Goal: Check status: Check status

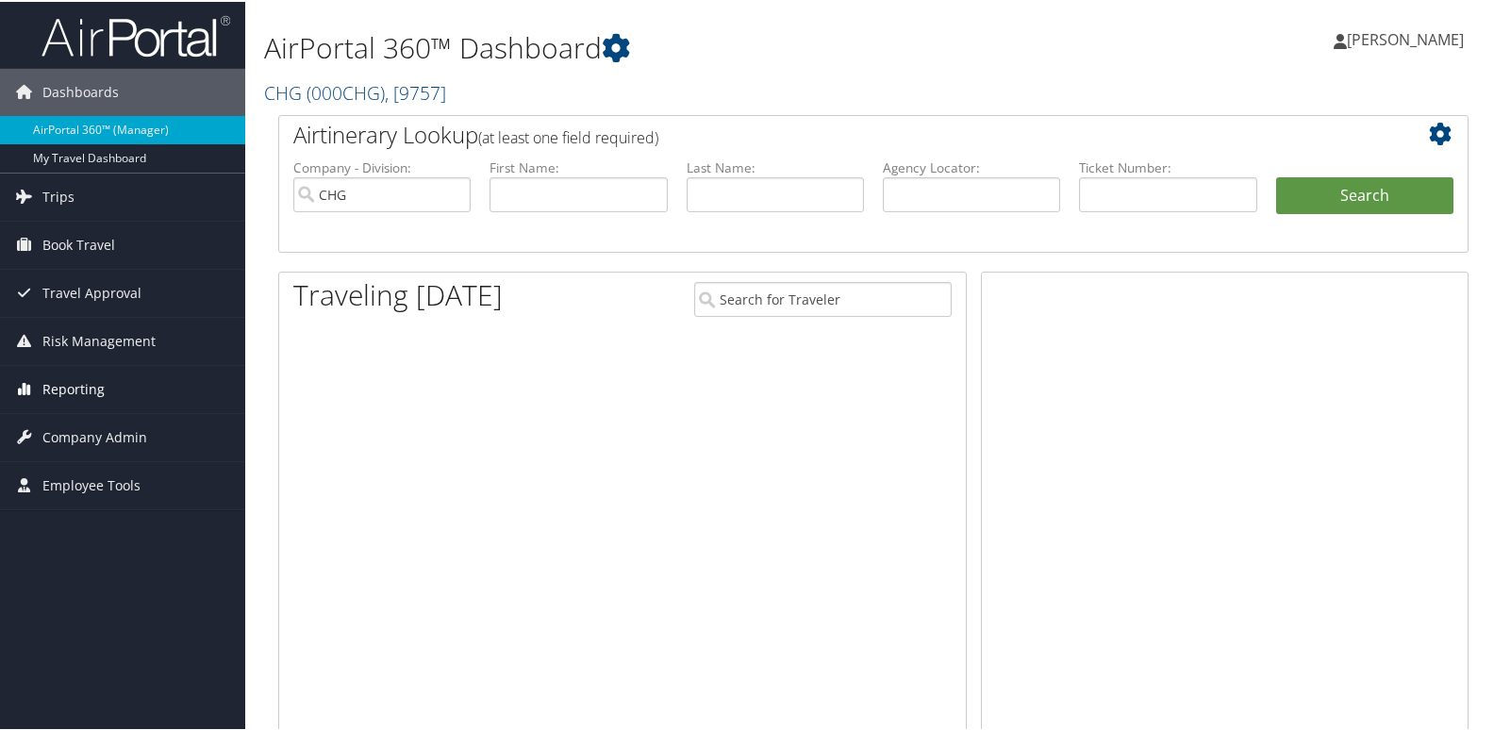
click at [91, 383] on span "Reporting" at bounding box center [73, 387] width 62 height 47
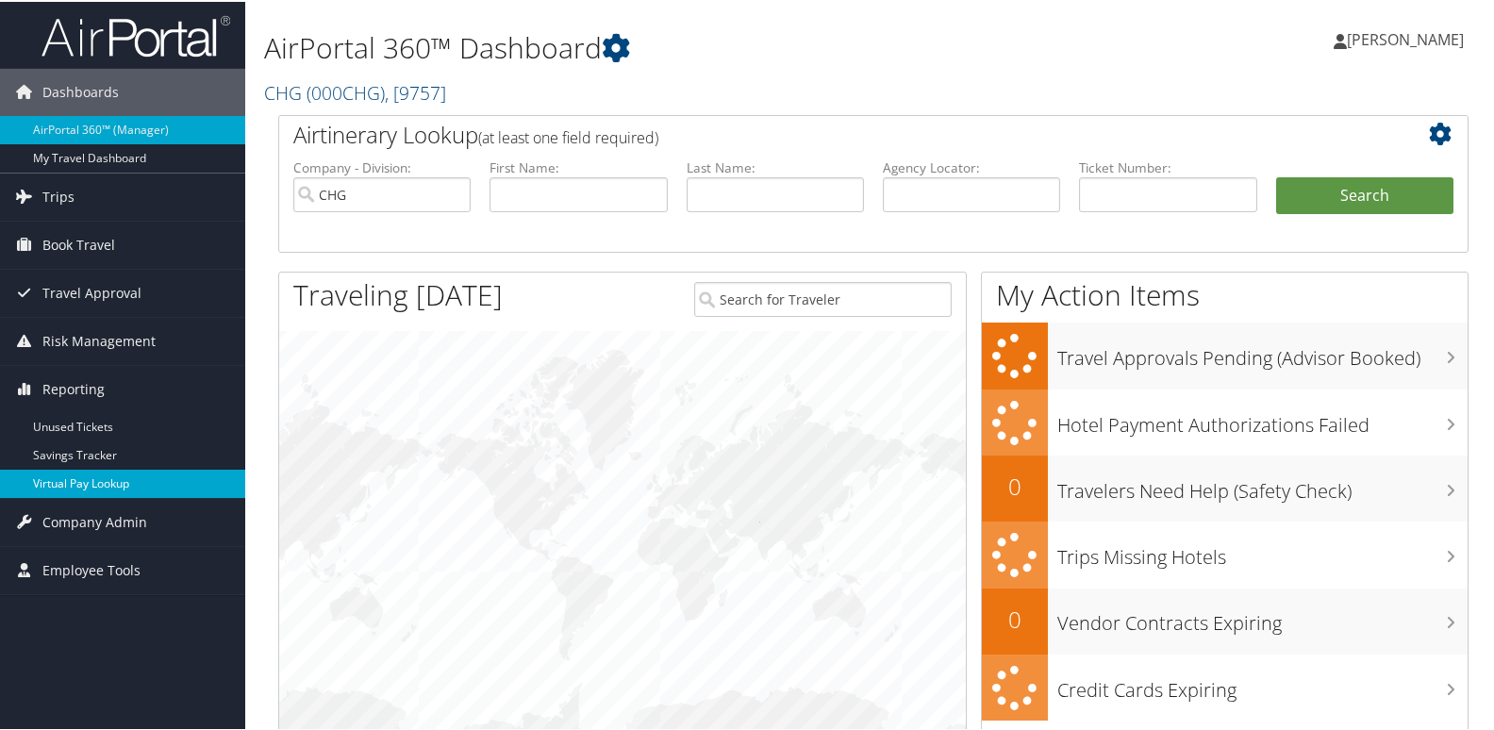
click at [118, 474] on link "Virtual Pay Lookup" at bounding box center [122, 482] width 245 height 28
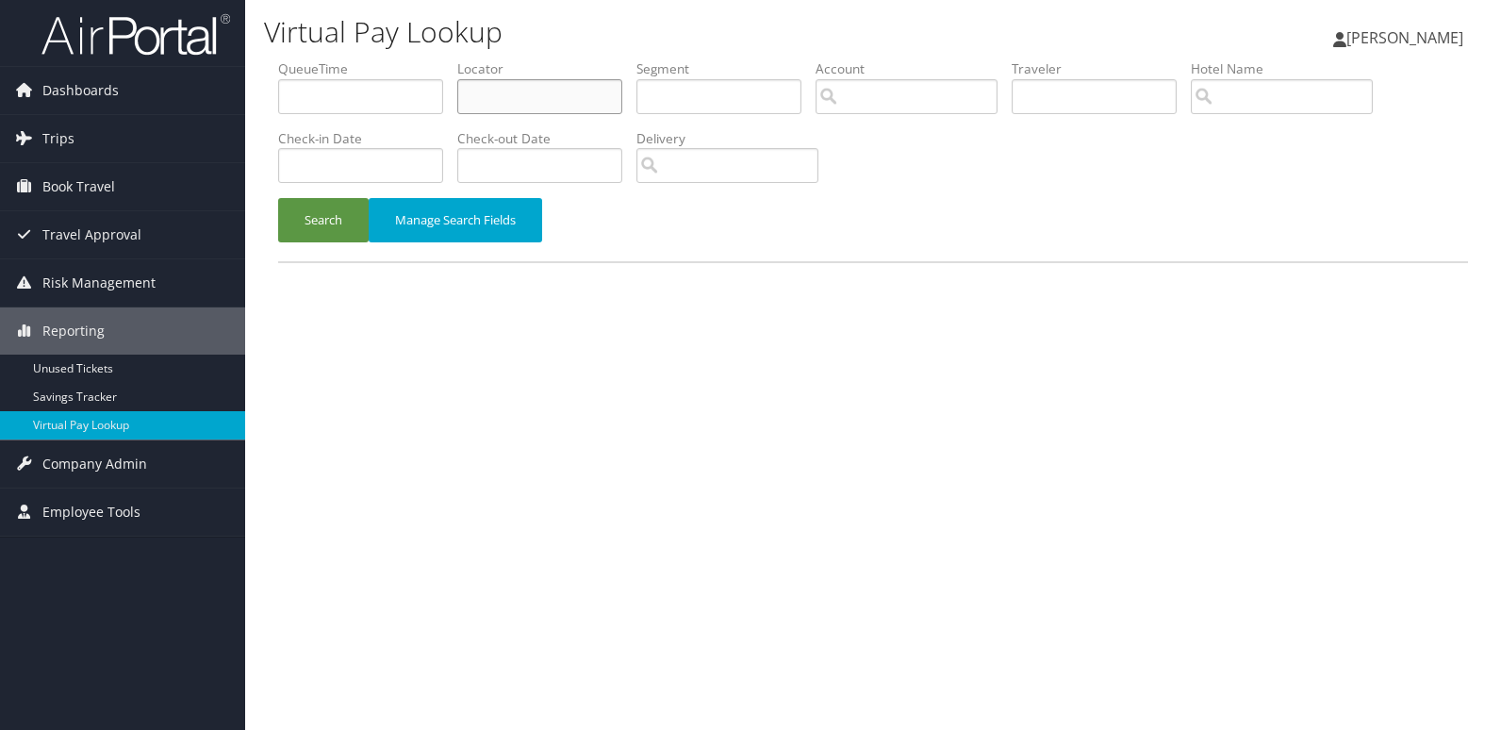
click at [589, 91] on input "text" at bounding box center [539, 96] width 165 height 35
paste input "CBTHGO"
type input "CBTHGO"
drag, startPoint x: 327, startPoint y: 215, endPoint x: 571, endPoint y: 43, distance: 297.7
click at [349, 203] on button "Search" at bounding box center [323, 220] width 91 height 44
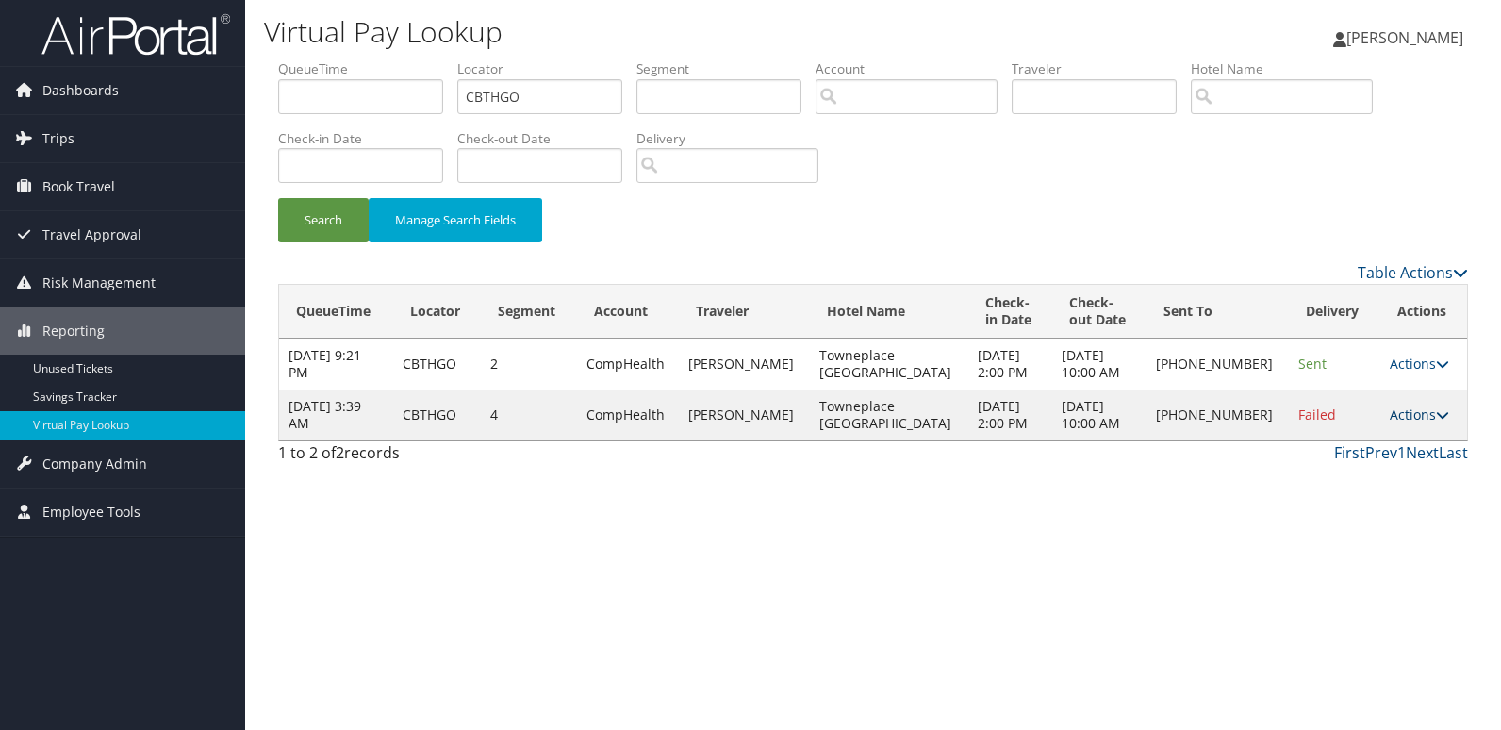
click at [1436, 412] on icon at bounding box center [1442, 414] width 13 height 13
click at [1374, 472] on link "Logs" at bounding box center [1355, 474] width 161 height 32
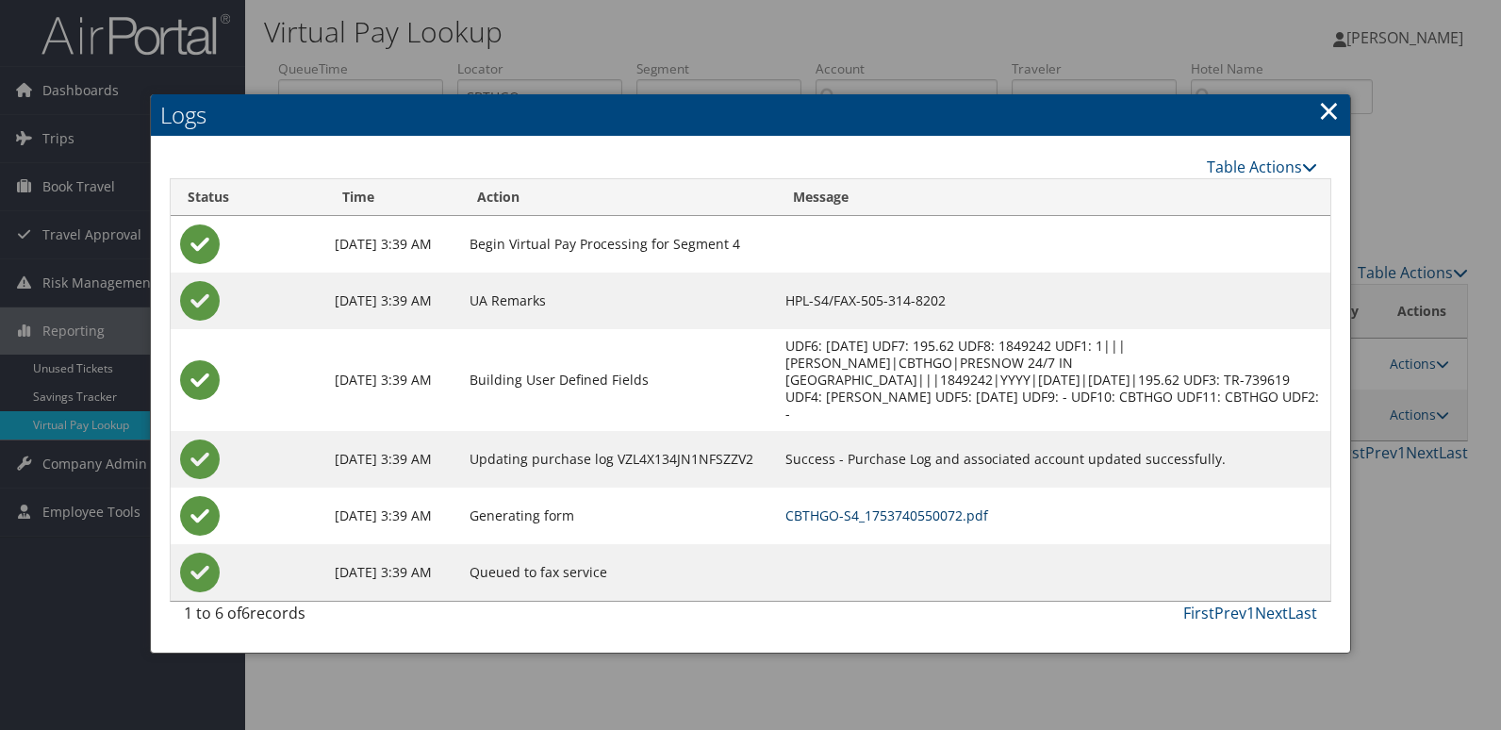
click at [983, 506] on link "CBTHGO-S4_1753740550072.pdf" at bounding box center [887, 515] width 203 height 18
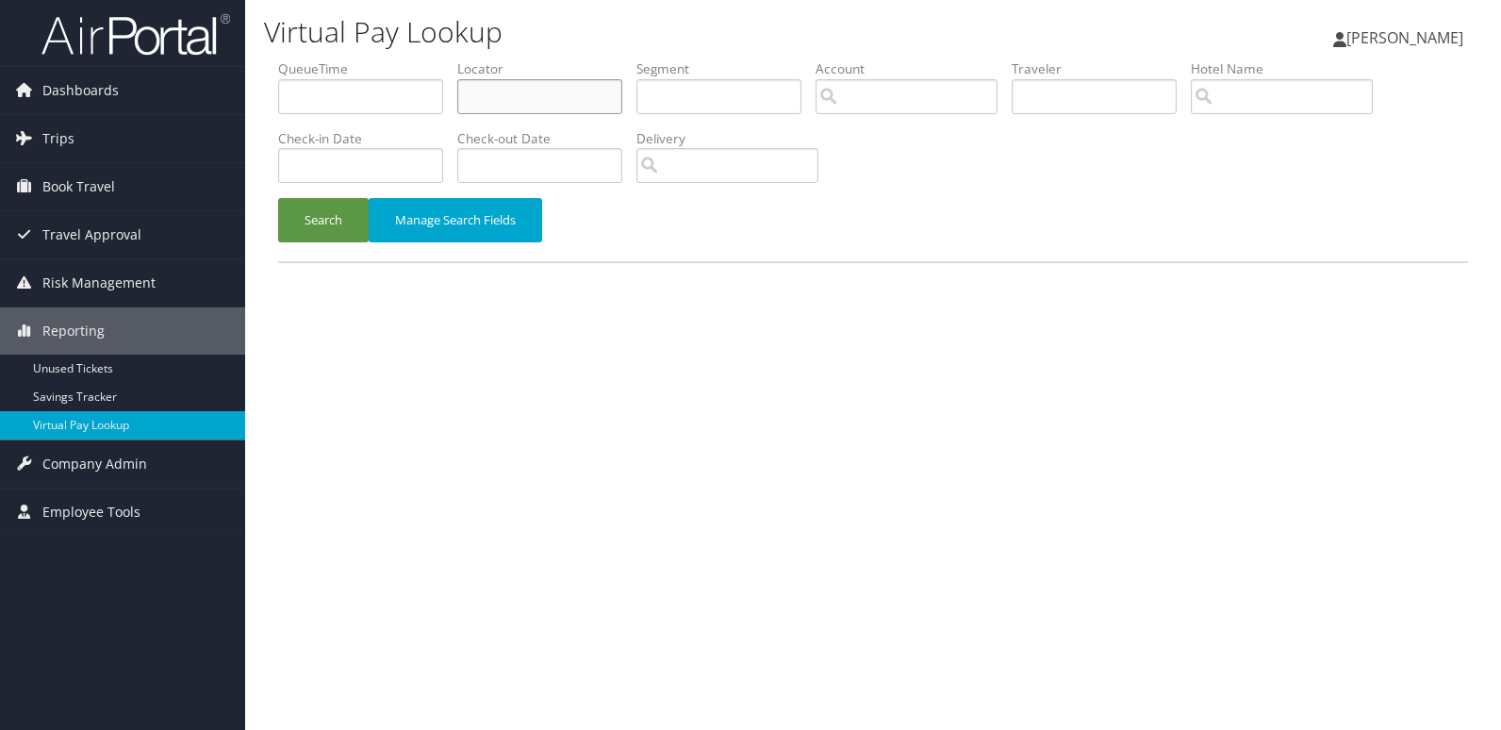
click at [497, 96] on input "text" at bounding box center [539, 96] width 165 height 35
paste input "YSDFQE"
type input "YSDFQE"
click at [326, 216] on button "Search" at bounding box center [323, 220] width 91 height 44
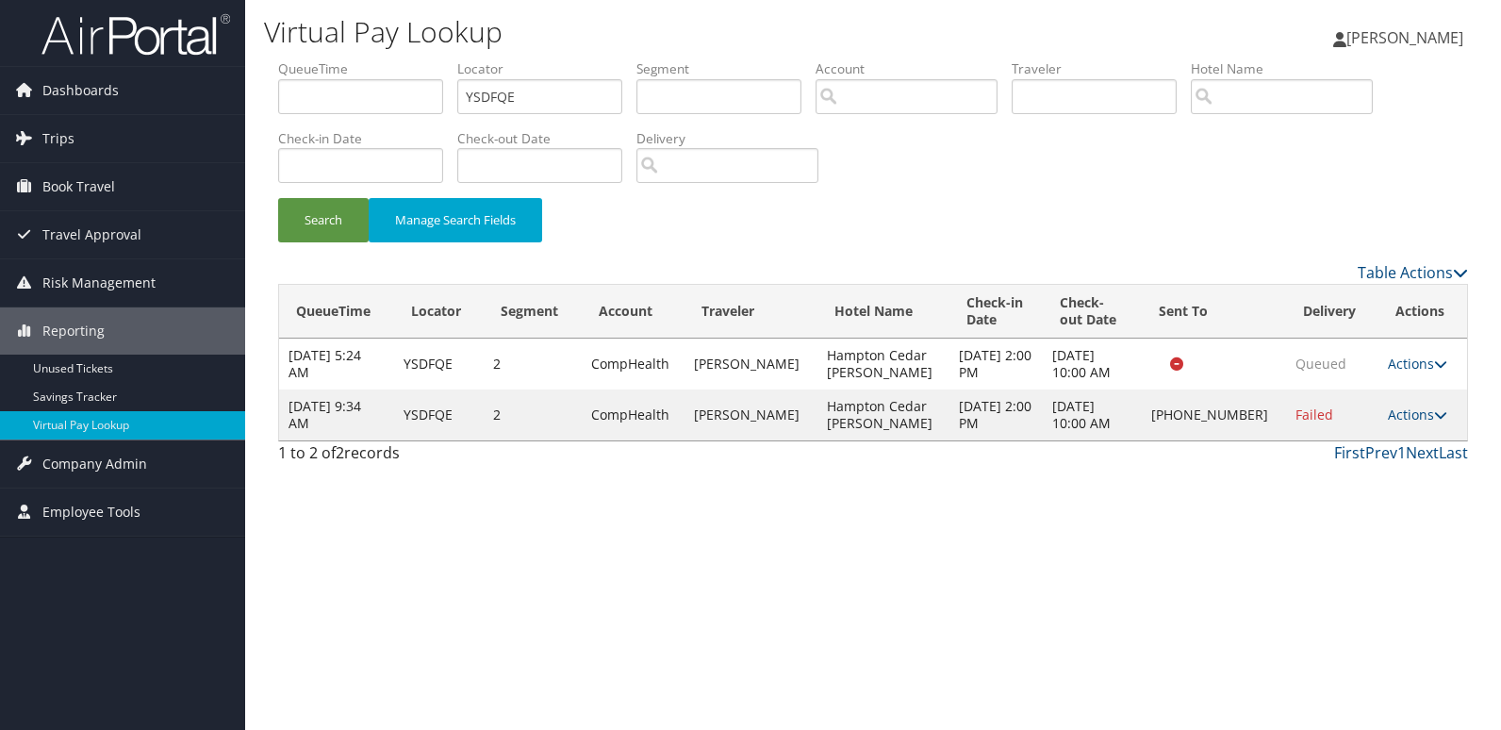
drag, startPoint x: 1414, startPoint y: 415, endPoint x: 1425, endPoint y: 418, distance: 11.7
click at [1419, 417] on link "Actions" at bounding box center [1417, 415] width 59 height 18
click at [1352, 474] on link "Logs" at bounding box center [1353, 474] width 161 height 32
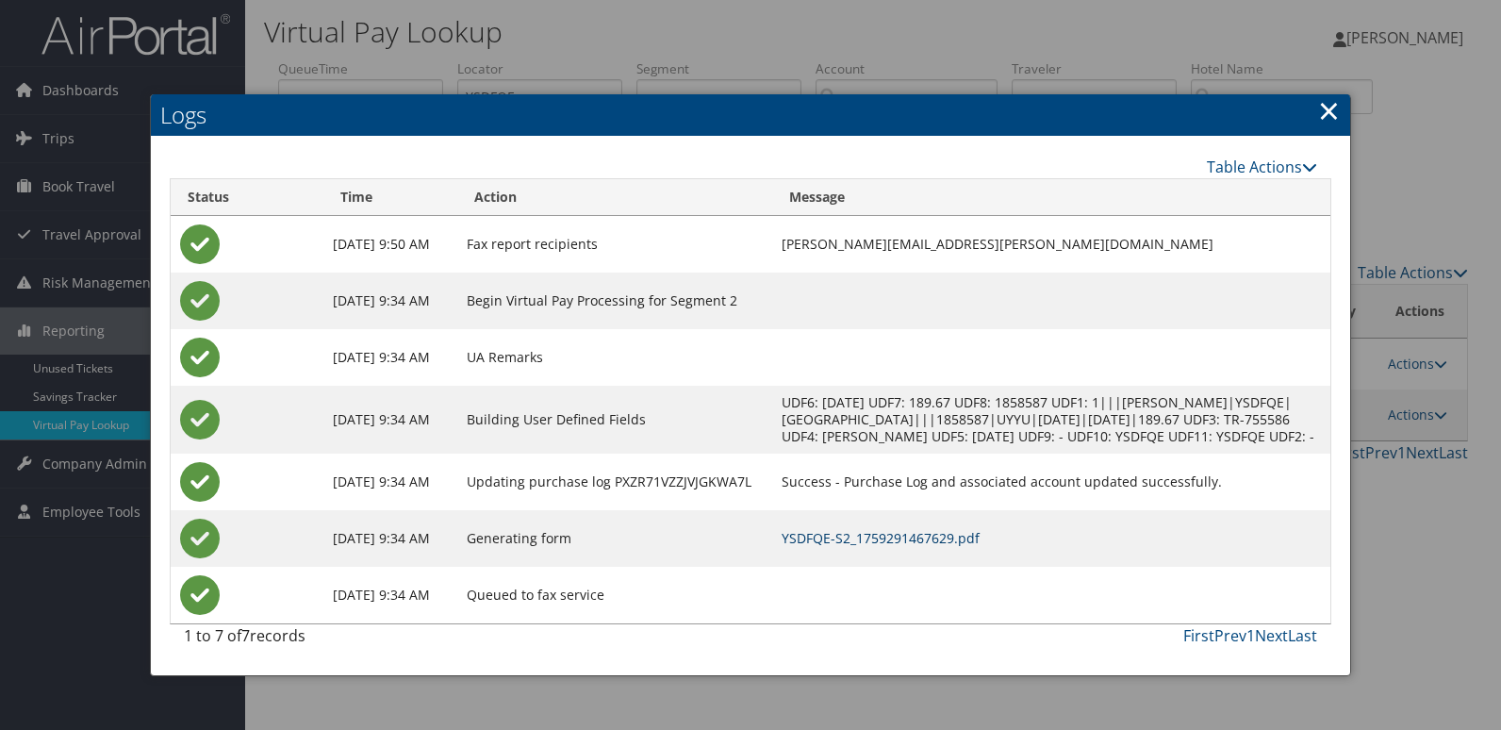
click at [980, 547] on link "YSDFQE-S2_1759291467629.pdf" at bounding box center [881, 538] width 198 height 18
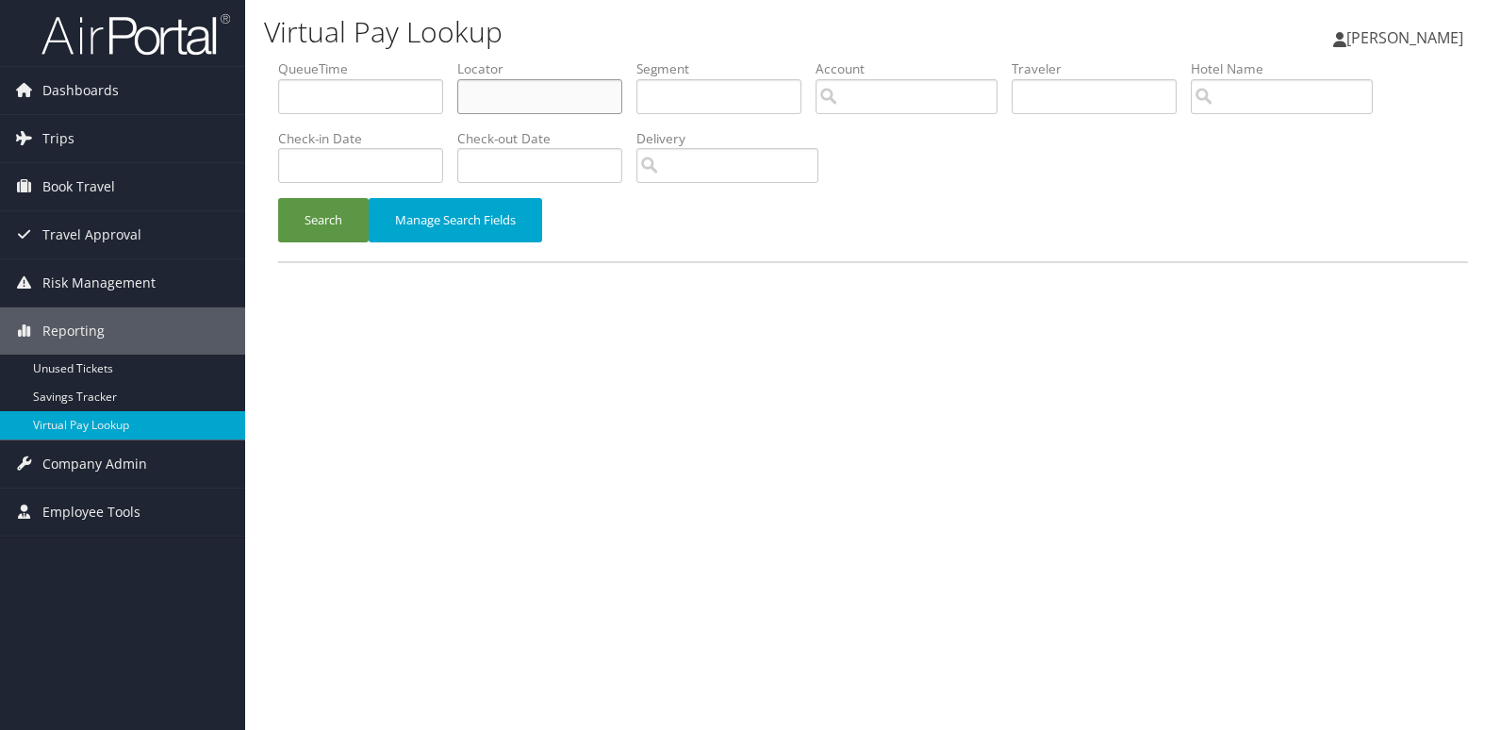
click at [595, 102] on input "text" at bounding box center [539, 96] width 165 height 35
paste input "JEXGDM"
type input "JEXGDM"
click at [341, 232] on button "Search" at bounding box center [323, 220] width 91 height 44
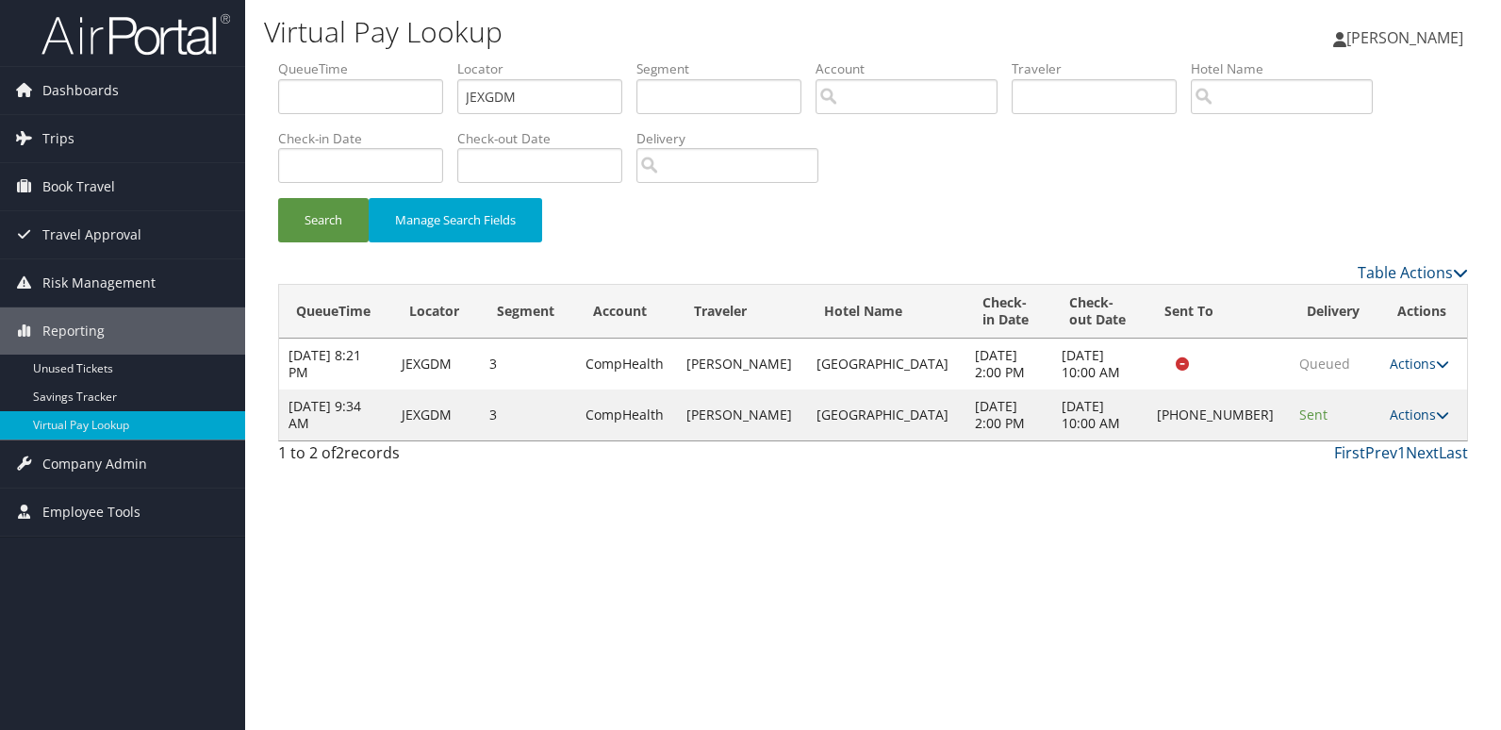
drag, startPoint x: 1393, startPoint y: 406, endPoint x: 1407, endPoint y: 432, distance: 30.0
click at [1393, 407] on link "Actions" at bounding box center [1419, 415] width 59 height 18
click at [1367, 479] on link "Logs" at bounding box center [1354, 474] width 161 height 32
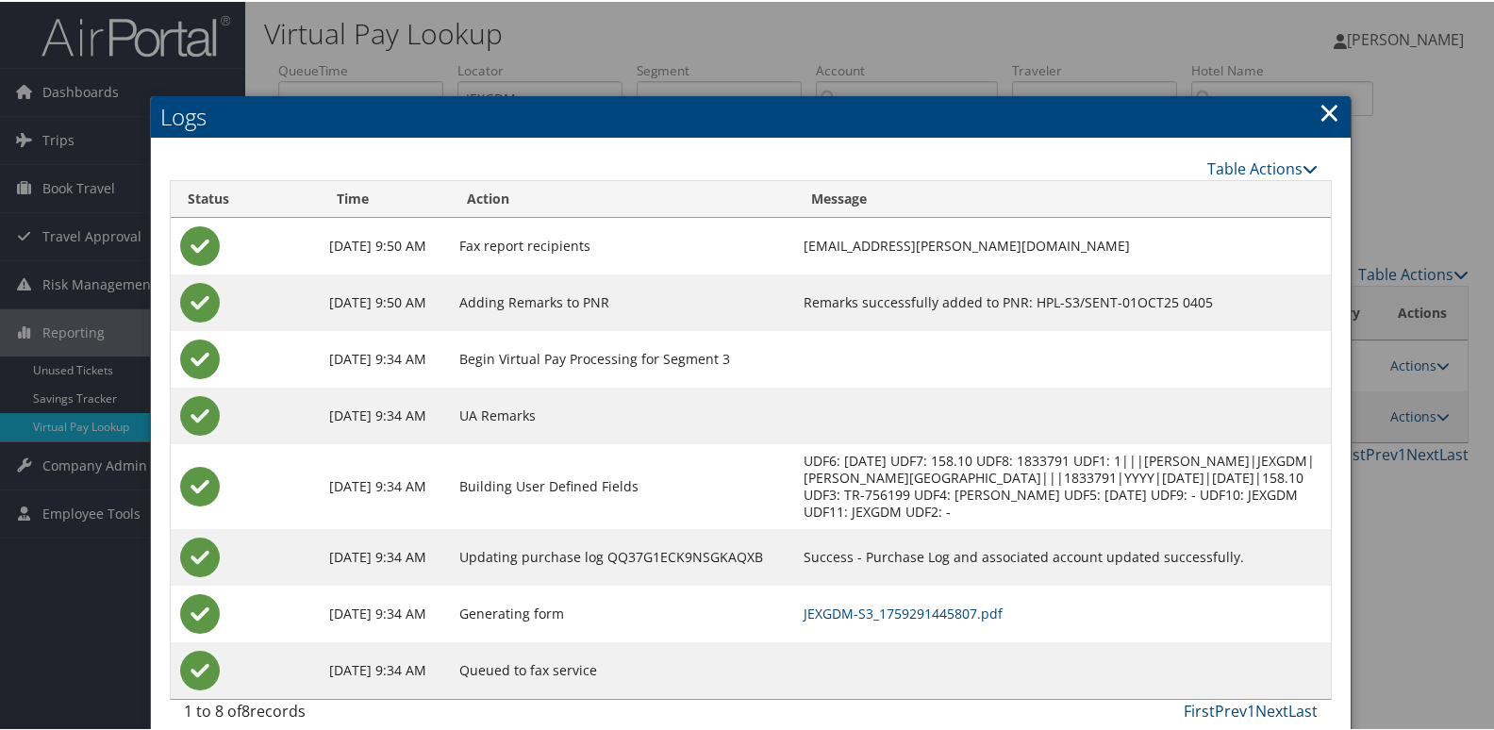
scroll to position [20, 0]
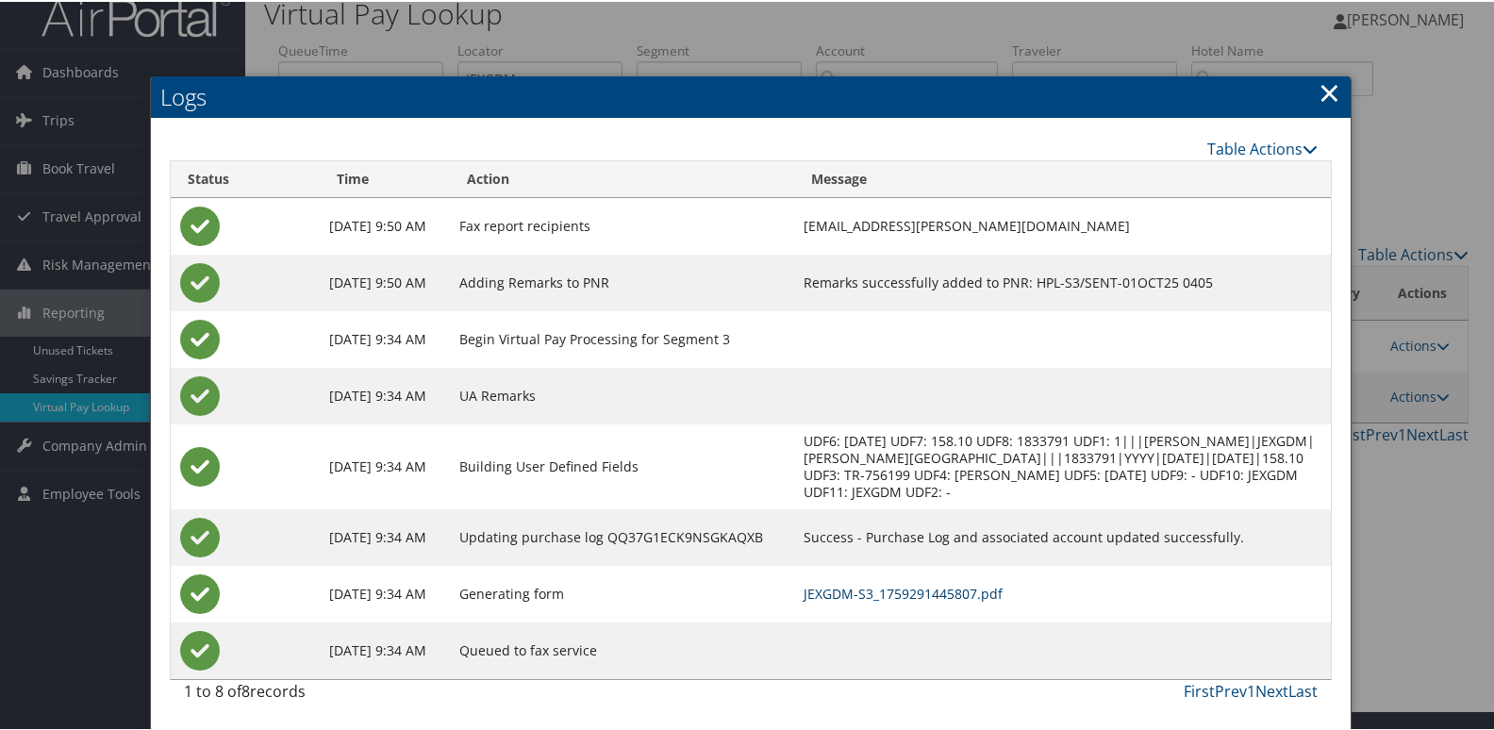
click at [1002, 595] on link "JEXGDM-S3_1759291445807.pdf" at bounding box center [902, 592] width 199 height 18
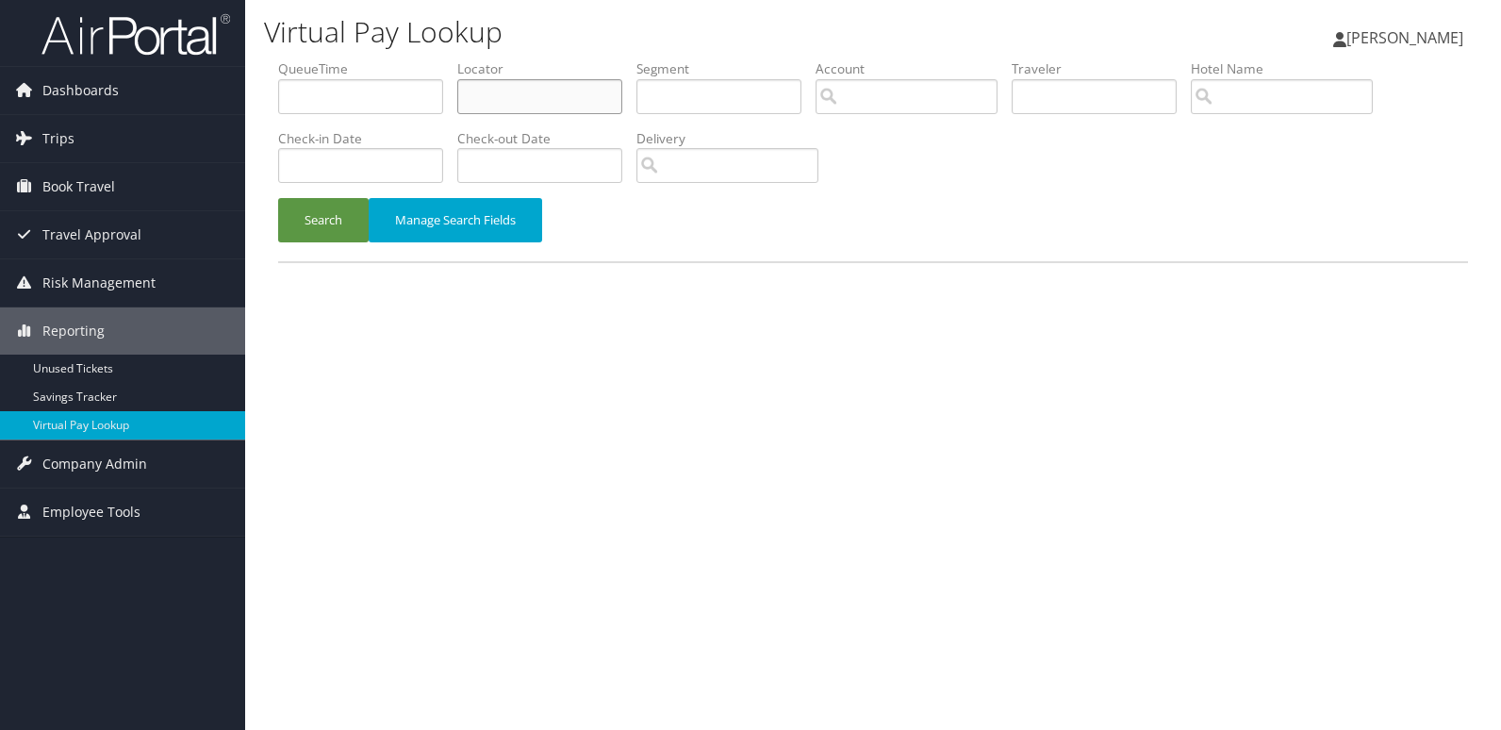
click at [567, 103] on input "text" at bounding box center [539, 96] width 165 height 35
paste input "ASIHLG"
type input "ASIHLG"
click at [340, 208] on button "Search" at bounding box center [323, 220] width 91 height 44
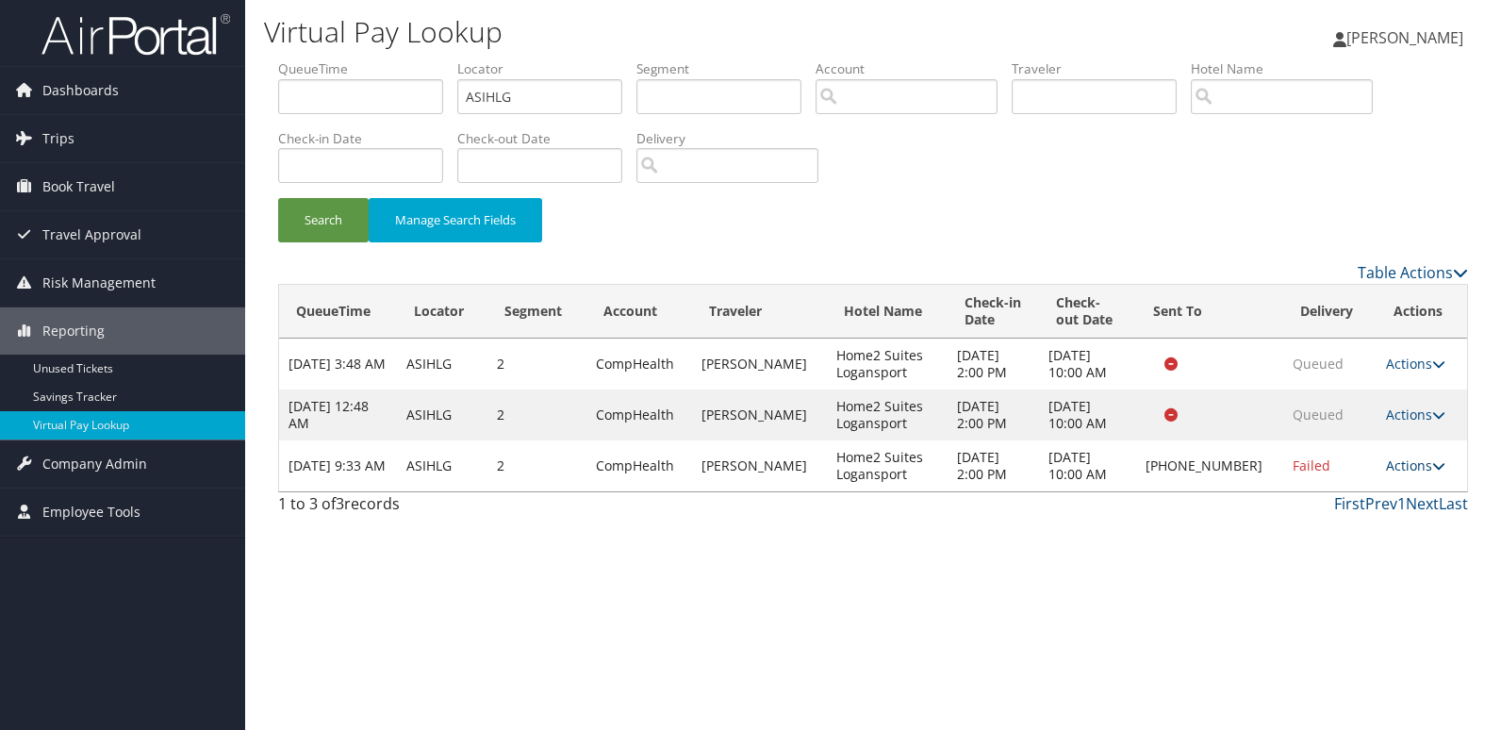
click at [1404, 472] on link "Actions" at bounding box center [1415, 465] width 59 height 18
click at [1386, 535] on link "Logs" at bounding box center [1352, 525] width 161 height 32
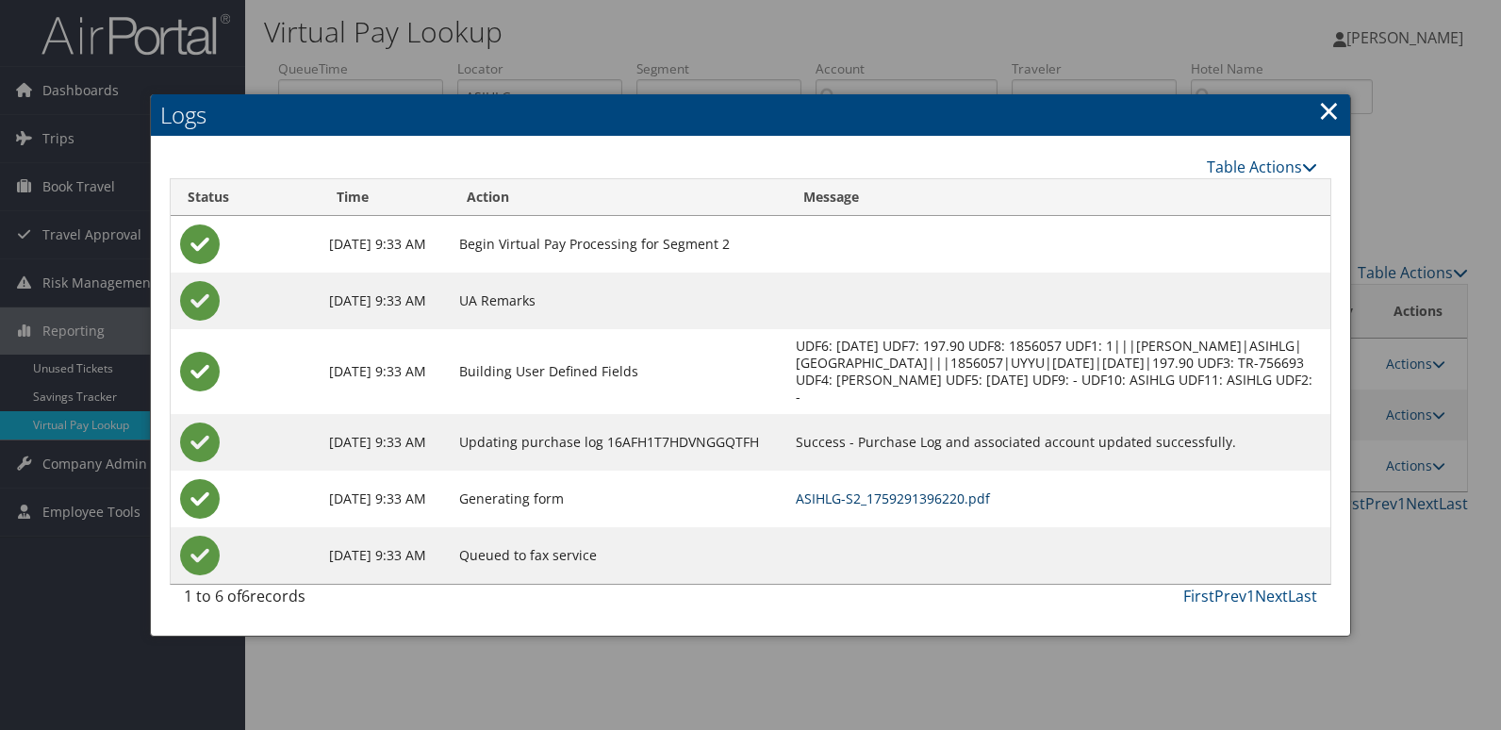
click at [990, 507] on link "ASIHLG-S2_1759291396220.pdf" at bounding box center [893, 498] width 194 height 18
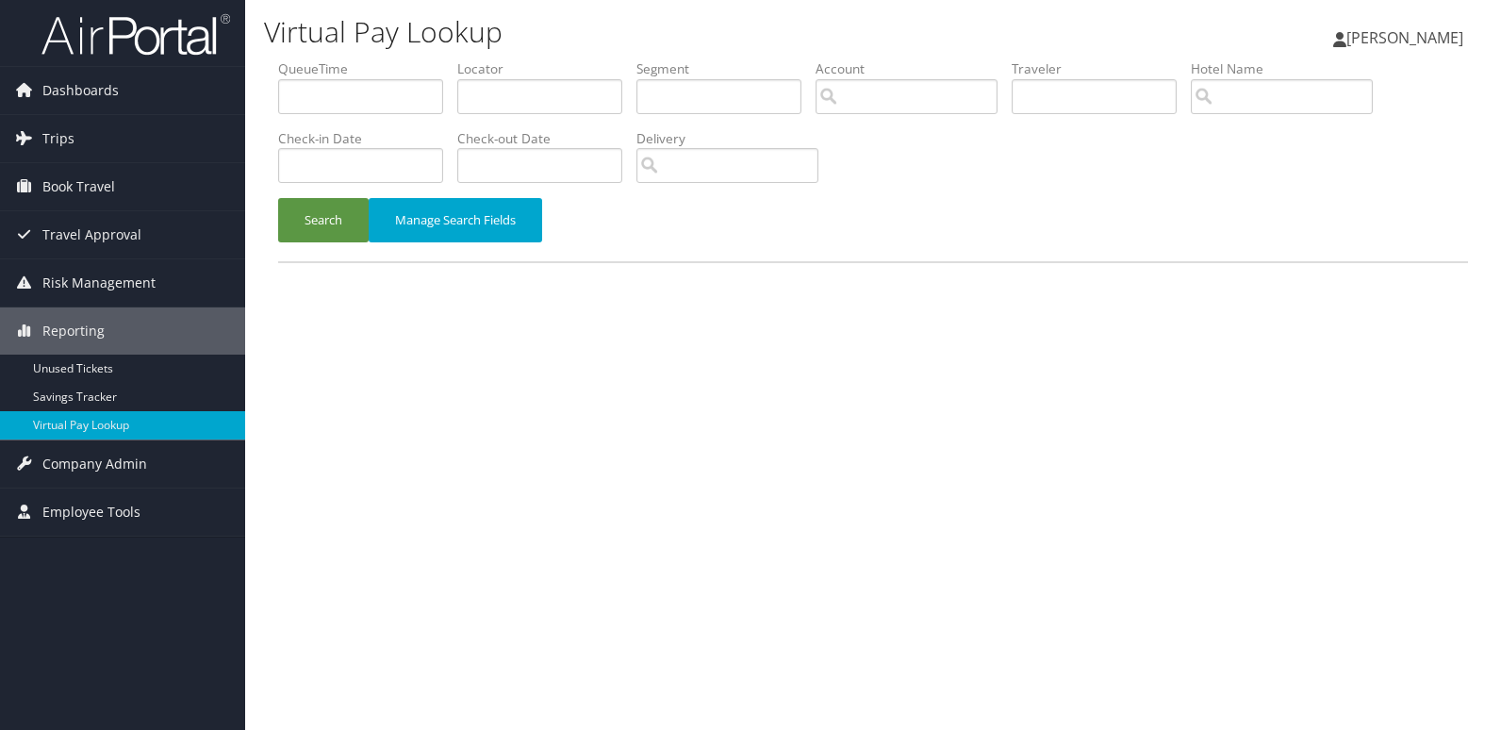
click at [538, 66] on label "Locator" at bounding box center [546, 68] width 179 height 19
click at [537, 92] on input "text" at bounding box center [539, 96] width 165 height 35
paste input "EKMUBF"
type input "EKMUBF"
click at [280, 242] on div "Search Manage Search Fields" at bounding box center [873, 229] width 1218 height 63
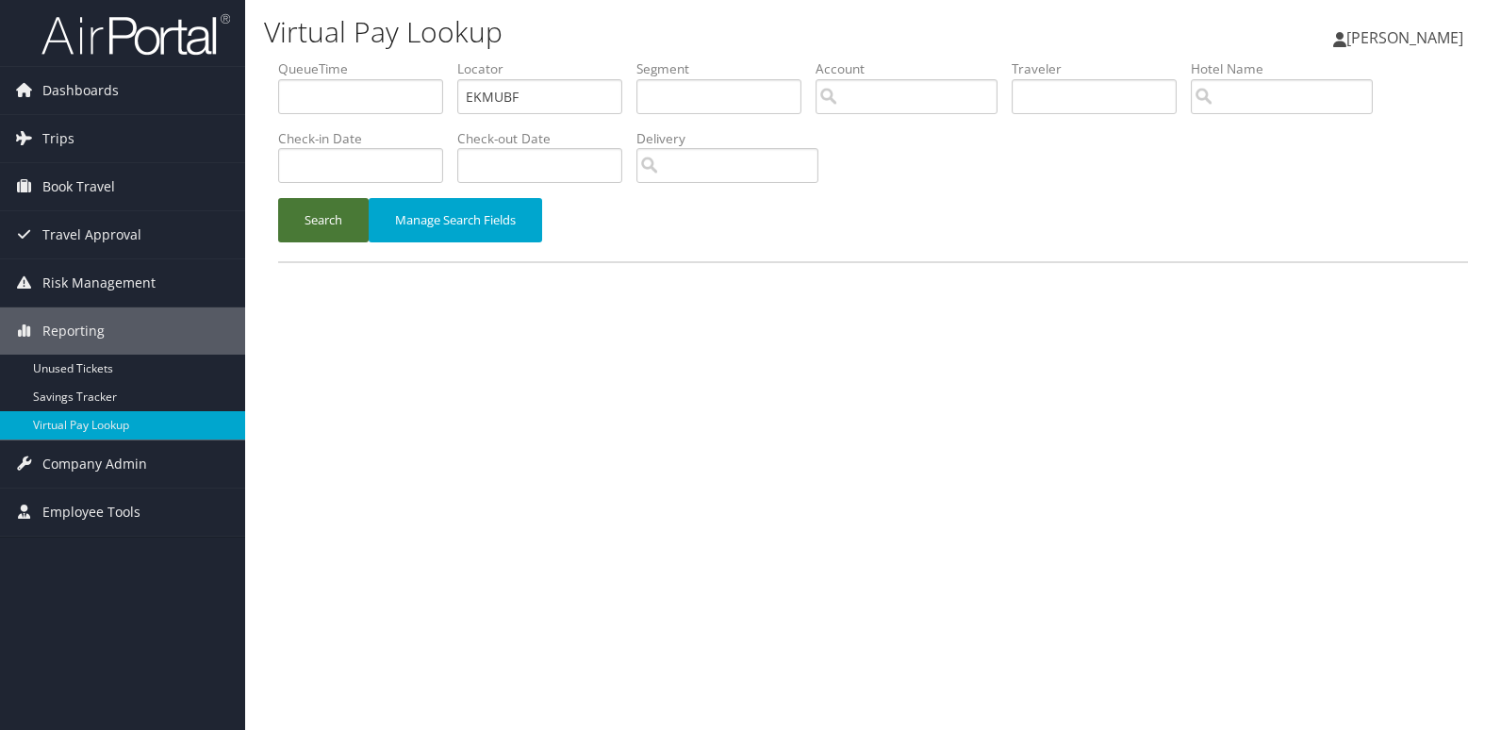
click at [314, 233] on button "Search" at bounding box center [323, 220] width 91 height 44
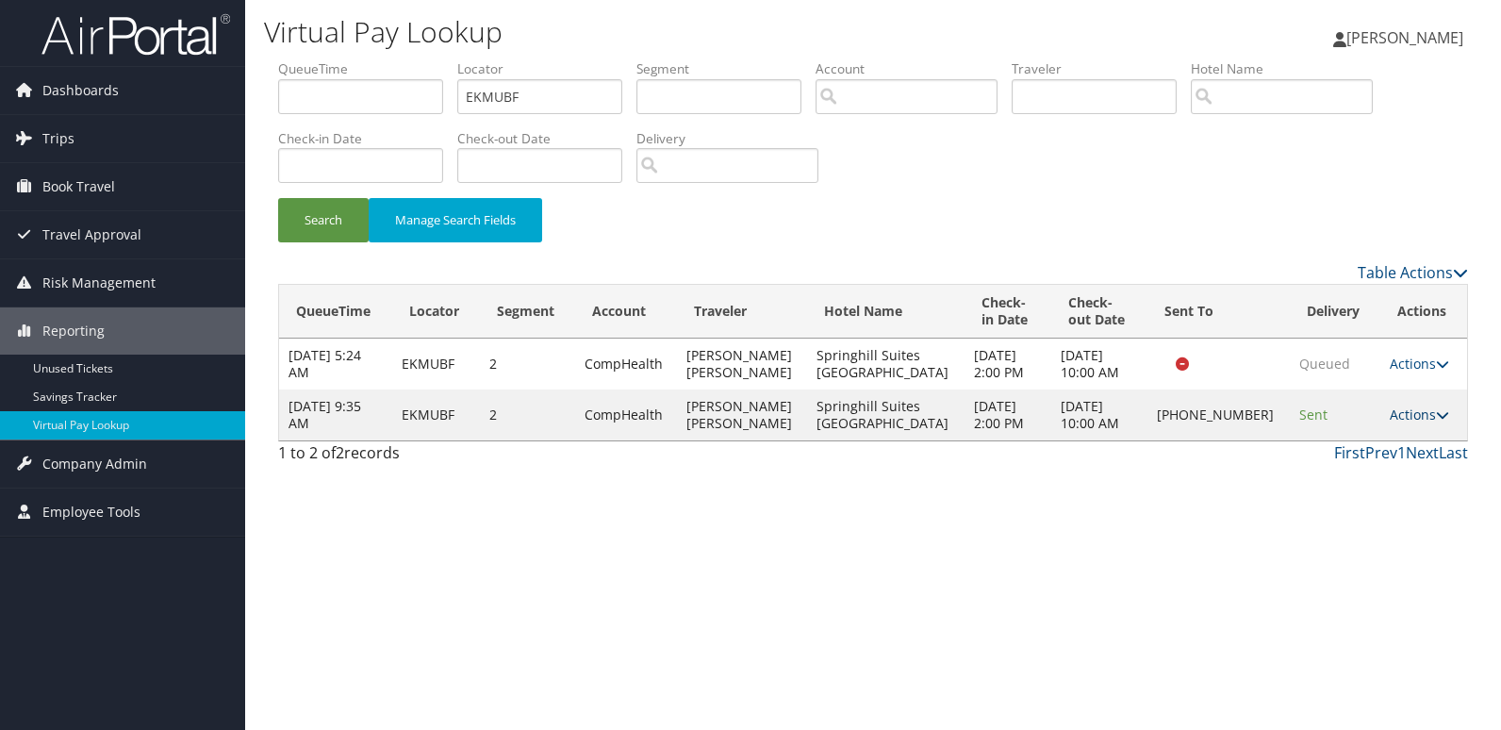
click at [1410, 413] on link "Actions" at bounding box center [1419, 415] width 59 height 18
click at [1331, 473] on link "Logs" at bounding box center [1352, 474] width 161 height 32
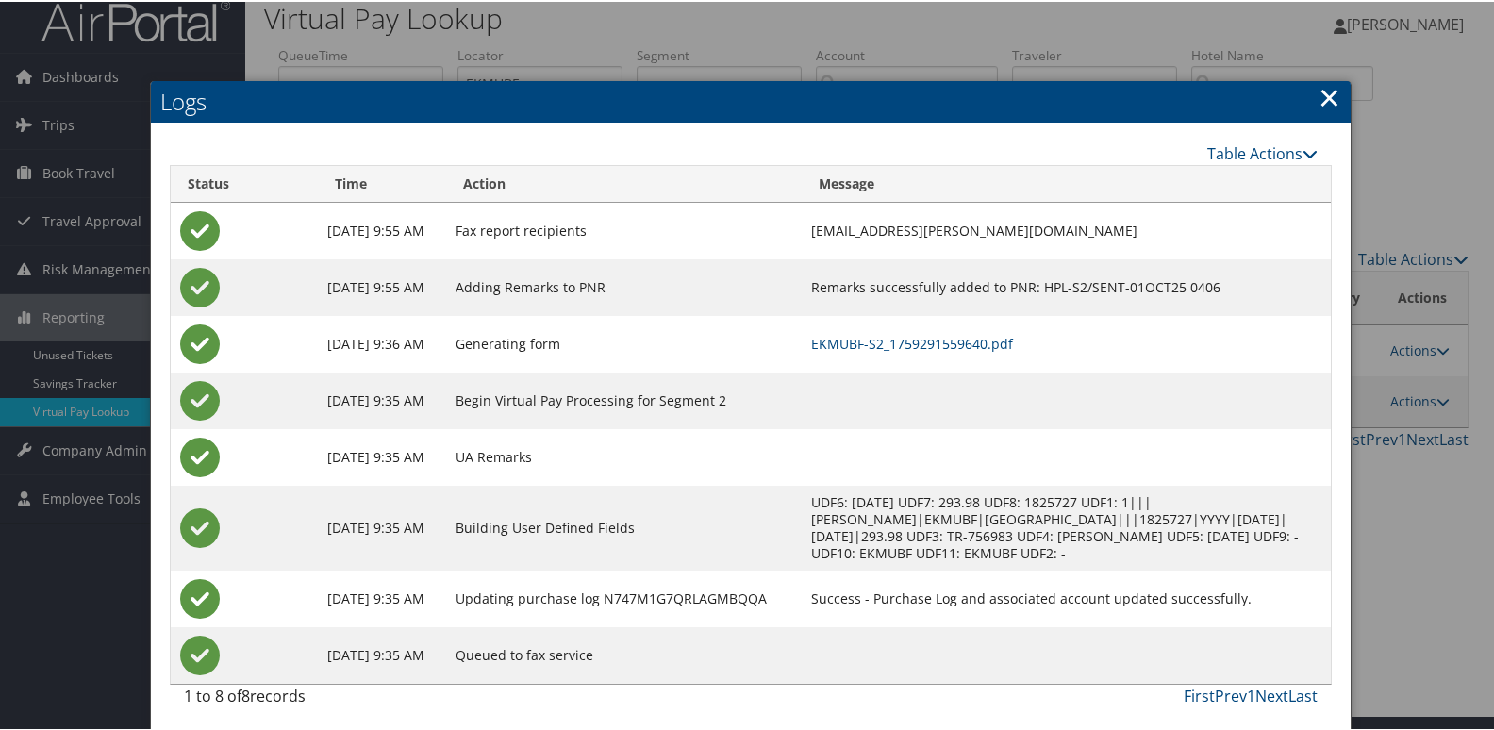
scroll to position [20, 0]
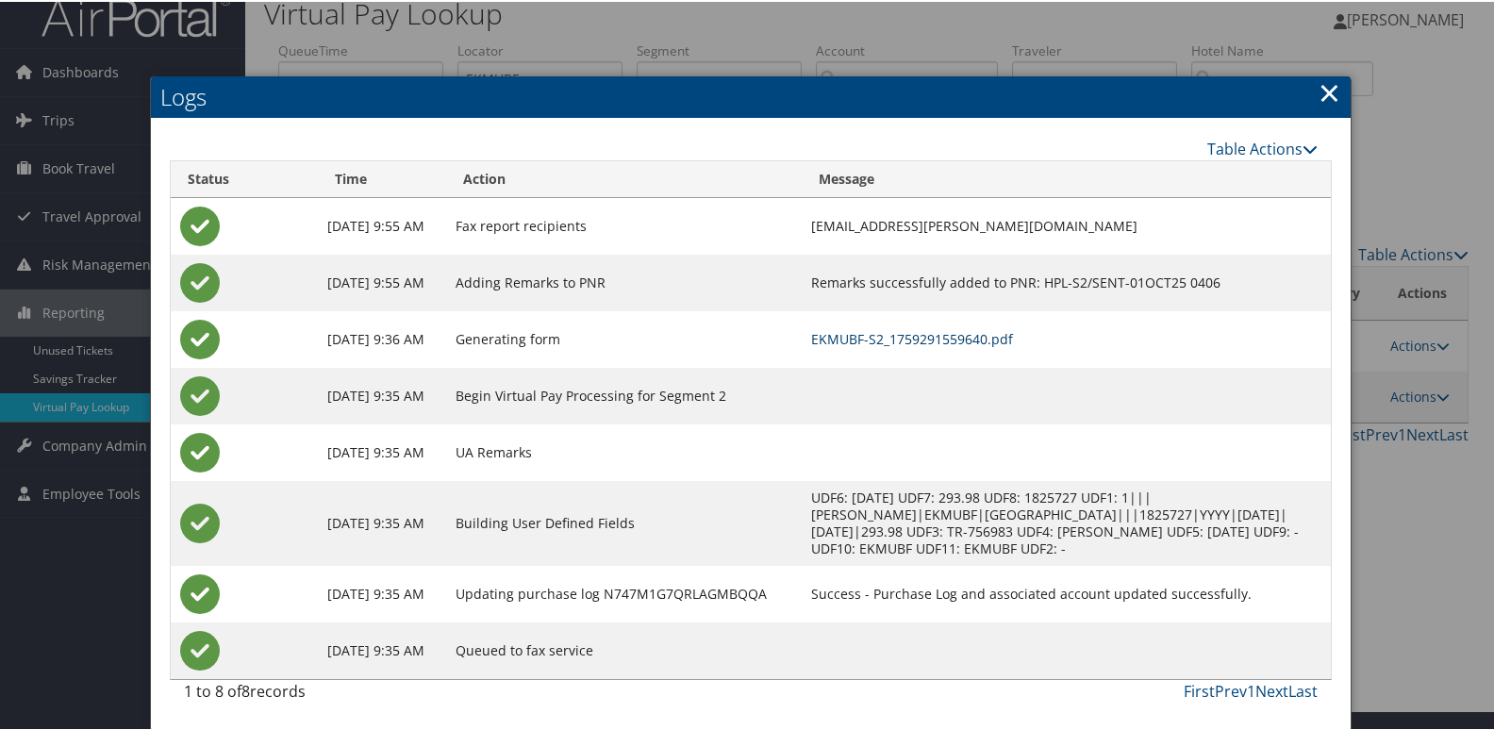
click at [1013, 336] on link "EKMUBF-S2_1759291559640.pdf" at bounding box center [912, 337] width 202 height 18
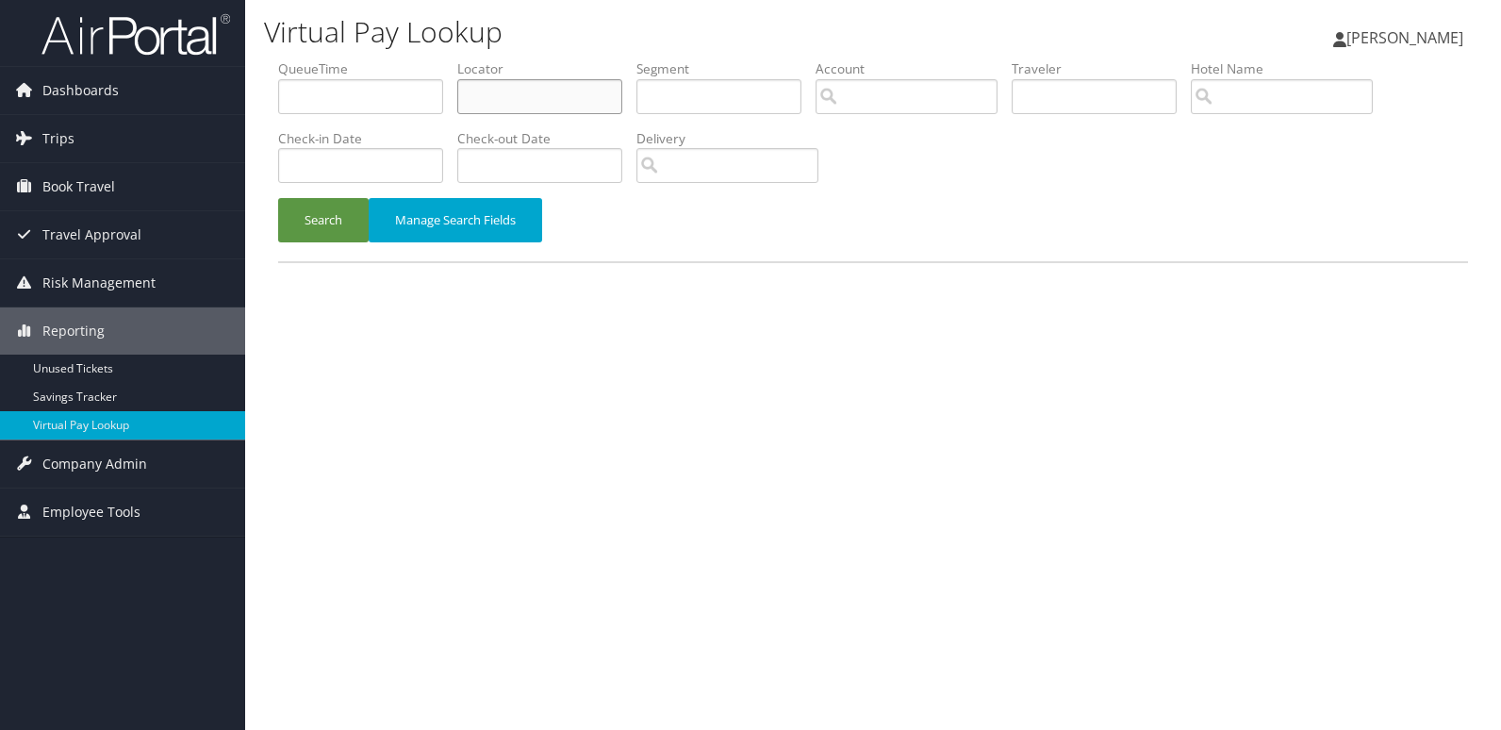
click at [556, 81] on input "text" at bounding box center [539, 96] width 165 height 35
paste input "CRLFXY"
type input "CRLFXY"
click at [323, 240] on button "Search" at bounding box center [323, 220] width 91 height 44
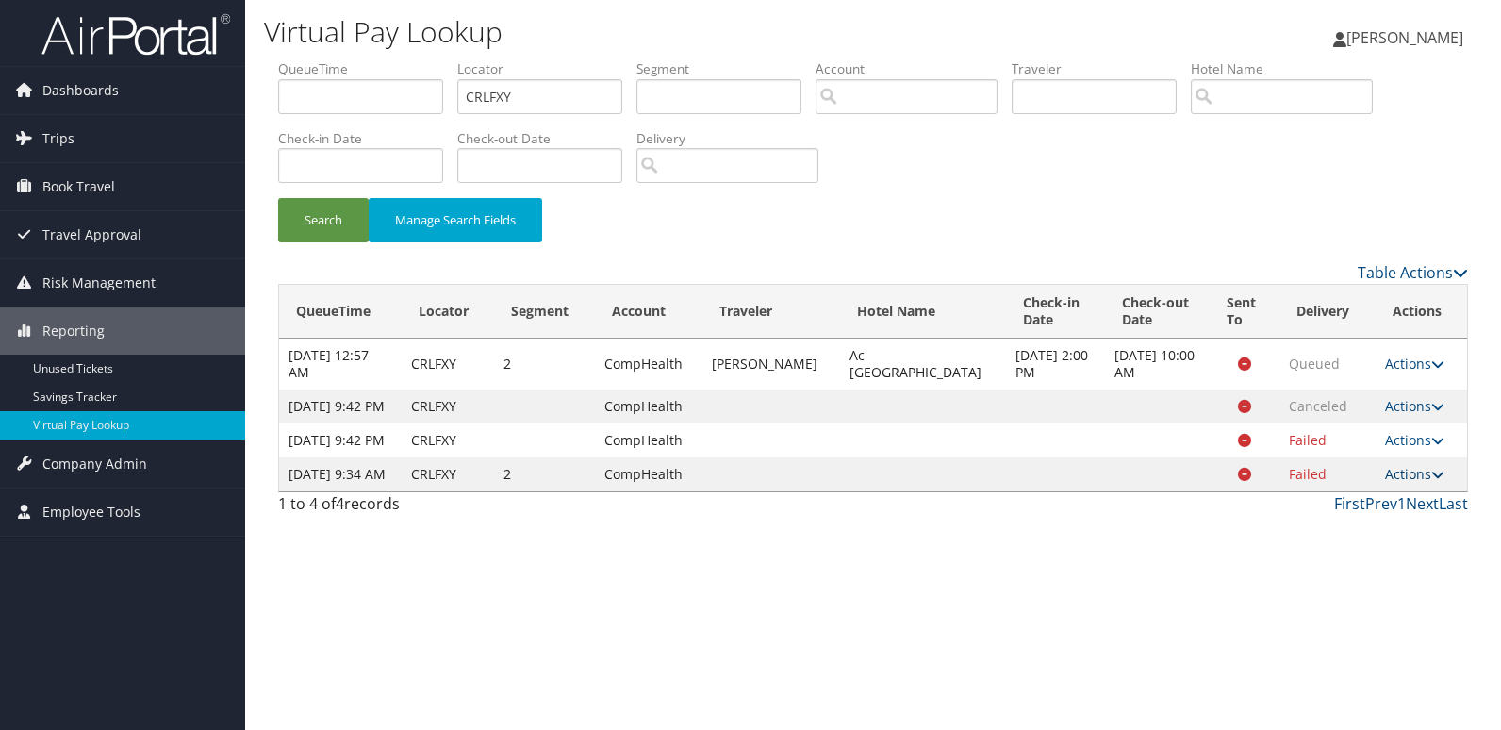
click at [1405, 483] on link "Actions" at bounding box center [1414, 474] width 59 height 18
click at [1399, 587] on link "Logs" at bounding box center [1375, 576] width 119 height 32
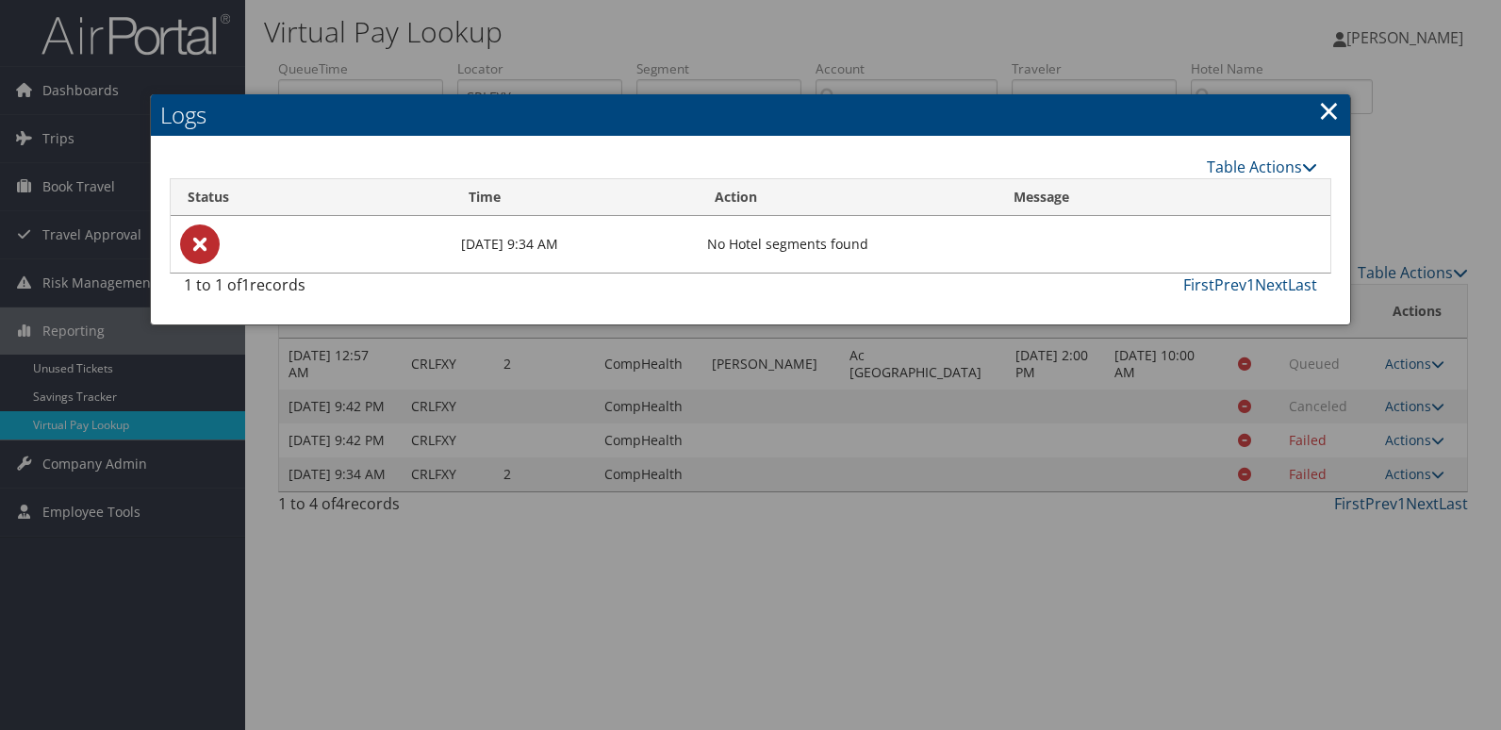
click at [1333, 118] on link "×" at bounding box center [1329, 110] width 22 height 38
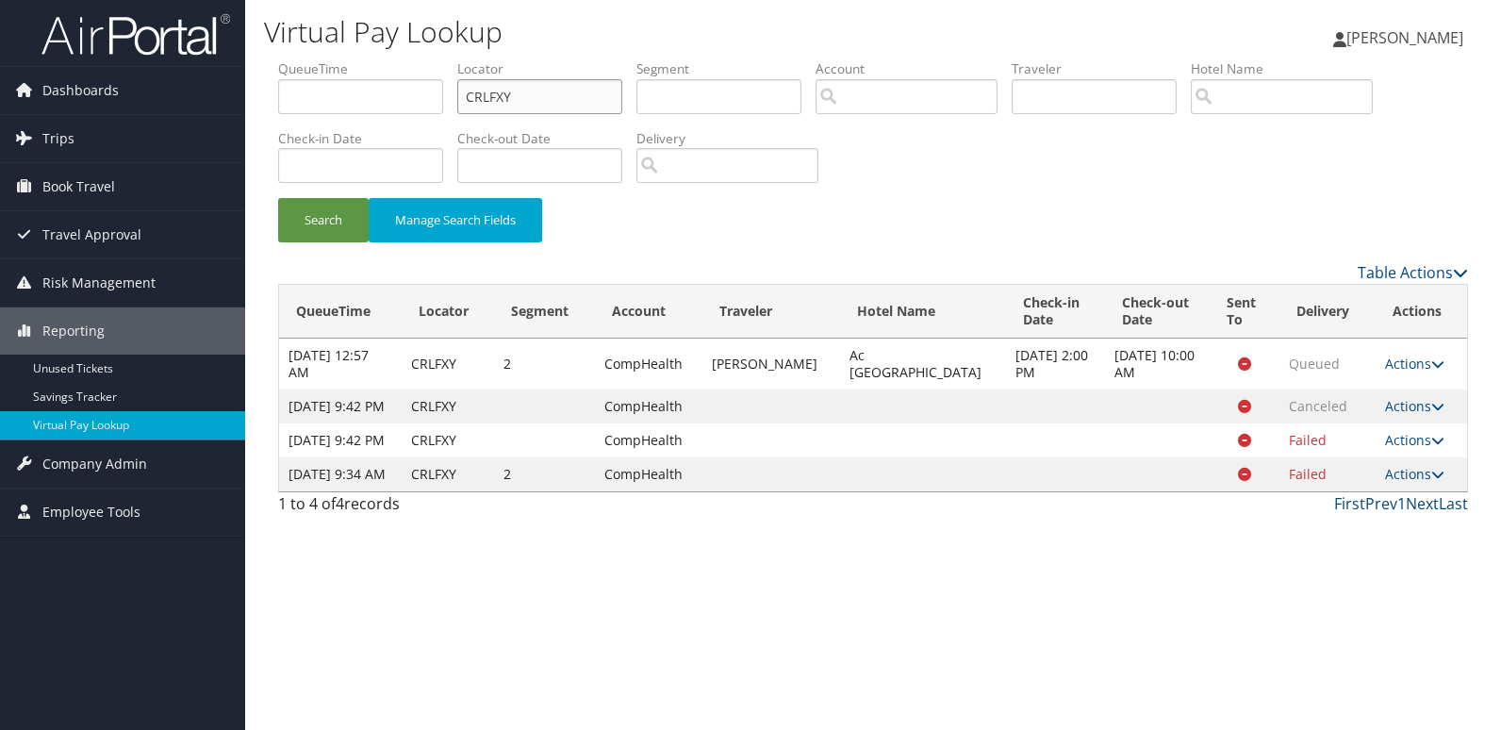
drag, startPoint x: 443, startPoint y: 113, endPoint x: 353, endPoint y: 127, distance: 91.6
click at [373, 59] on ul "QueueTime Locator CRLFXY Segment Account Traveler Hotel Name Check-in Date Chec…" at bounding box center [873, 59] width 1190 height 0
paste input "LLGSD"
type input "LLGSDY"
click at [300, 239] on button "Search" at bounding box center [323, 220] width 91 height 44
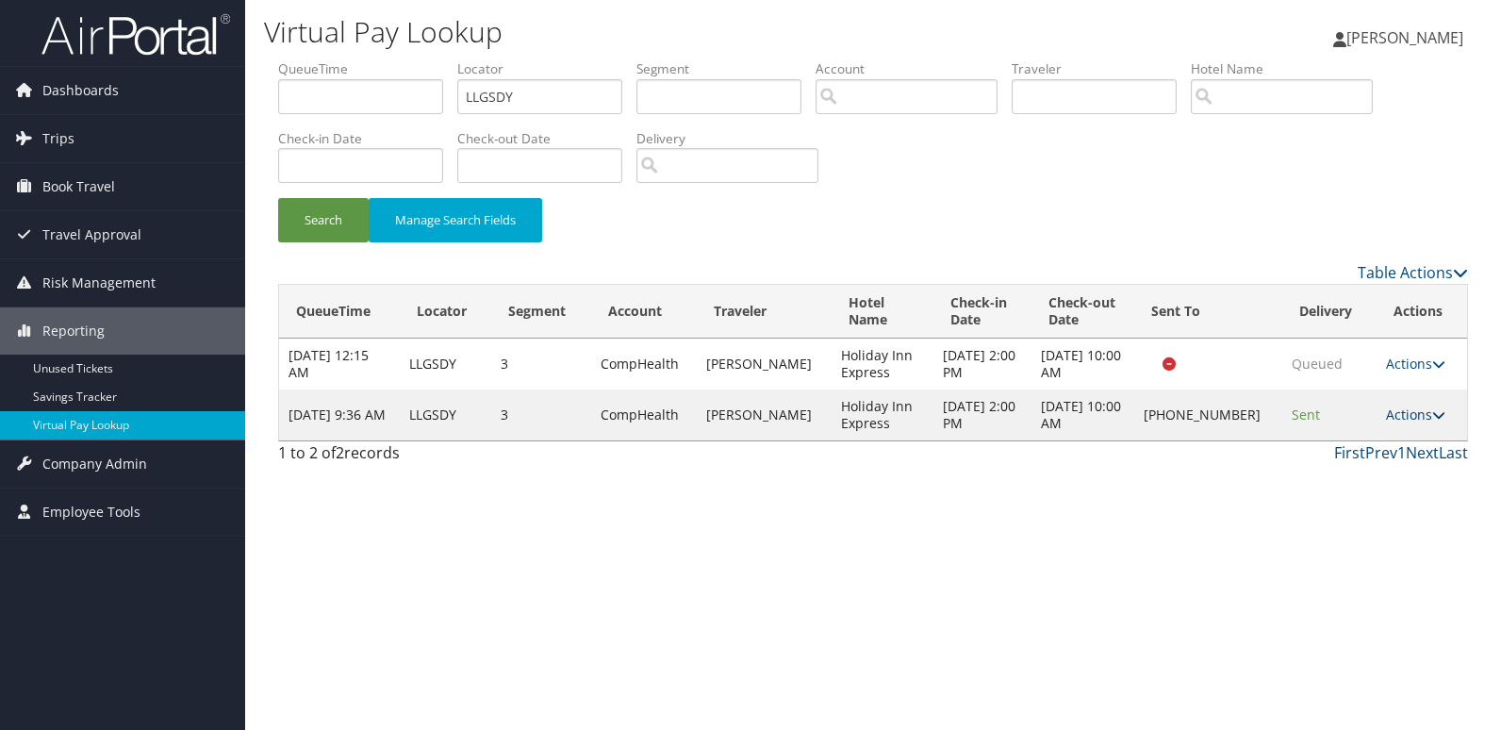
click at [1418, 423] on link "Actions" at bounding box center [1415, 415] width 59 height 18
click at [1359, 478] on link "Logs" at bounding box center [1353, 483] width 161 height 32
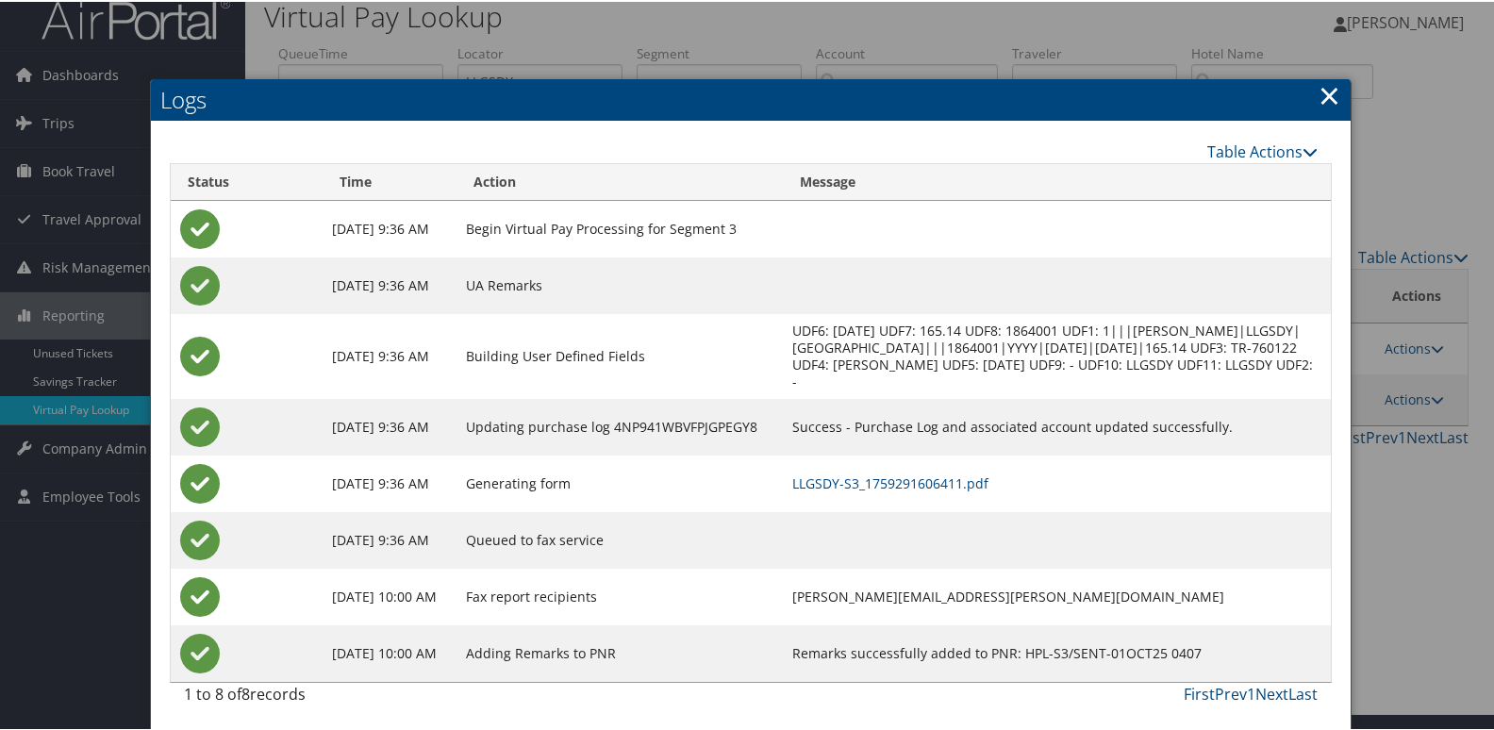
scroll to position [20, 0]
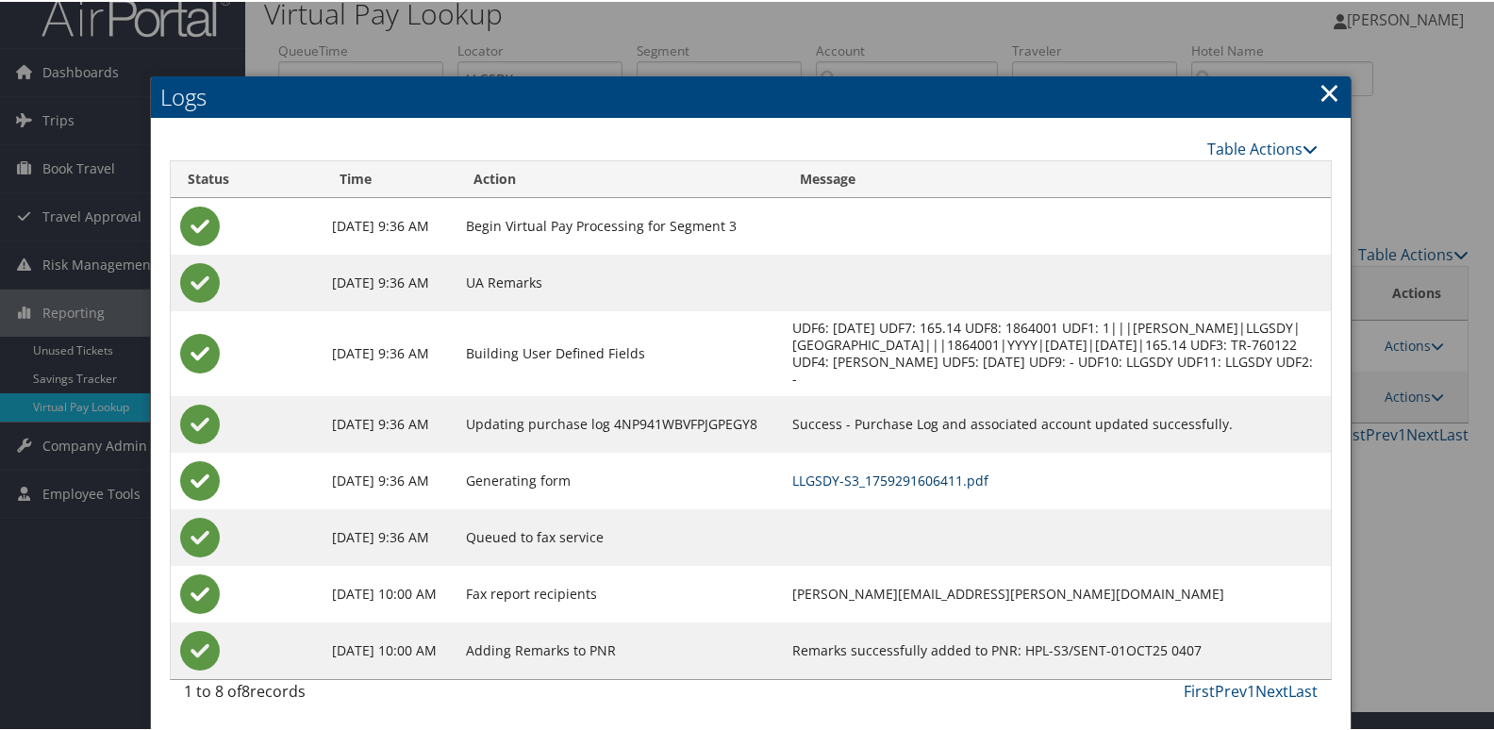
click at [978, 483] on link "LLGSDY-S3_1759291606411.pdf" at bounding box center [890, 479] width 196 height 18
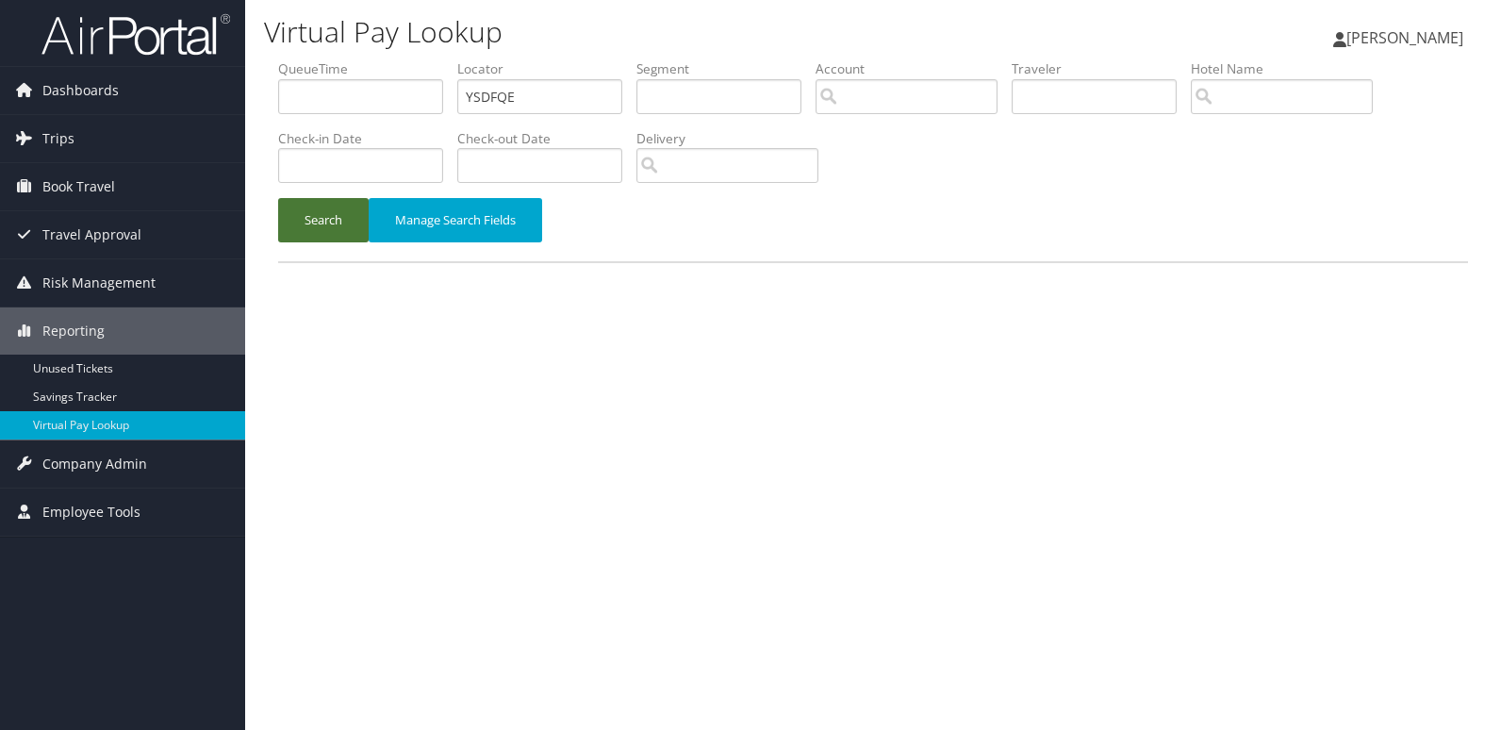
drag, startPoint x: 0, startPoint y: 0, endPoint x: 313, endPoint y: 211, distance: 377.7
click at [313, 211] on button "Search" at bounding box center [323, 220] width 91 height 44
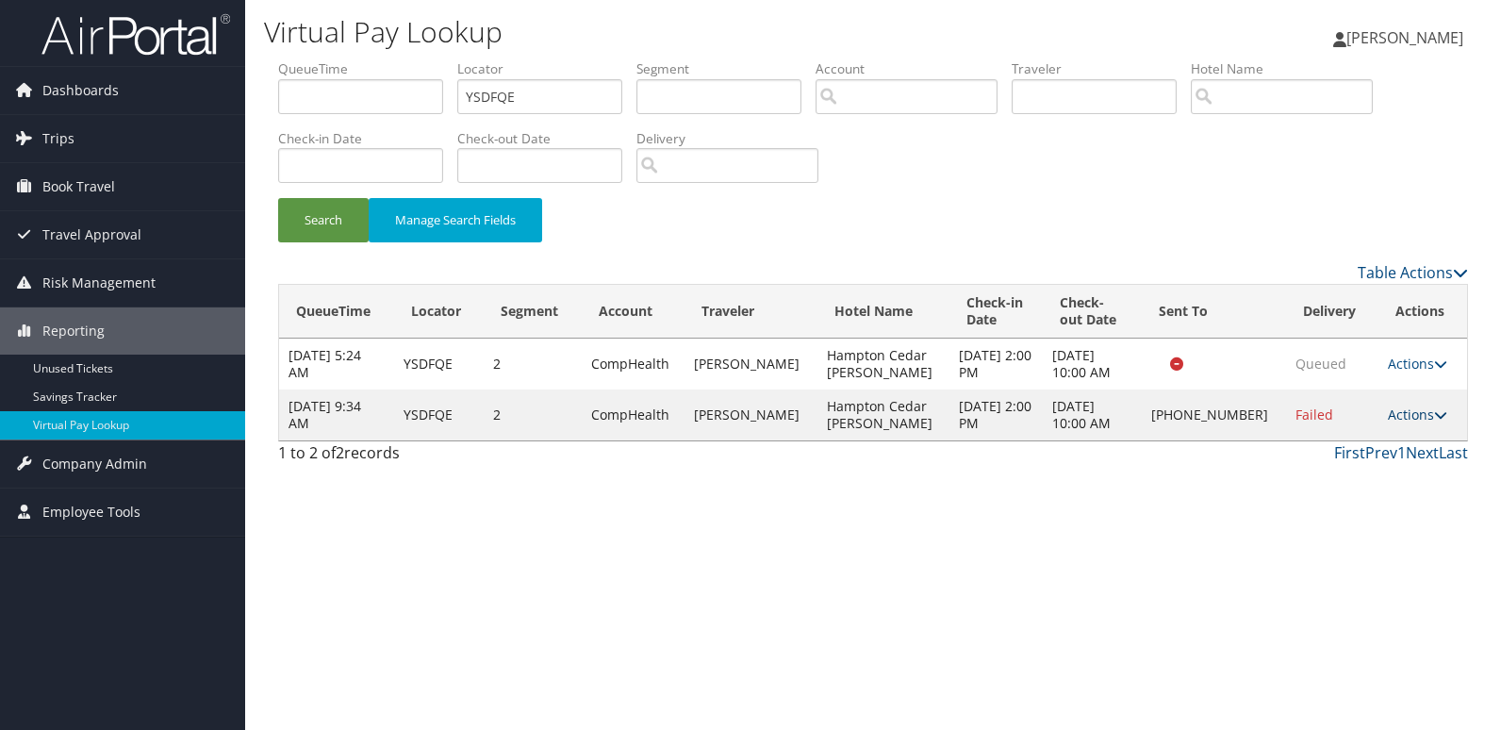
click at [1411, 410] on link "Actions" at bounding box center [1417, 415] width 59 height 18
click at [1320, 433] on link "Resend" at bounding box center [1353, 442] width 161 height 32
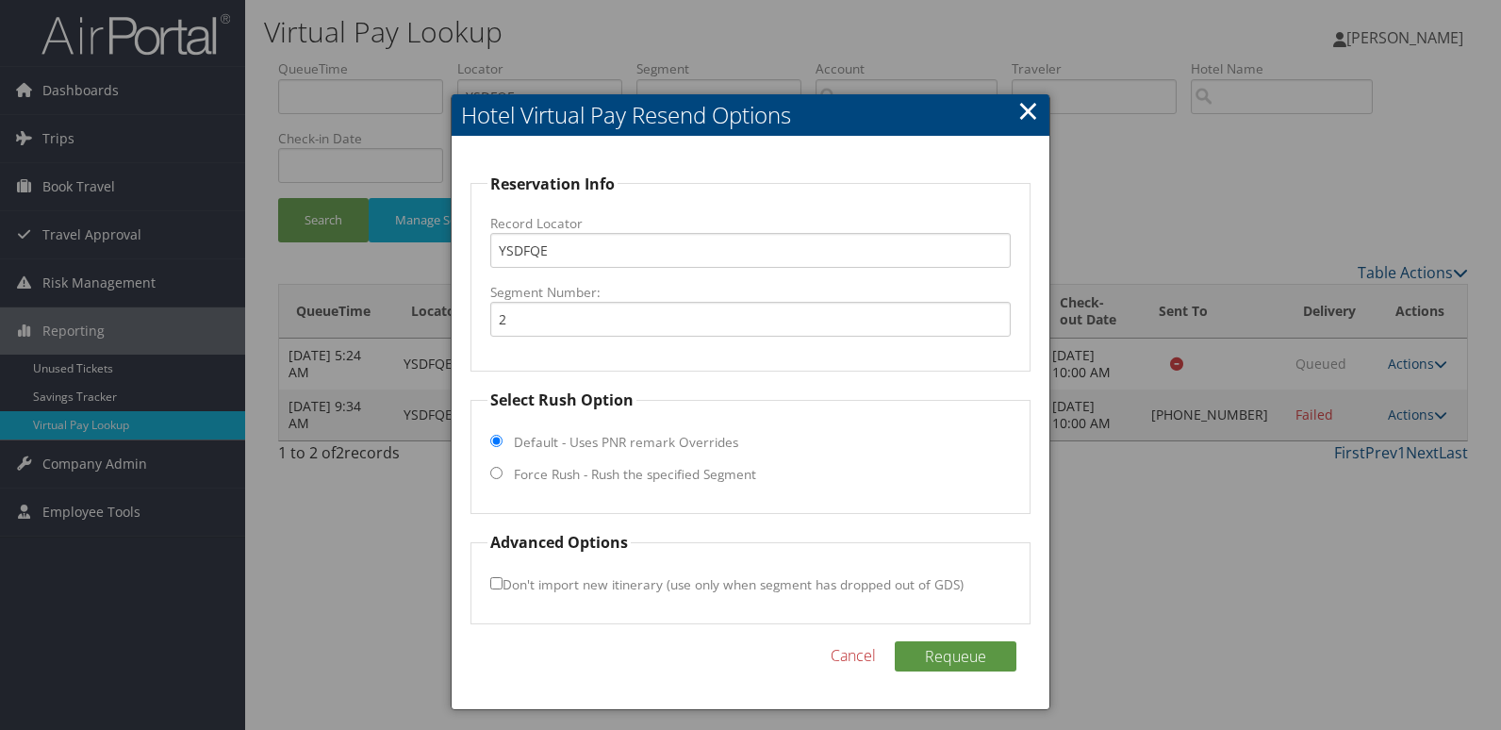
click at [562, 479] on label "Force Rush - Rush the specified Segment" at bounding box center [635, 474] width 242 height 19
click at [503, 479] on input "Force Rush - Rush the specified Segment" at bounding box center [496, 473] width 12 height 12
radio input "true"
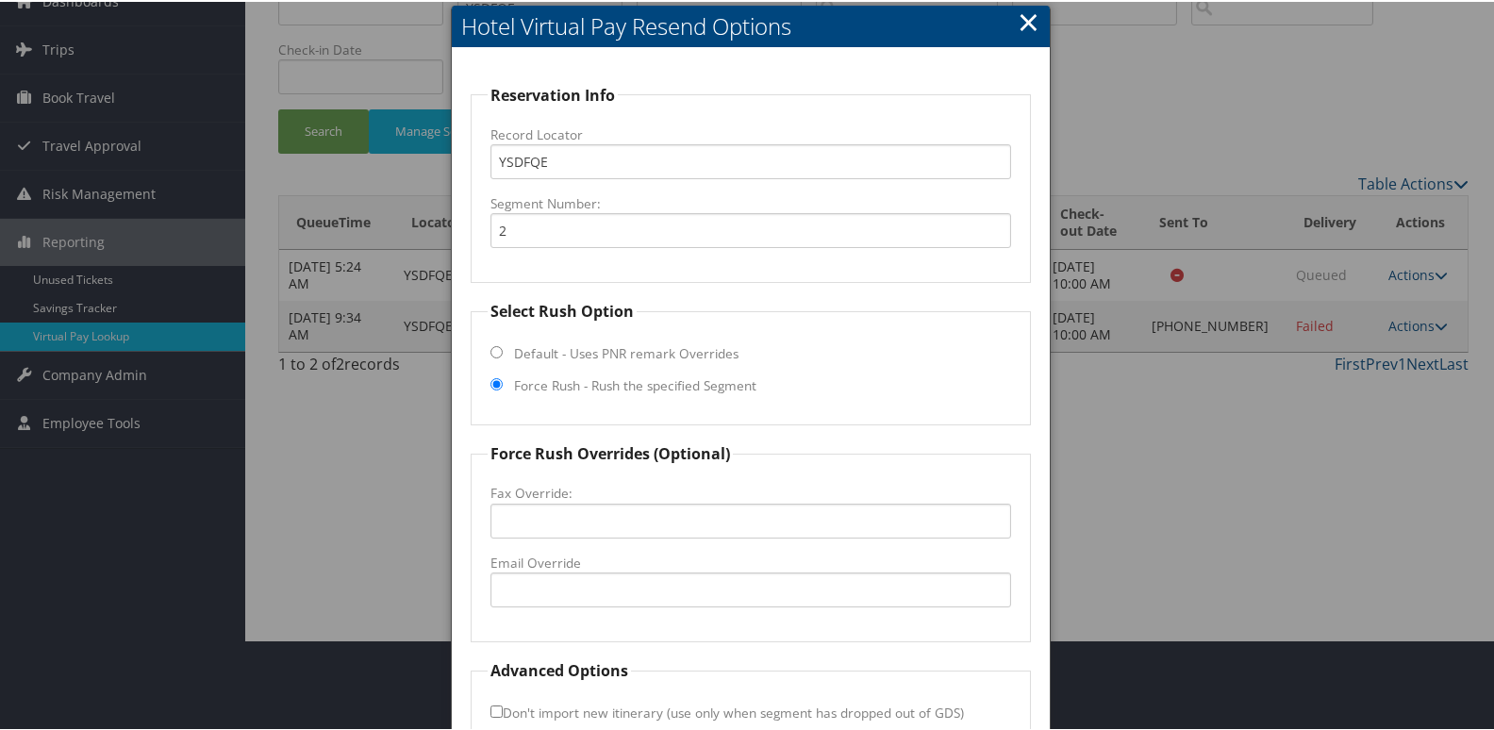
scroll to position [197, 0]
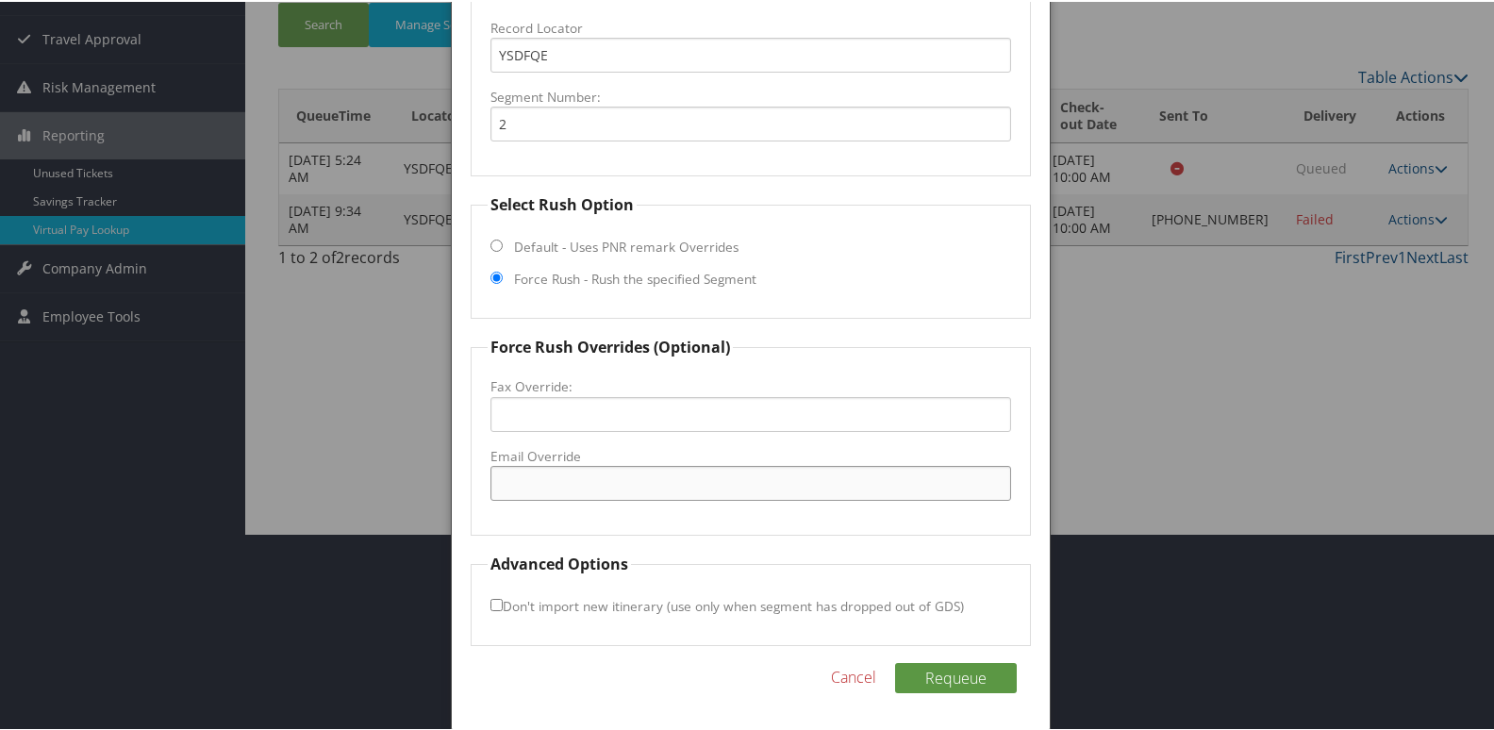
click at [595, 473] on input "Email Override" at bounding box center [751, 481] width 522 height 35
click at [507, 485] on input "Email Override" at bounding box center [751, 481] width 522 height 35
click at [1256, 484] on div at bounding box center [750, 365] width 1501 height 730
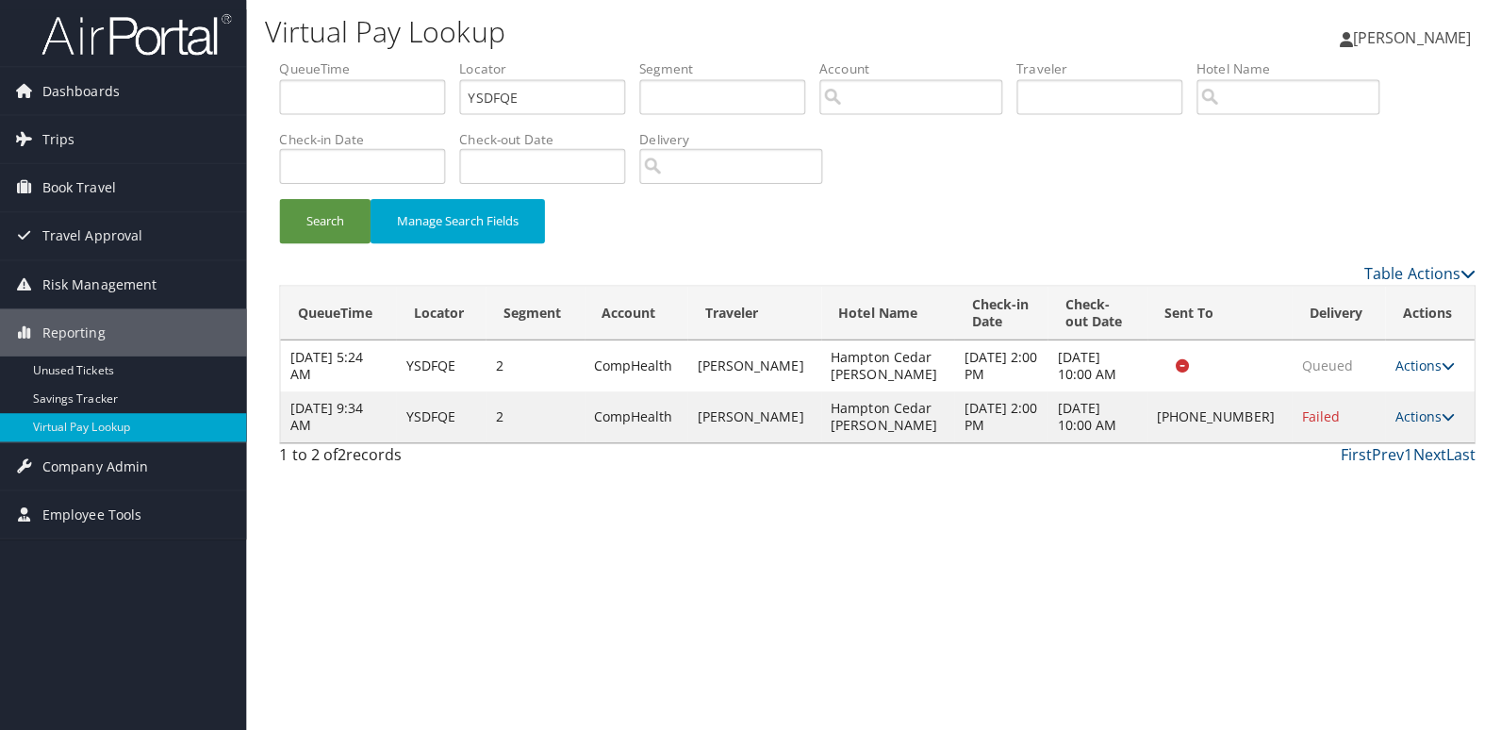
scroll to position [0, 0]
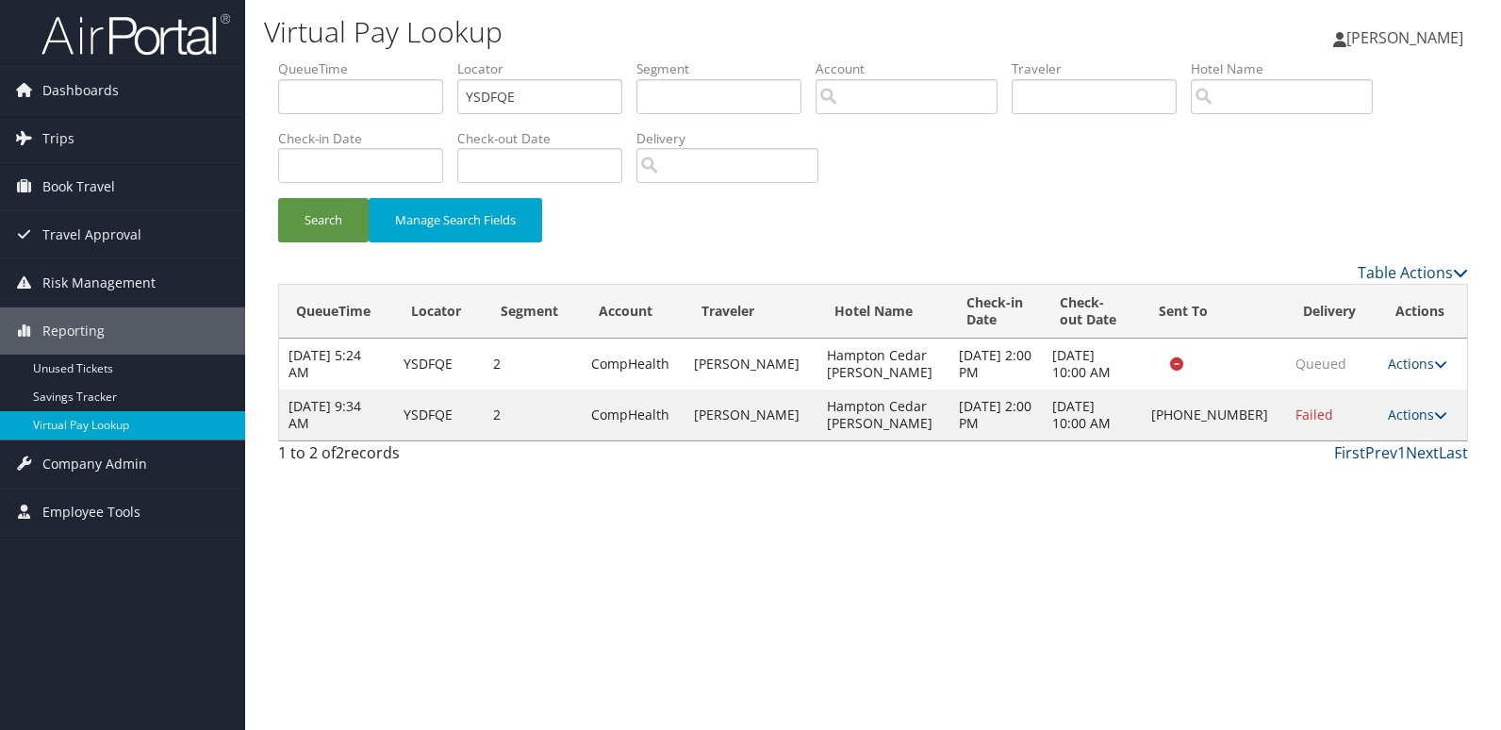
click at [1122, 496] on div "Virtual Pay Lookup Mack Bravo Mack Bravo My Settings Travel Agency Contacts Vie…" at bounding box center [873, 365] width 1256 height 730
click at [1390, 409] on link "Actions" at bounding box center [1417, 415] width 59 height 18
click at [1351, 477] on link "Logs" at bounding box center [1353, 474] width 161 height 32
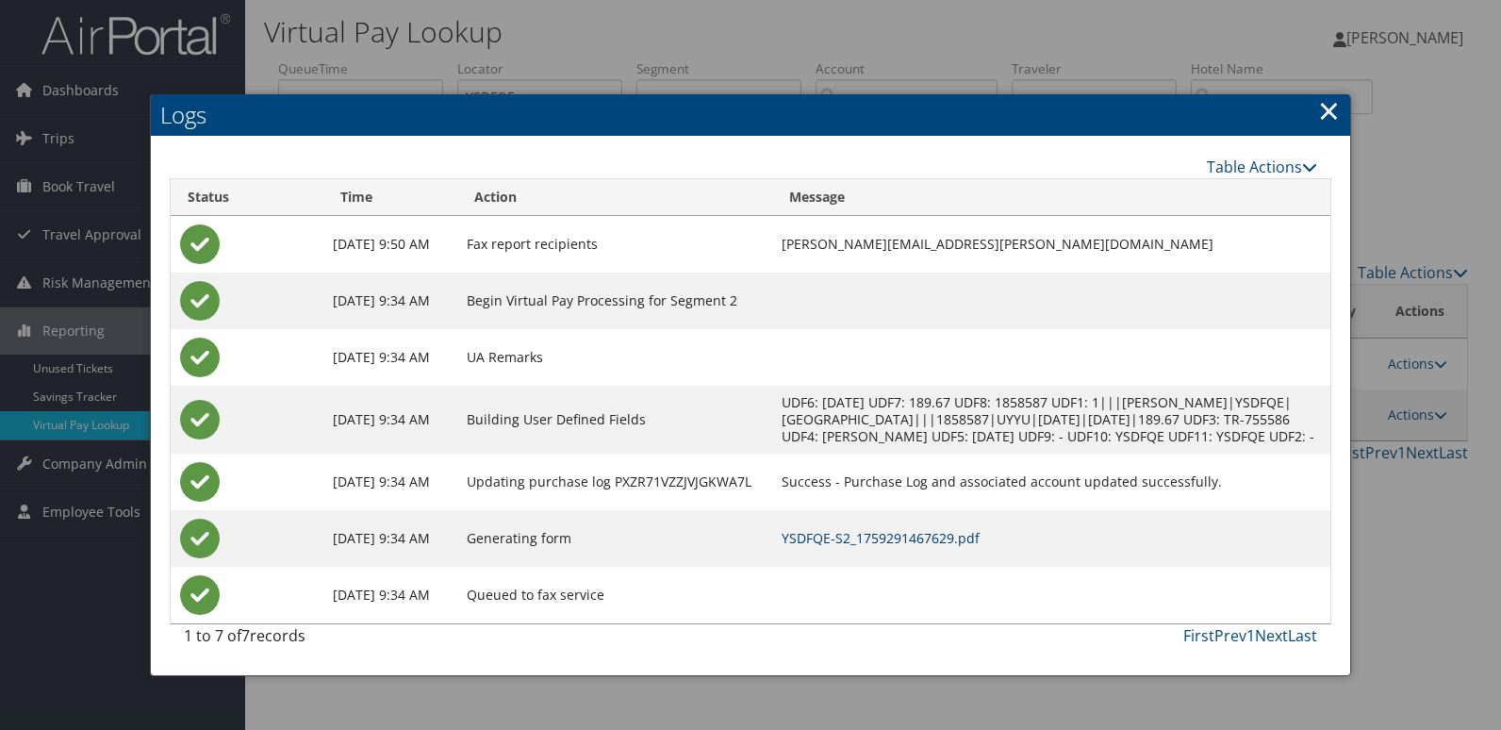
click at [980, 547] on link "YSDFQE-S2_1759291467629.pdf" at bounding box center [881, 538] width 198 height 18
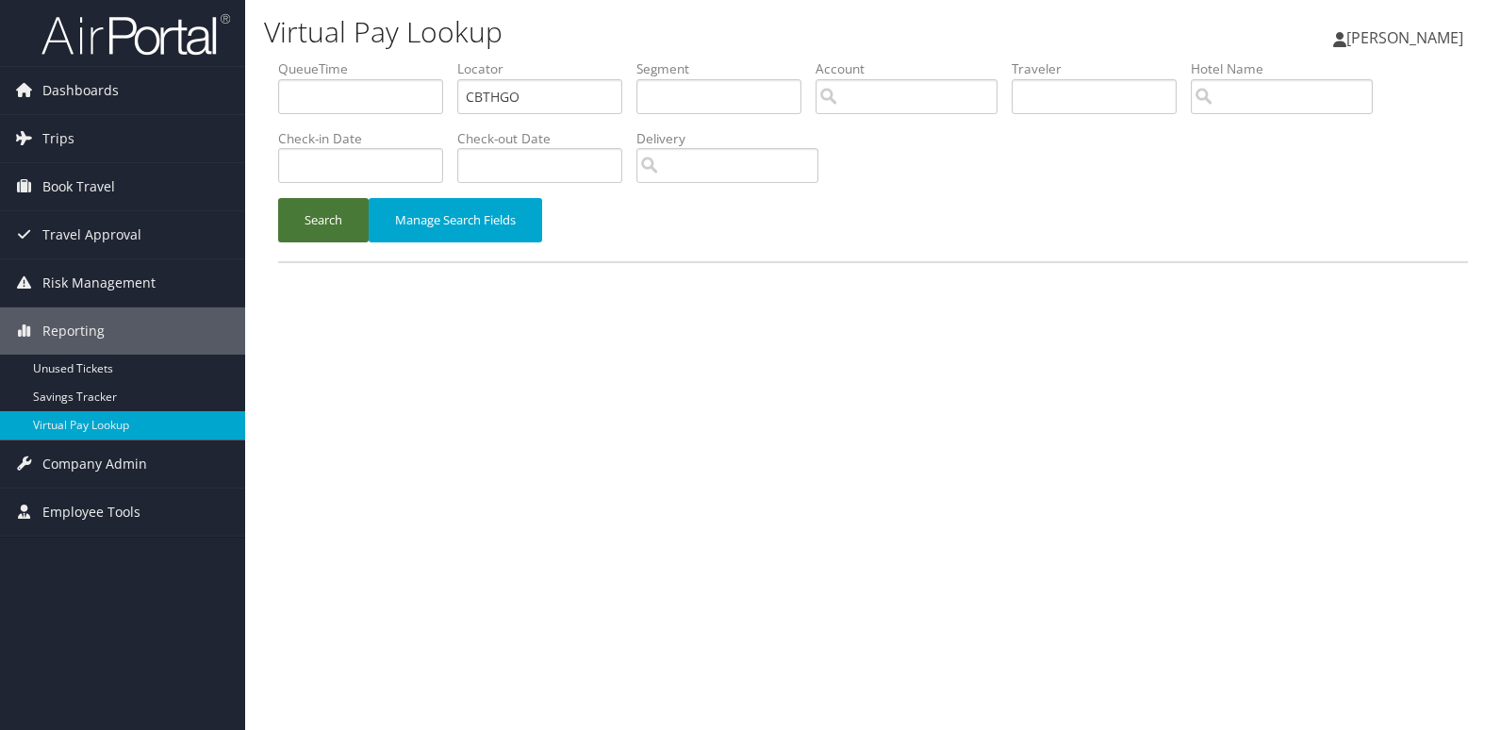
click at [338, 213] on button "Search" at bounding box center [323, 220] width 91 height 44
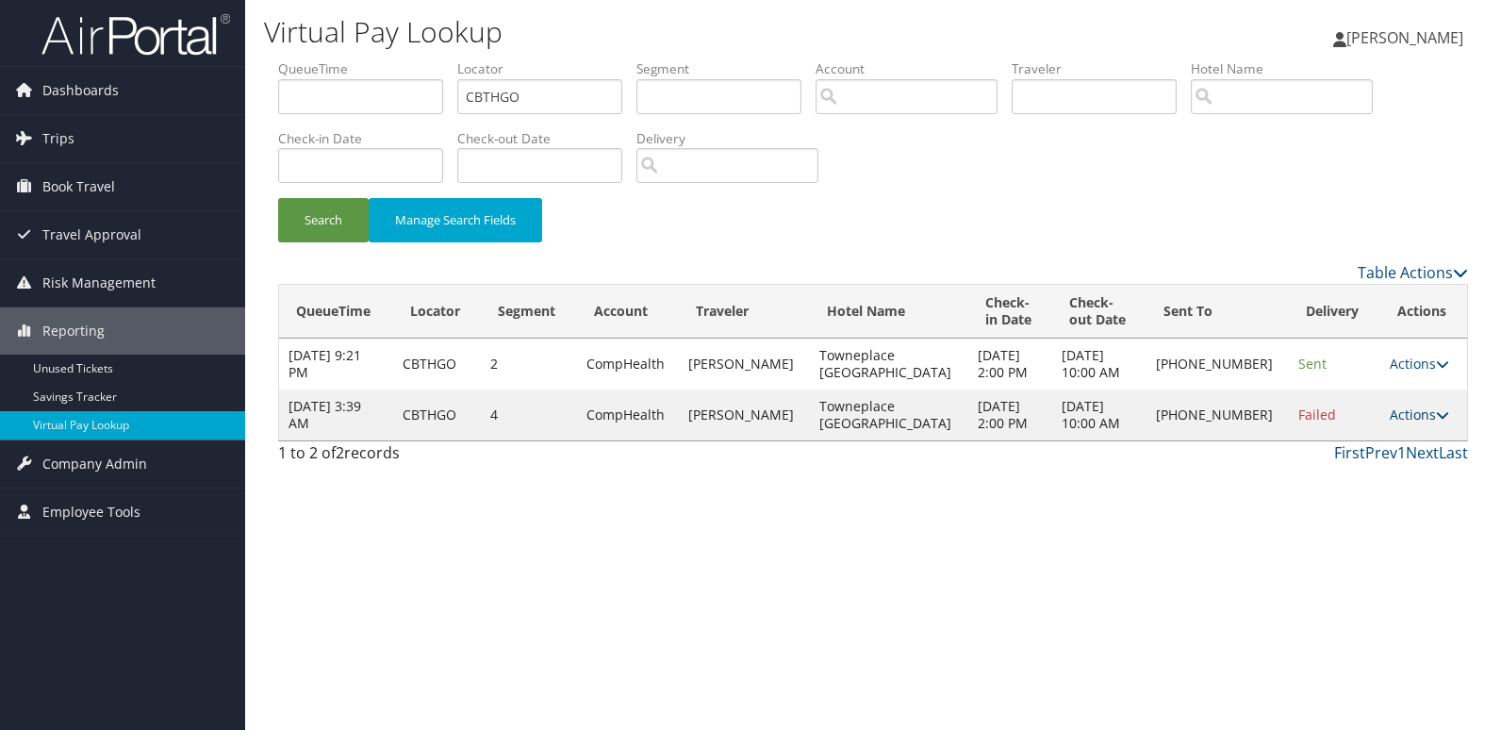
click at [1405, 419] on link "Actions" at bounding box center [1419, 415] width 59 height 18
click at [1405, 481] on link "Logs" at bounding box center [1355, 474] width 161 height 32
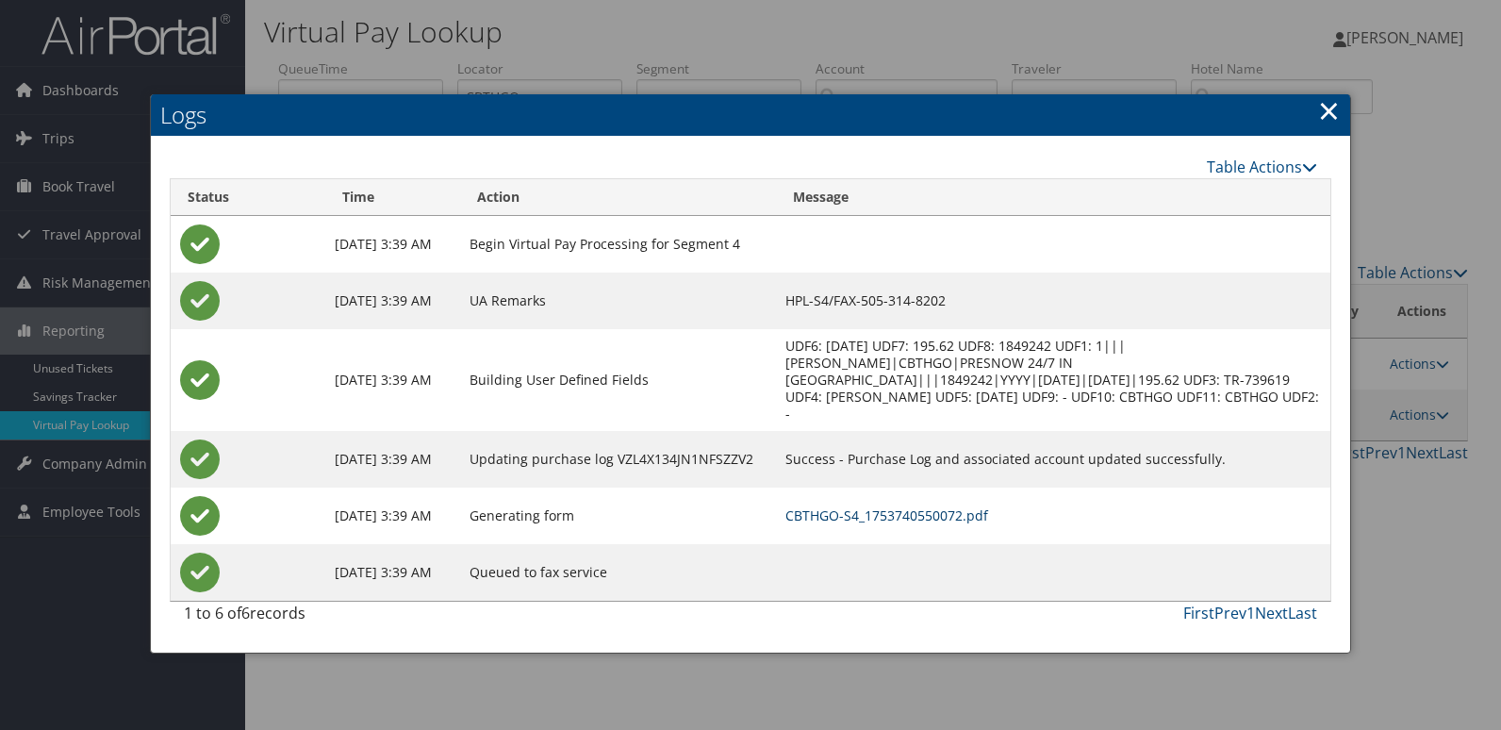
click at [935, 506] on link "CBTHGO-S4_1753740550072.pdf" at bounding box center [887, 515] width 203 height 18
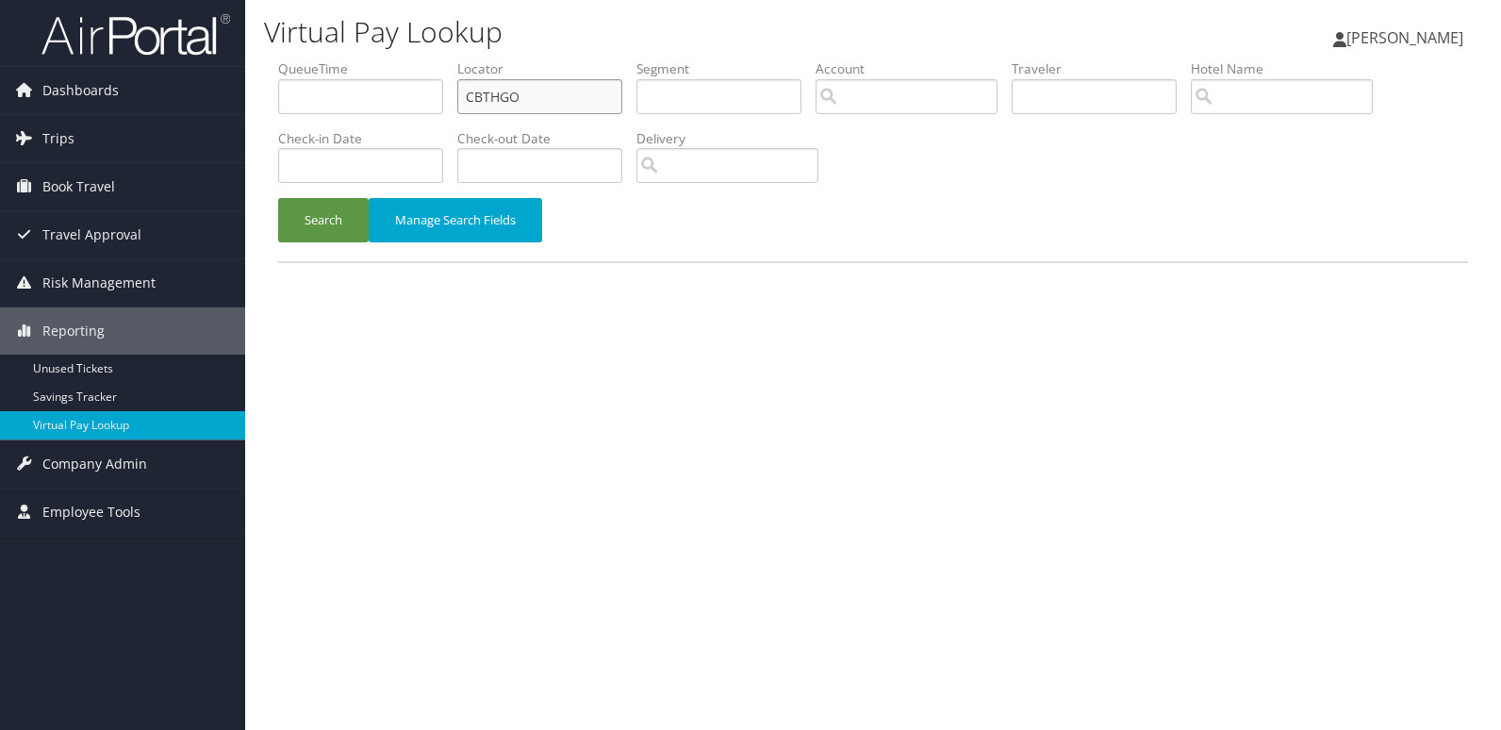
drag, startPoint x: 0, startPoint y: 0, endPoint x: 368, endPoint y: 114, distance: 385.1
click at [386, 59] on ul "QueueTime Locator CBTHGO Segment Account Traveler Hotel Name Check-in Date Chec…" at bounding box center [873, 59] width 1190 height 0
paste input "QSFWC"
type input "QSFWCO"
click at [330, 214] on button "Search" at bounding box center [323, 220] width 91 height 44
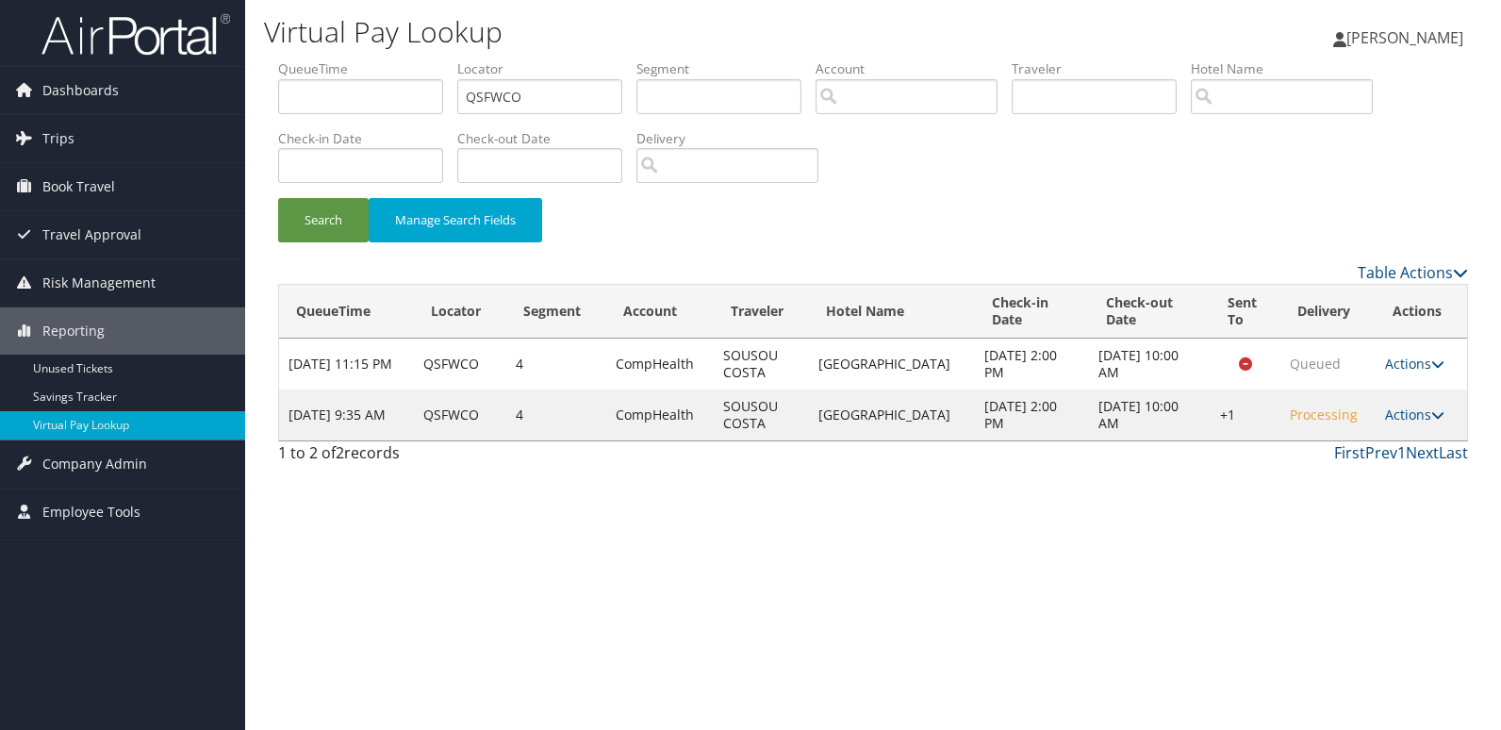
drag, startPoint x: 1399, startPoint y: 418, endPoint x: 1415, endPoint y: 465, distance: 49.5
click at [1399, 419] on link "Actions" at bounding box center [1414, 415] width 59 height 18
click at [1347, 474] on link "Logs" at bounding box center [1354, 474] width 161 height 32
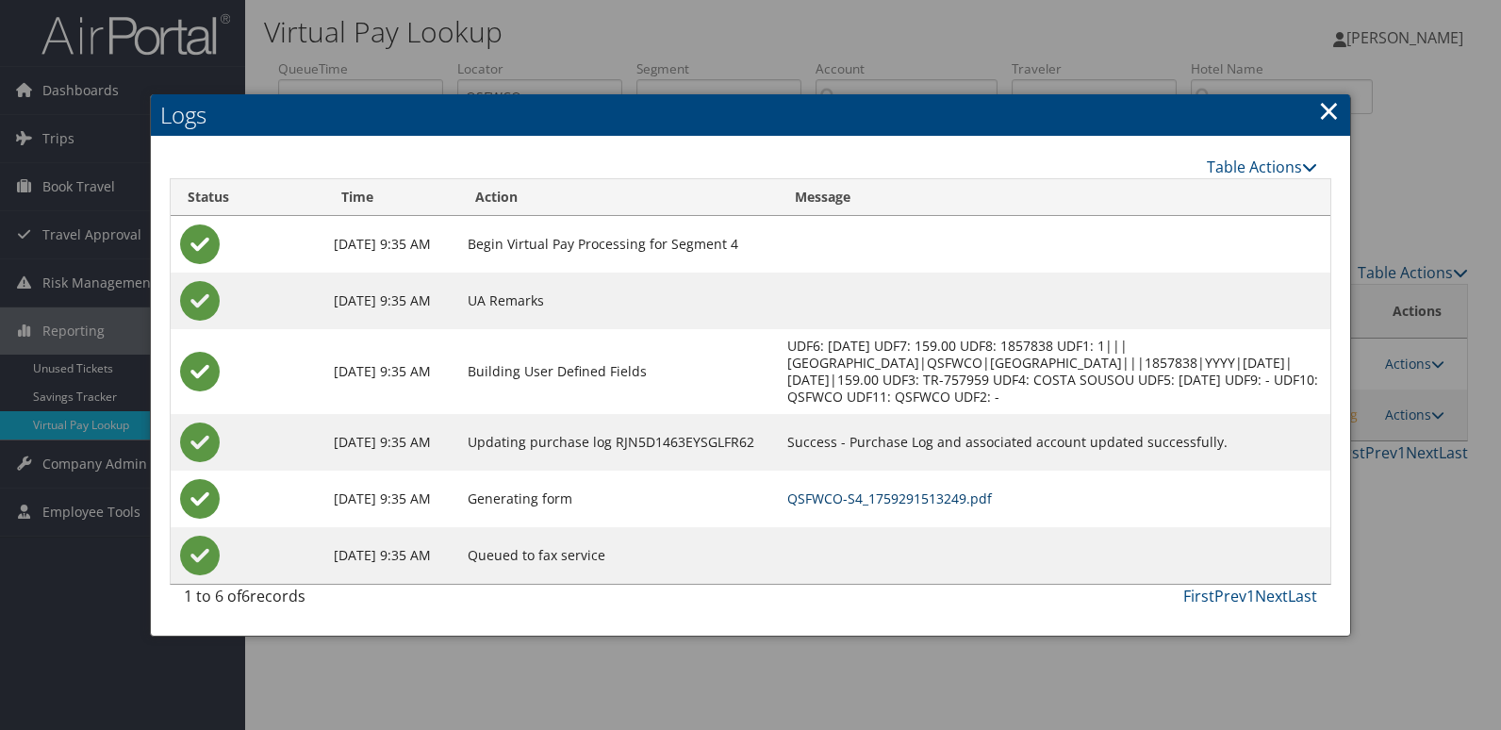
click at [992, 507] on link "QSFWCO-S4_1759291513249.pdf" at bounding box center [889, 498] width 205 height 18
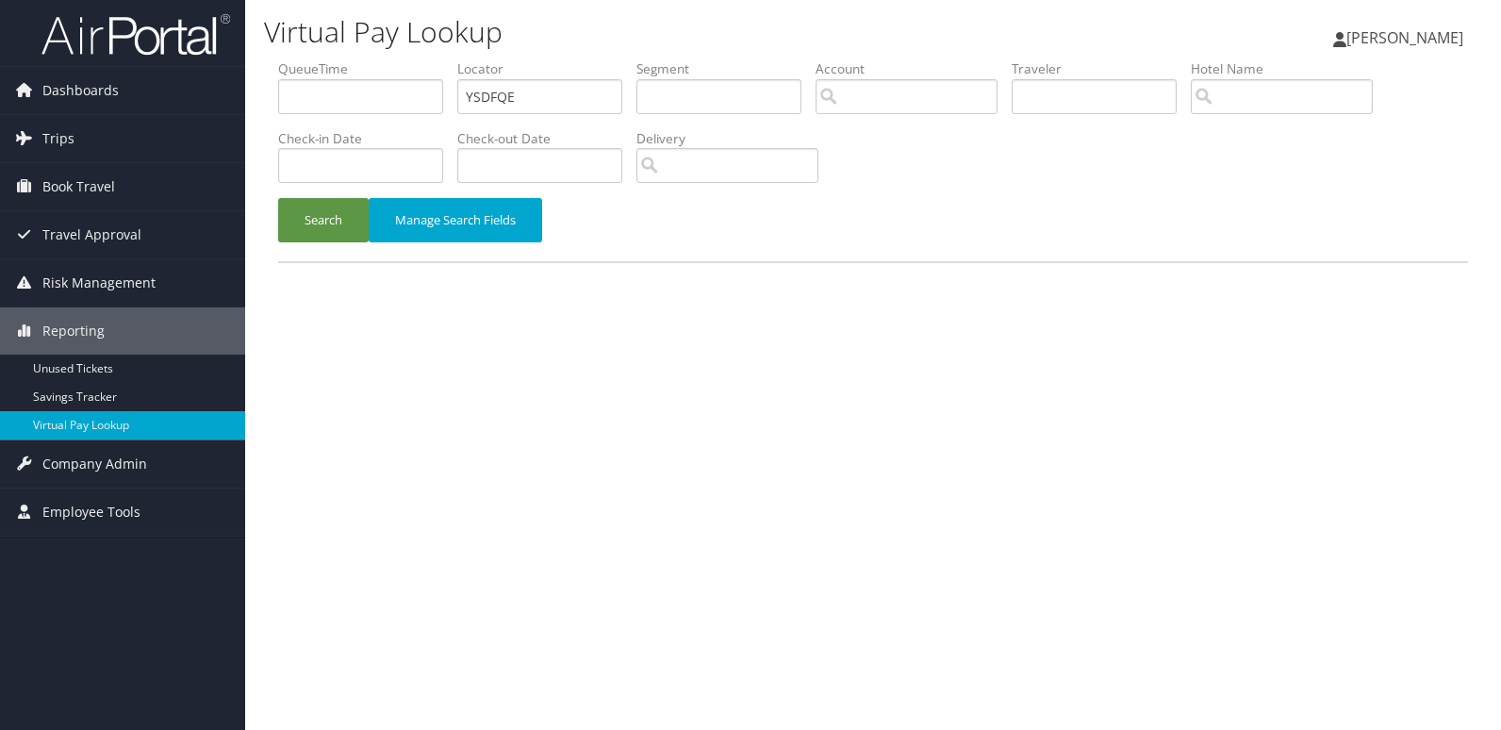
click at [438, 59] on ul "QueueTime Locator YSDFQE Segment Account Traveler Hotel Name Check-in Date Chec…" at bounding box center [873, 59] width 1190 height 0
type input "DWYNDN"
click at [326, 225] on button "Search" at bounding box center [323, 220] width 91 height 44
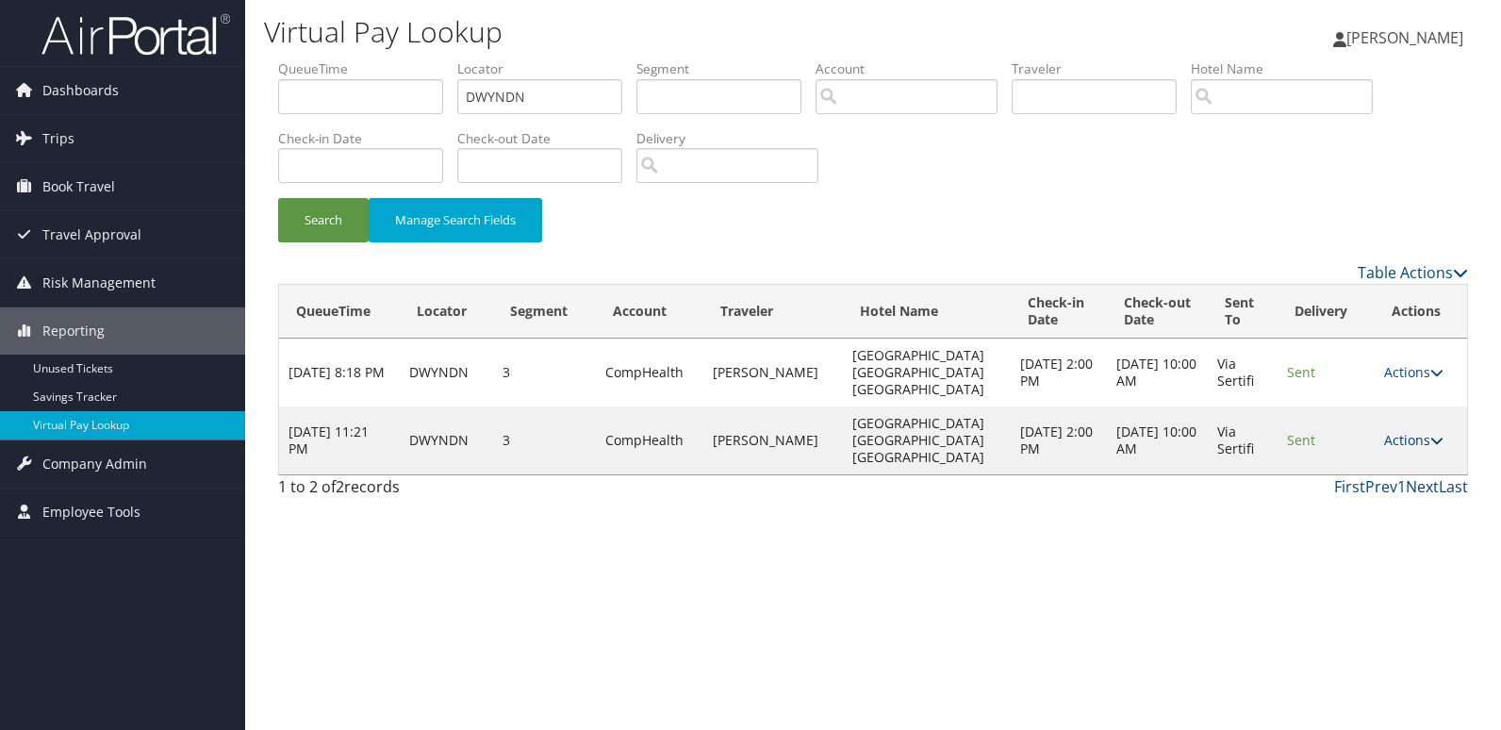
click at [1412, 431] on link "Actions" at bounding box center [1413, 440] width 59 height 18
click at [1371, 458] on link "Logs" at bounding box center [1376, 474] width 119 height 32
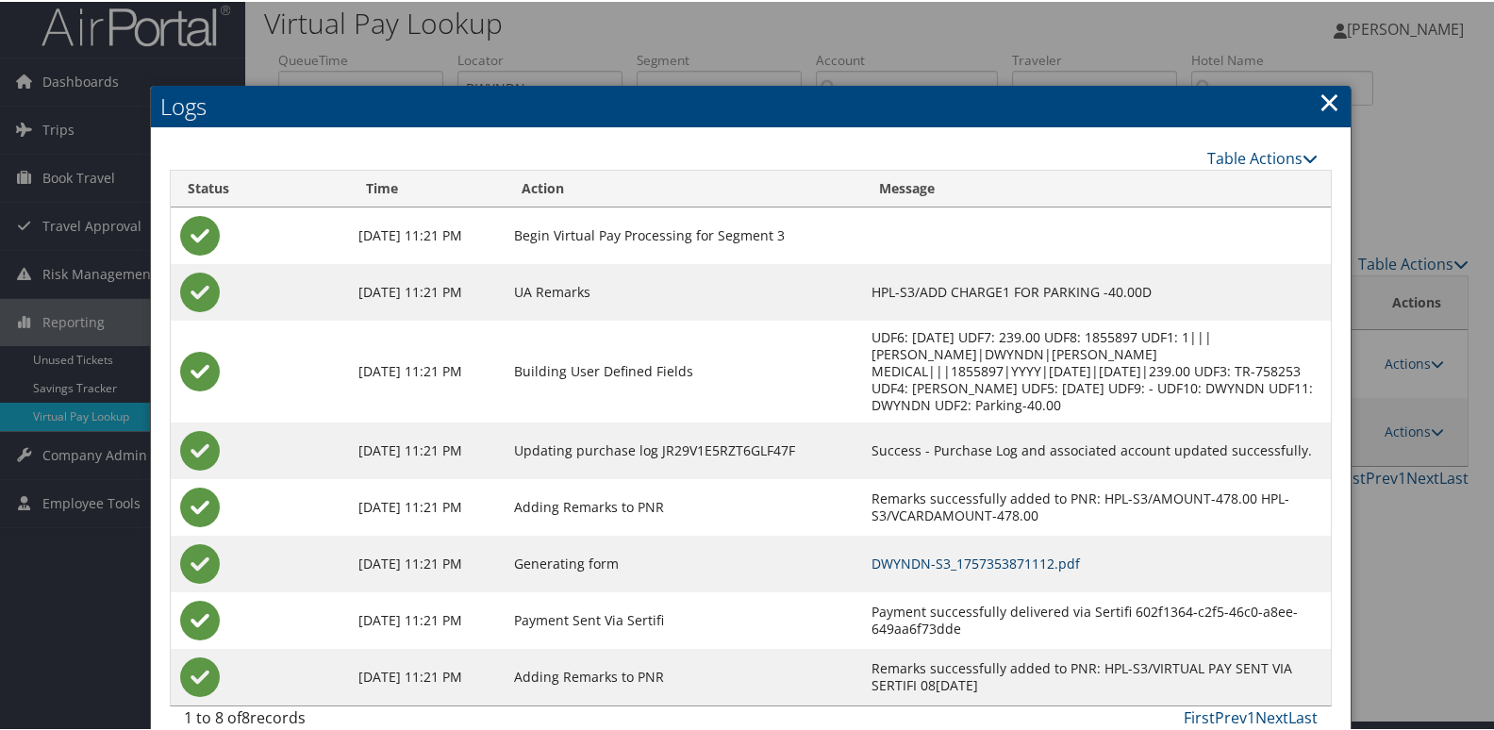
scroll to position [20, 0]
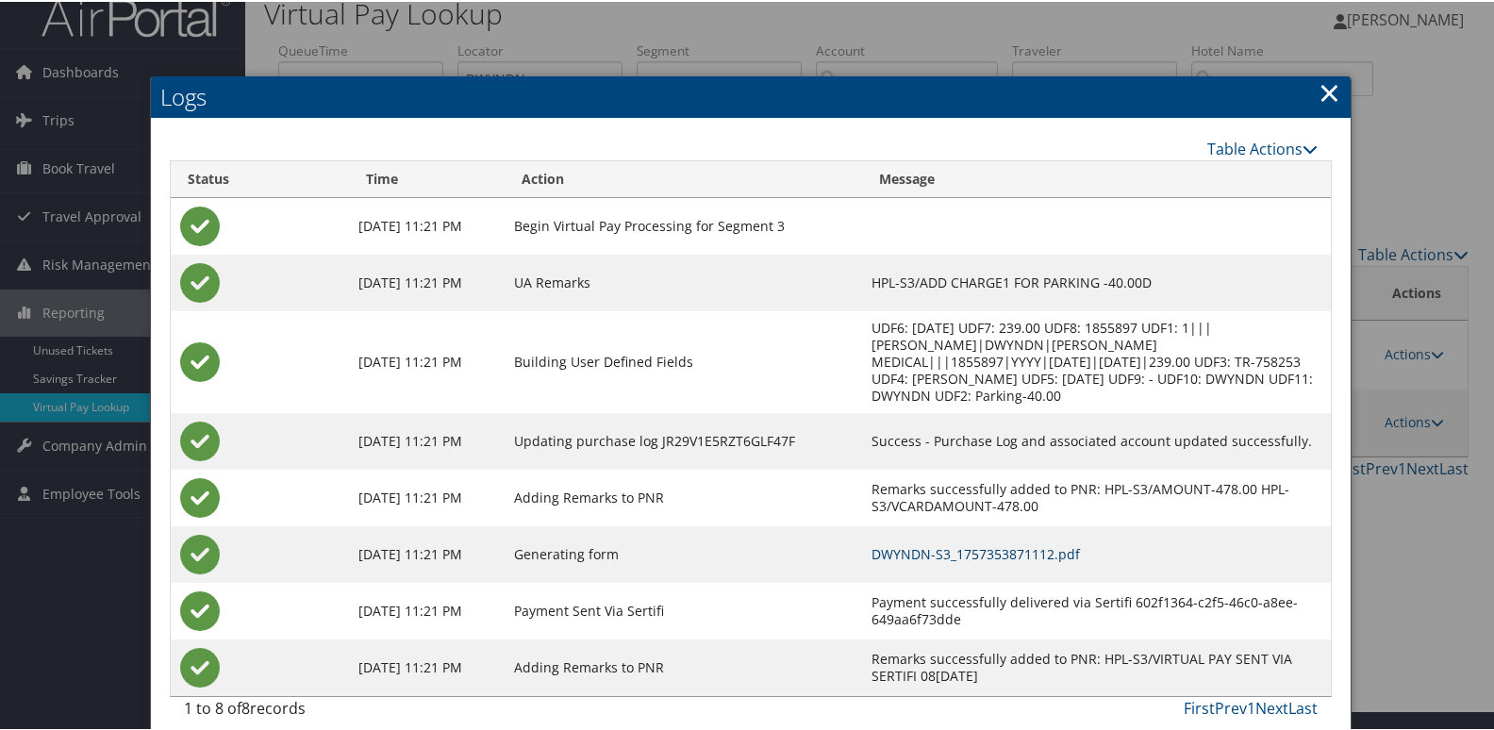
click at [1035, 543] on link "DWYNDN-S3_1757353871112.pdf" at bounding box center [975, 552] width 208 height 18
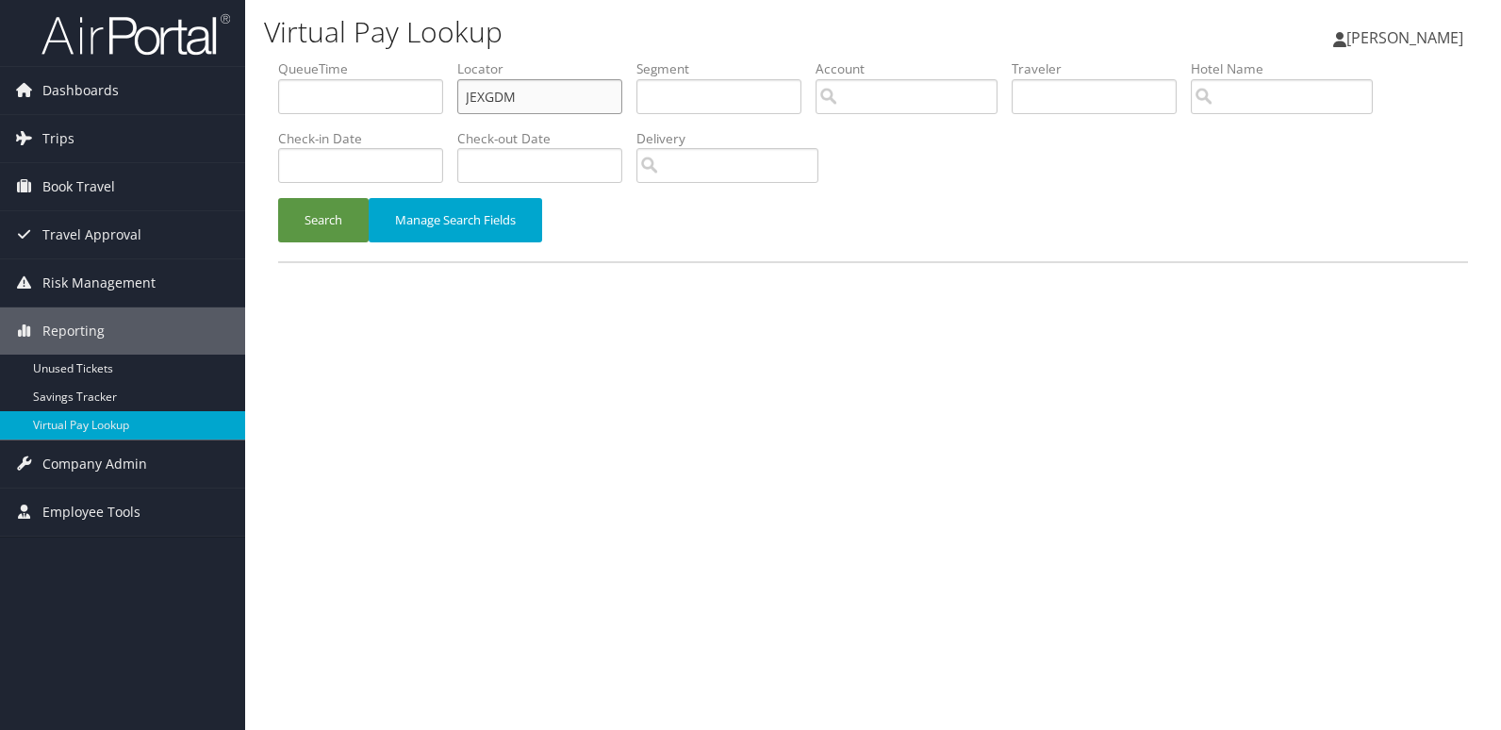
drag, startPoint x: 559, startPoint y: 91, endPoint x: 383, endPoint y: 108, distance: 177.3
click at [406, 59] on ul "QueueTime Locator JEXGDM Segment Account Traveler Hotel Name Check-in Date Chec…" at bounding box center [873, 59] width 1190 height 0
paste input "FHJTZJ"
type input "FHJTZJ"
click at [339, 237] on button "Search" at bounding box center [323, 220] width 91 height 44
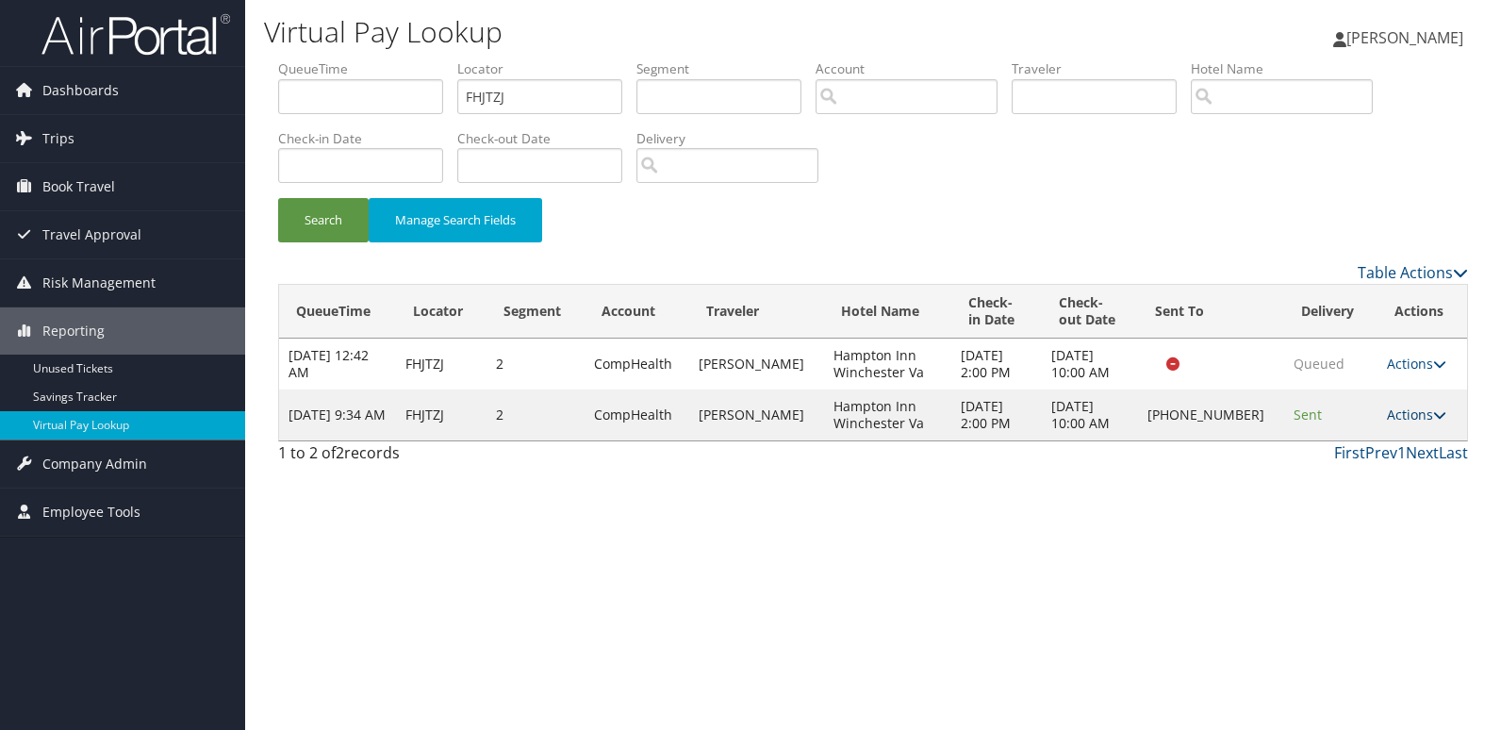
click at [1418, 419] on link "Actions" at bounding box center [1416, 415] width 59 height 18
click at [1399, 455] on link "Resend" at bounding box center [1353, 442] width 161 height 32
click at [1406, 417] on link "Actions" at bounding box center [1416, 415] width 59 height 18
click at [1364, 469] on link "Logs" at bounding box center [1353, 474] width 161 height 32
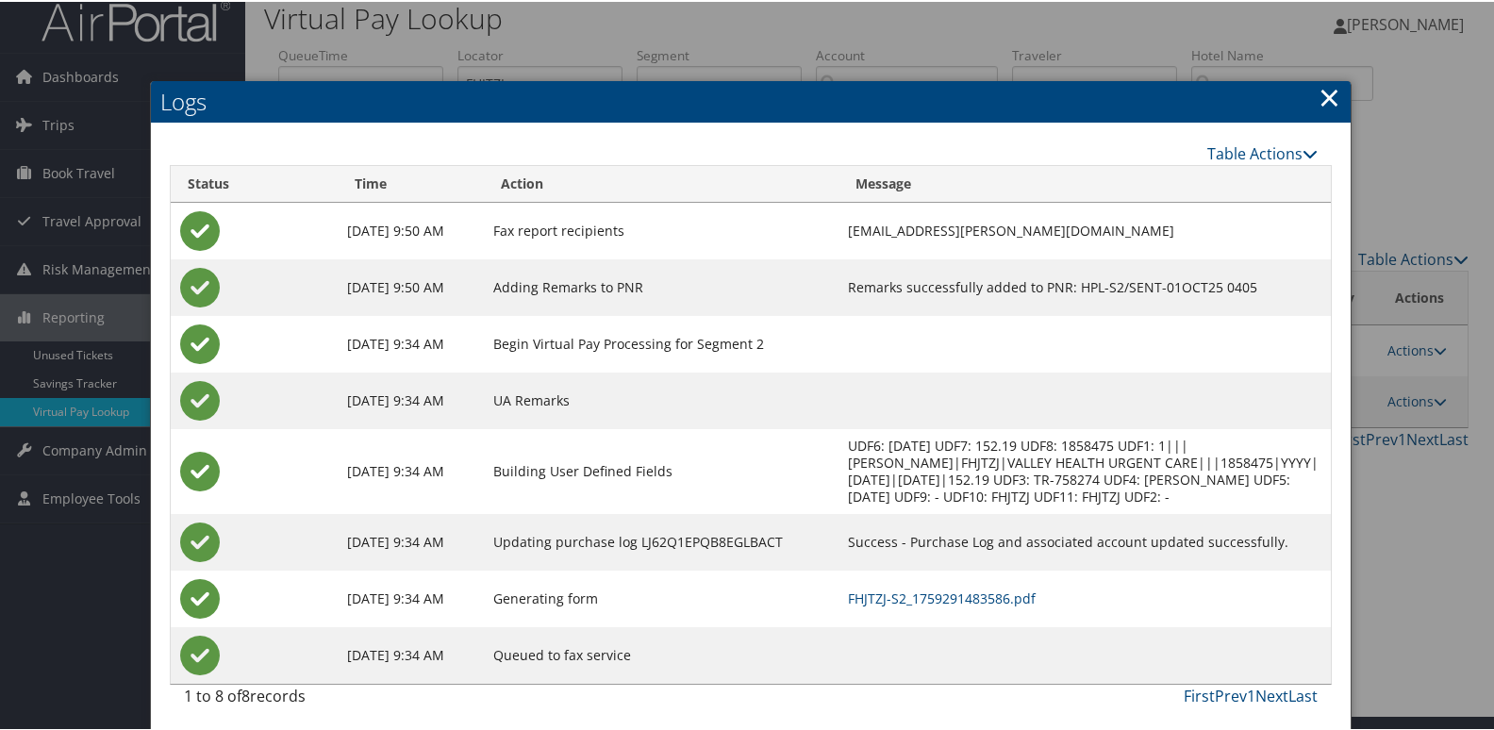
scroll to position [20, 0]
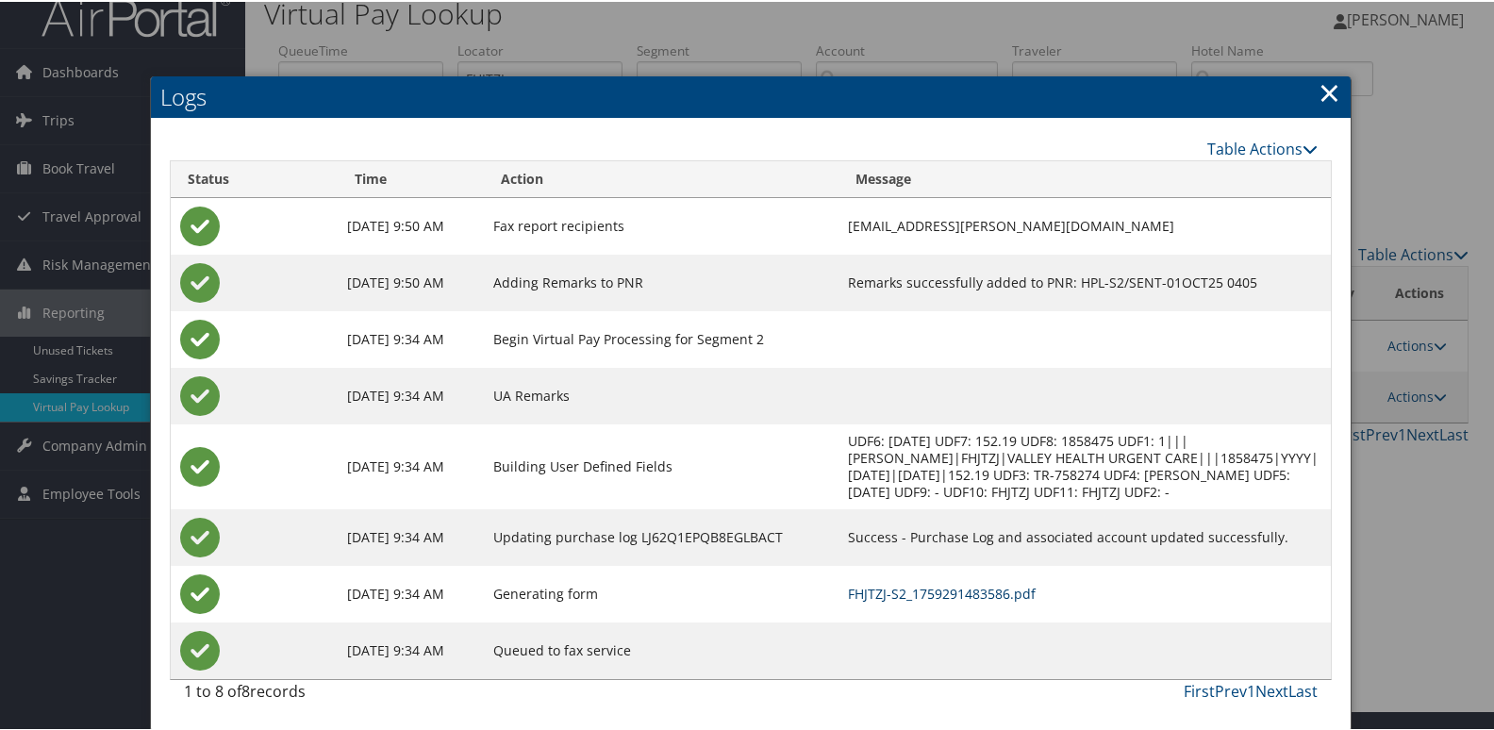
click at [976, 598] on link "FHJTZJ-S2_1759291483586.pdf" at bounding box center [942, 592] width 188 height 18
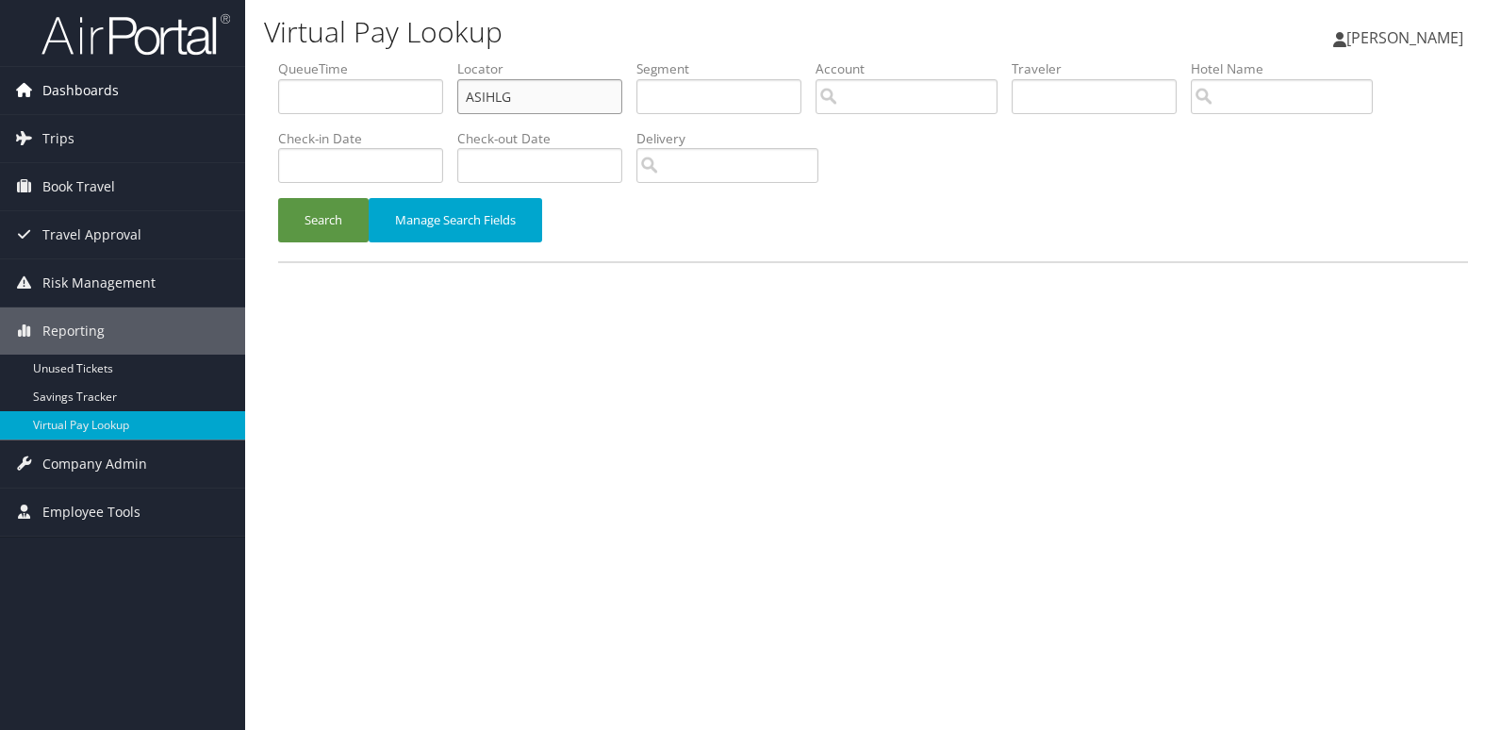
drag, startPoint x: 562, startPoint y: 86, endPoint x: 207, endPoint y: 101, distance: 354.9
click at [263, 93] on div "Virtual Pay Lookup [PERSON_NAME] [PERSON_NAME] My Settings Travel Agency Contac…" at bounding box center [873, 365] width 1256 height 730
paste input "ULDOYM"
type input "ULDOYM"
drag, startPoint x: 290, startPoint y: 234, endPoint x: 555, endPoint y: 188, distance: 268.1
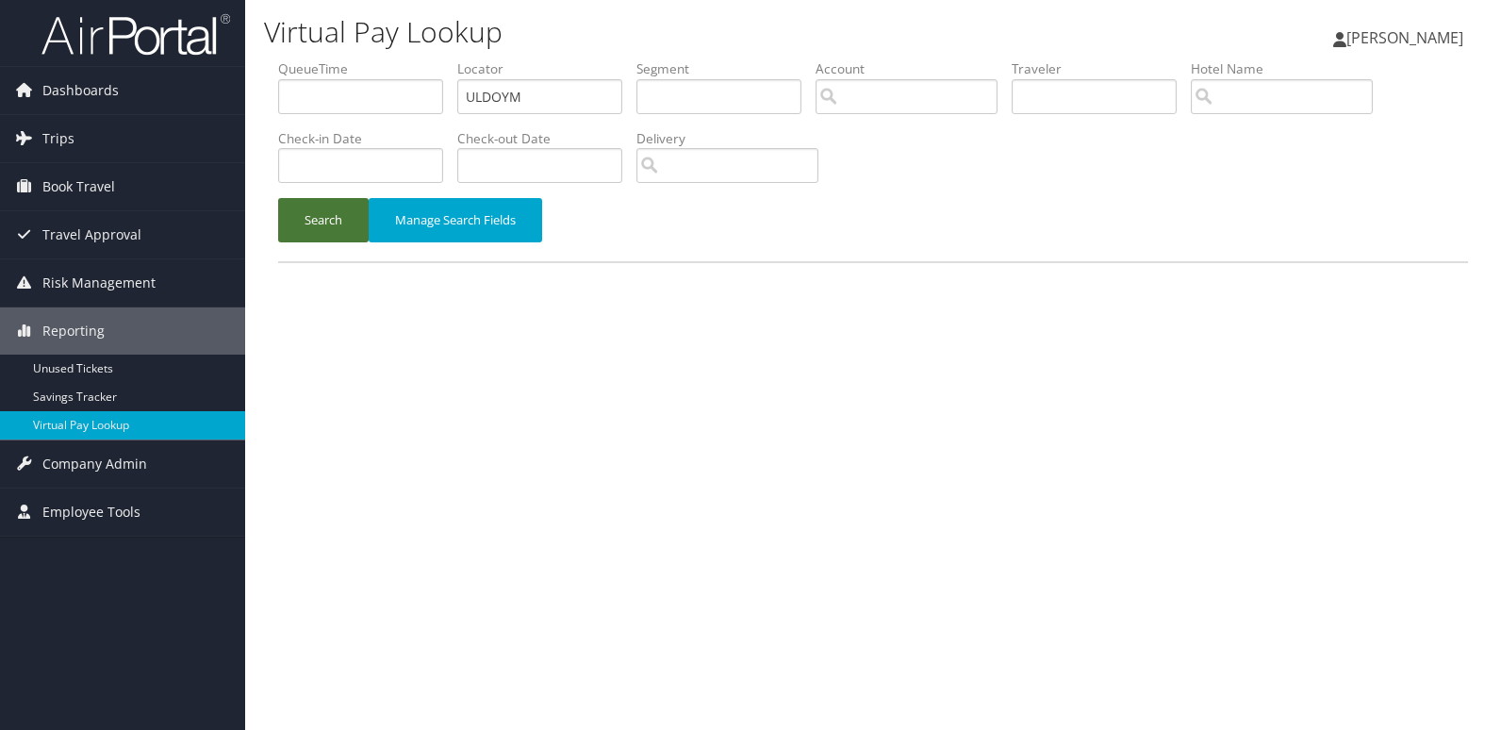
click at [290, 234] on button "Search" at bounding box center [323, 220] width 91 height 44
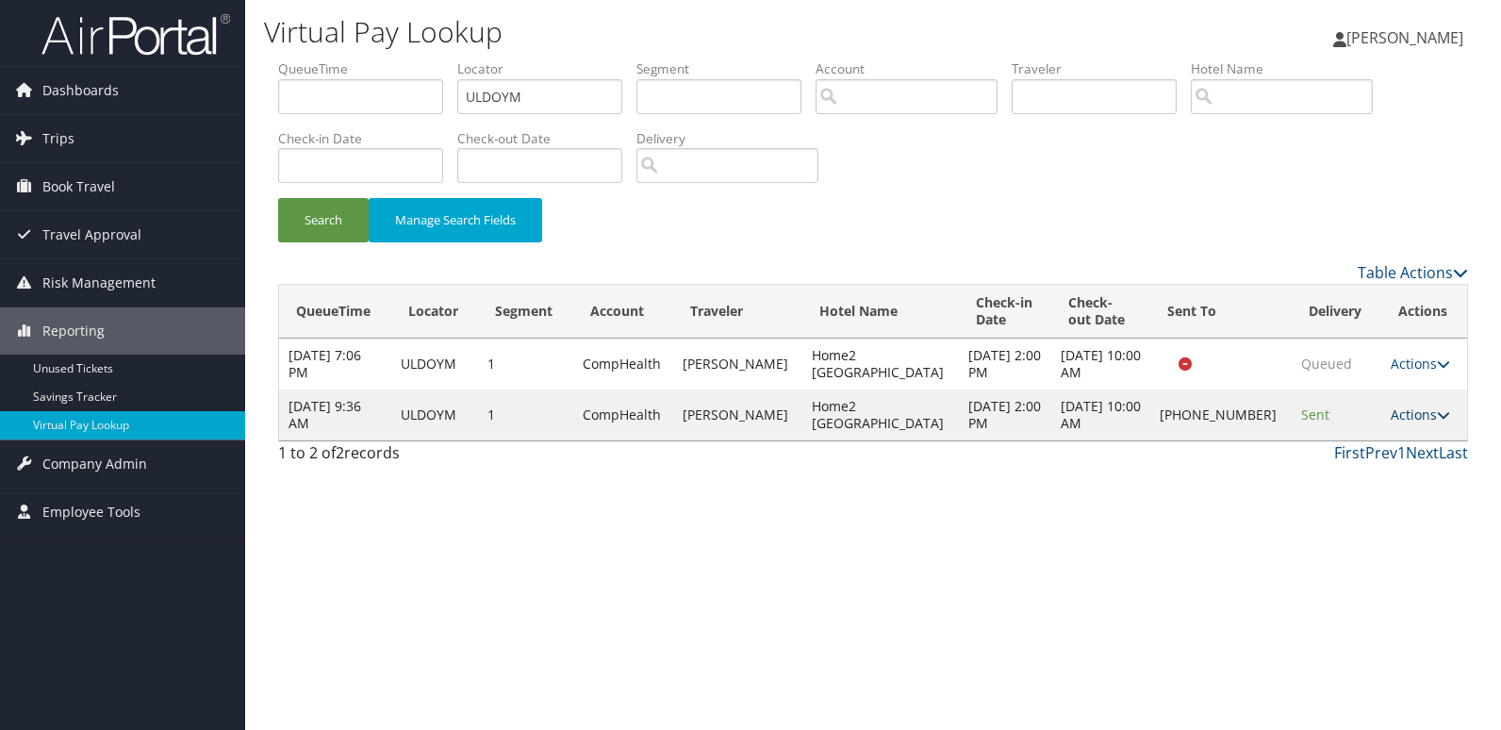
click at [1406, 421] on link "Actions" at bounding box center [1420, 415] width 59 height 18
click at [1352, 479] on link "Logs" at bounding box center [1353, 474] width 161 height 32
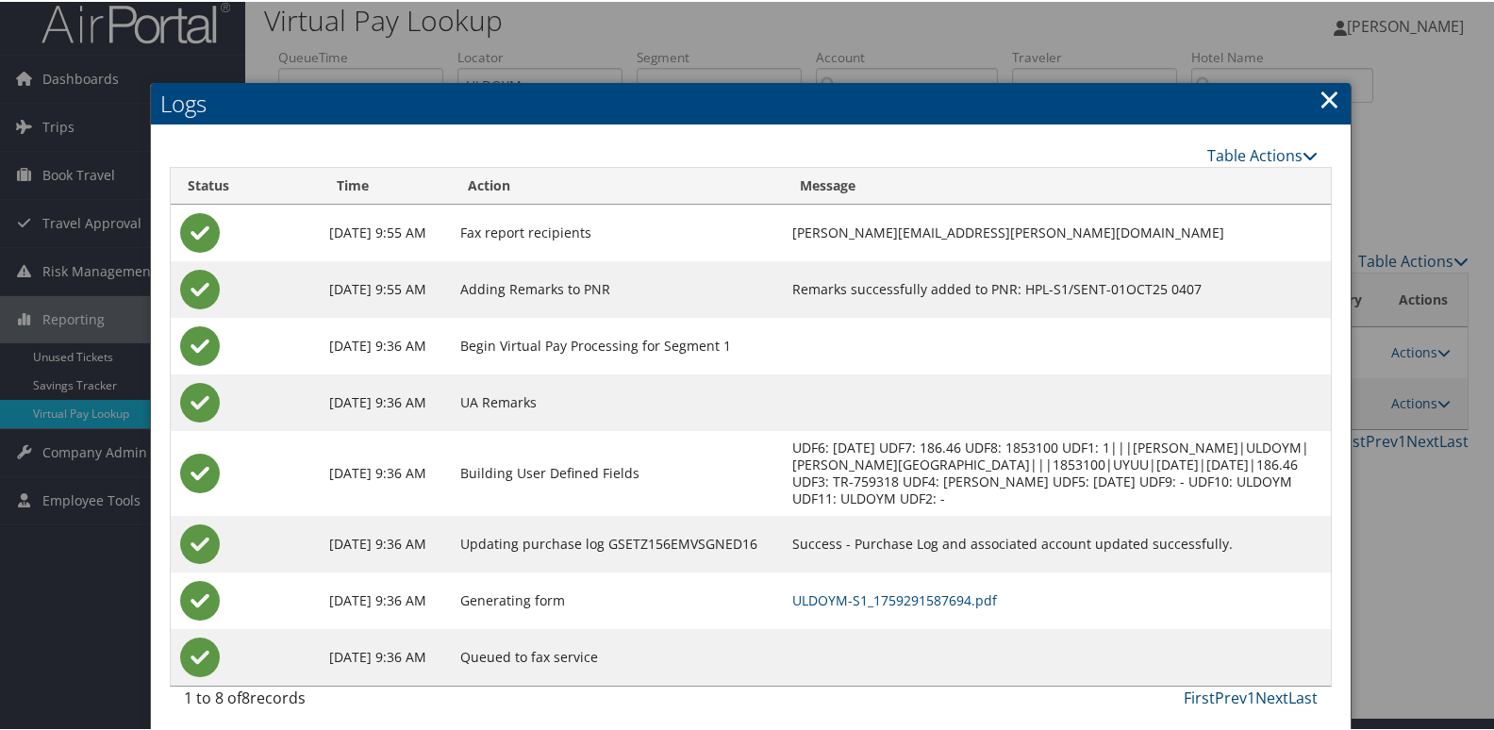
scroll to position [20, 0]
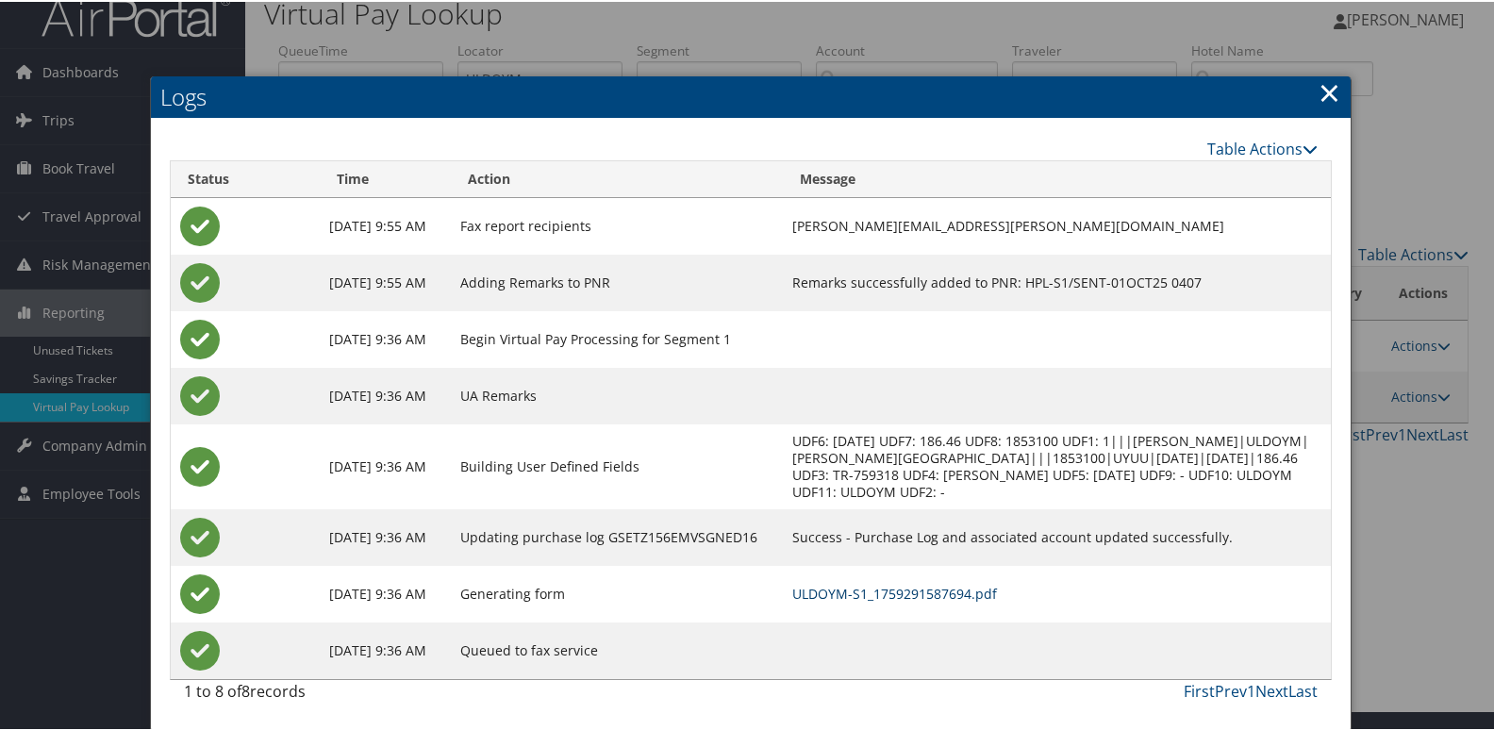
click at [911, 592] on link "ULDOYM-S1_1759291587694.pdf" at bounding box center [894, 592] width 205 height 18
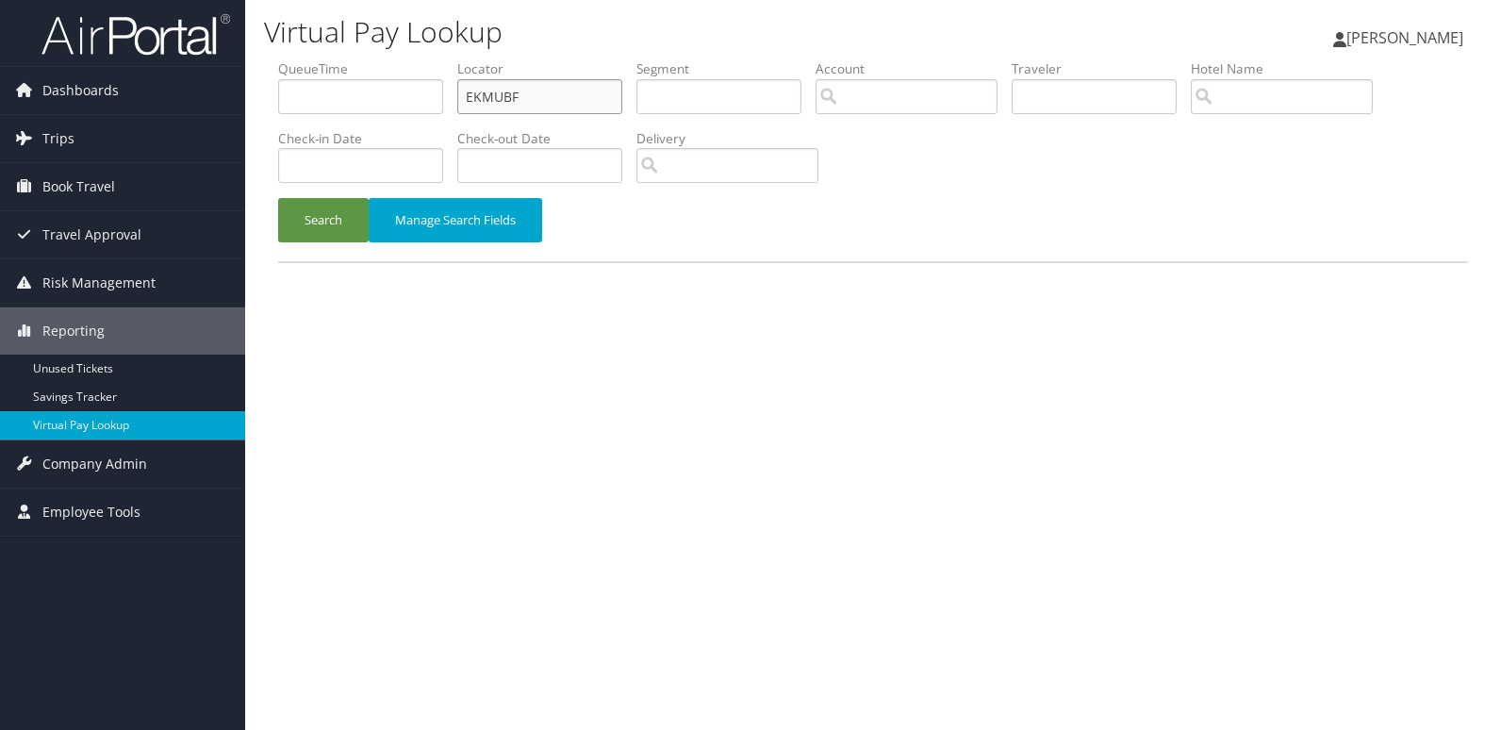
drag, startPoint x: 464, startPoint y: 95, endPoint x: 389, endPoint y: 105, distance: 75.1
click at [414, 59] on ul "QueueTime Locator EKMUBF Segment Account Traveler Hotel Name Check-in Date Chec…" at bounding box center [873, 59] width 1190 height 0
paste input "IGALFK"
type input "IGALFK"
drag, startPoint x: 335, startPoint y: 214, endPoint x: 1158, endPoint y: 25, distance: 844.6
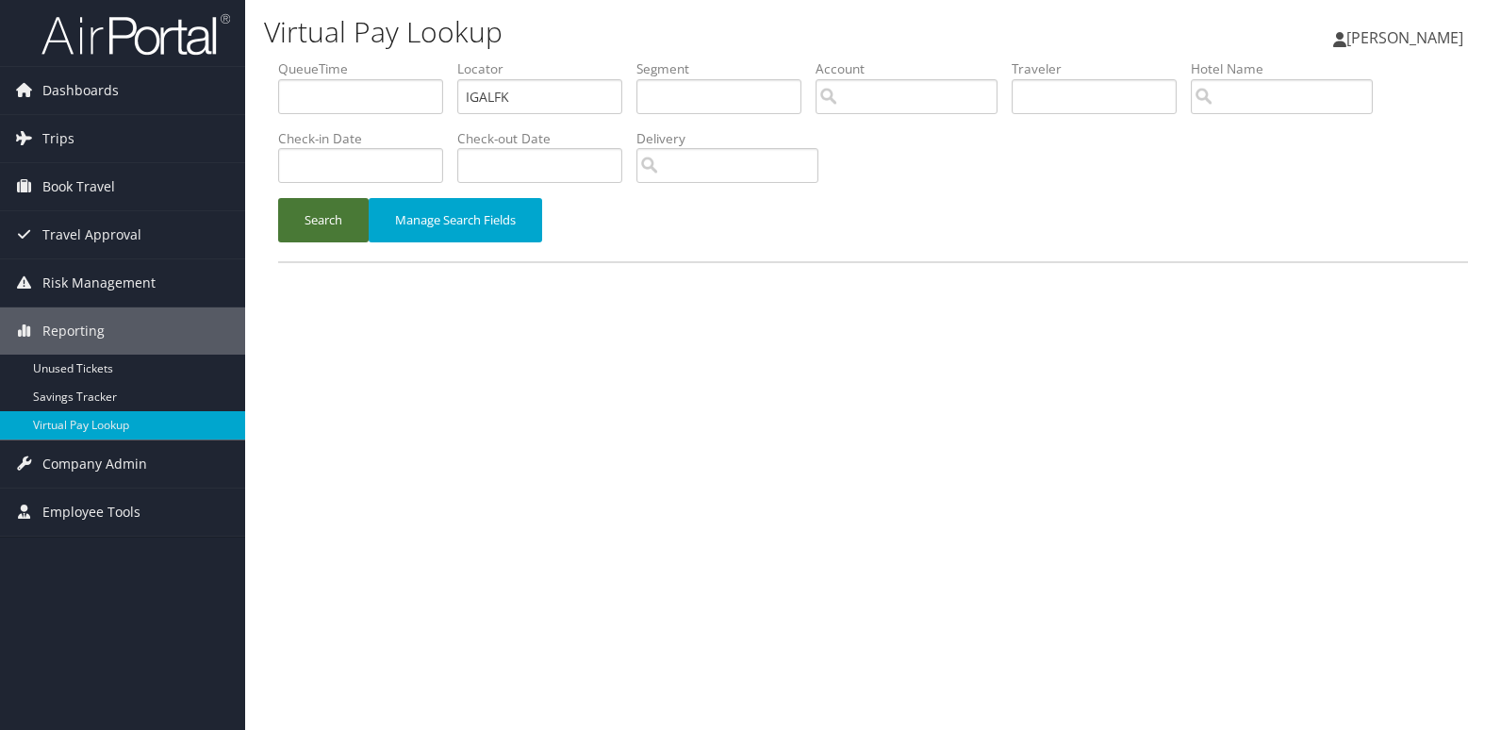
click at [335, 215] on button "Search" at bounding box center [323, 220] width 91 height 44
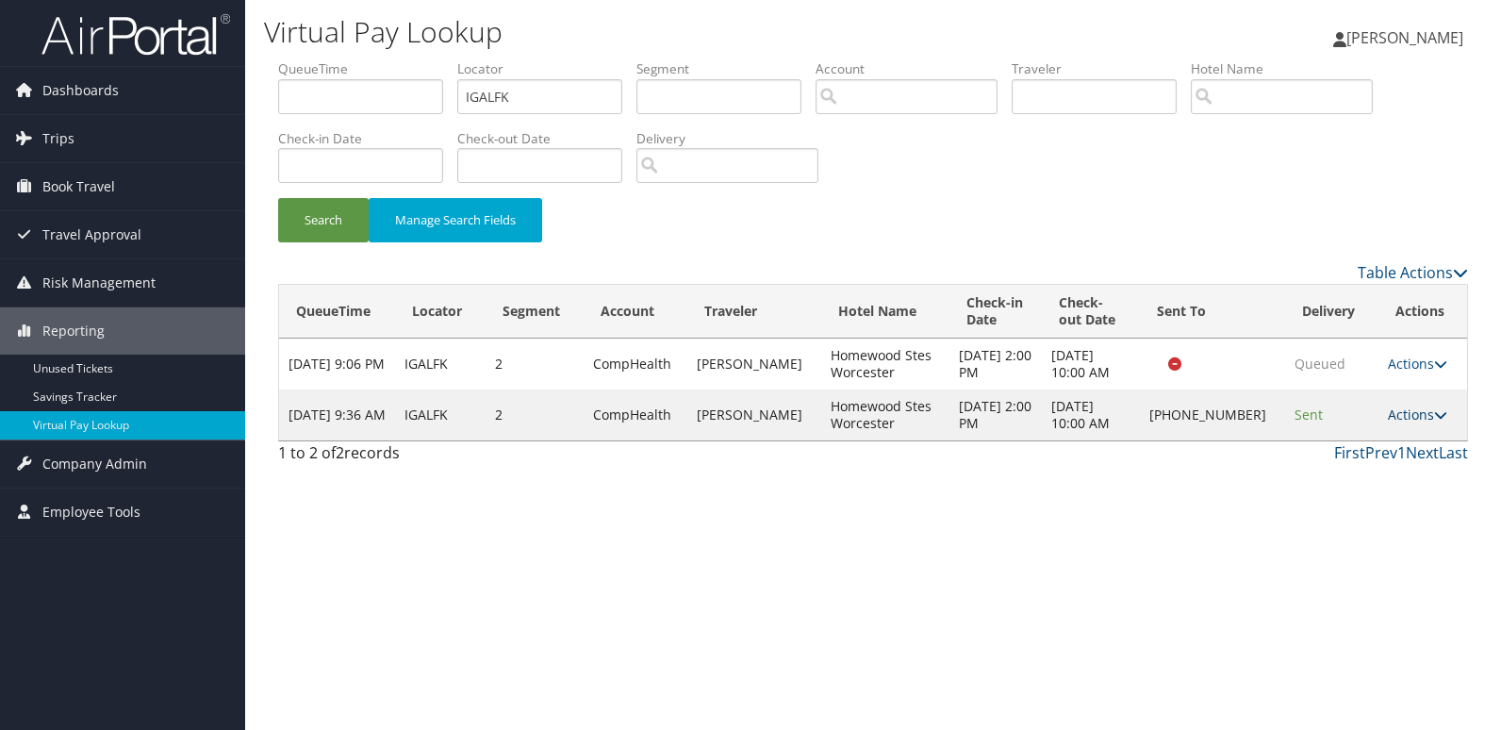
drag, startPoint x: 1398, startPoint y: 418, endPoint x: 1401, endPoint y: 448, distance: 30.4
click at [1399, 422] on link "Actions" at bounding box center [1417, 415] width 59 height 18
click at [1353, 459] on link "Logs" at bounding box center [1354, 474] width 161 height 32
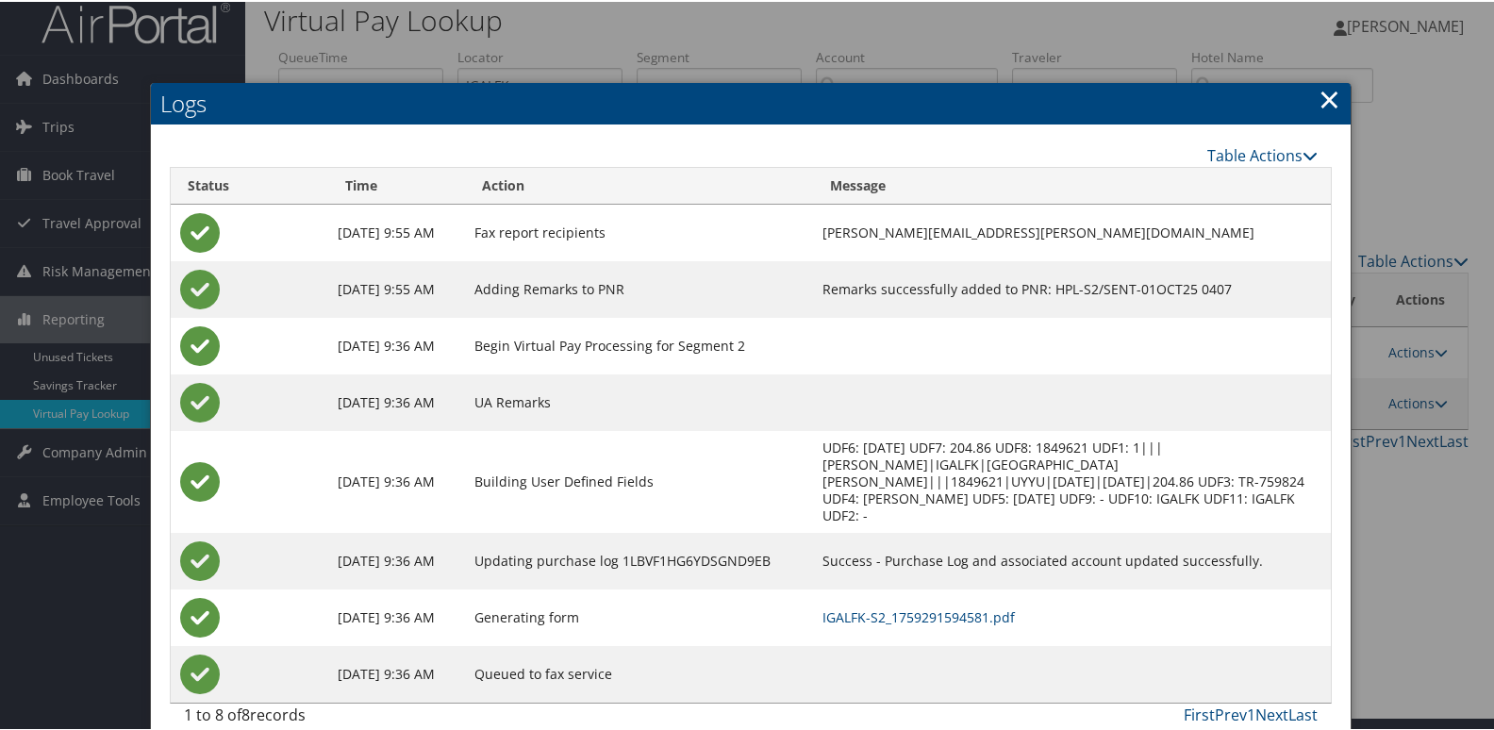
scroll to position [20, 0]
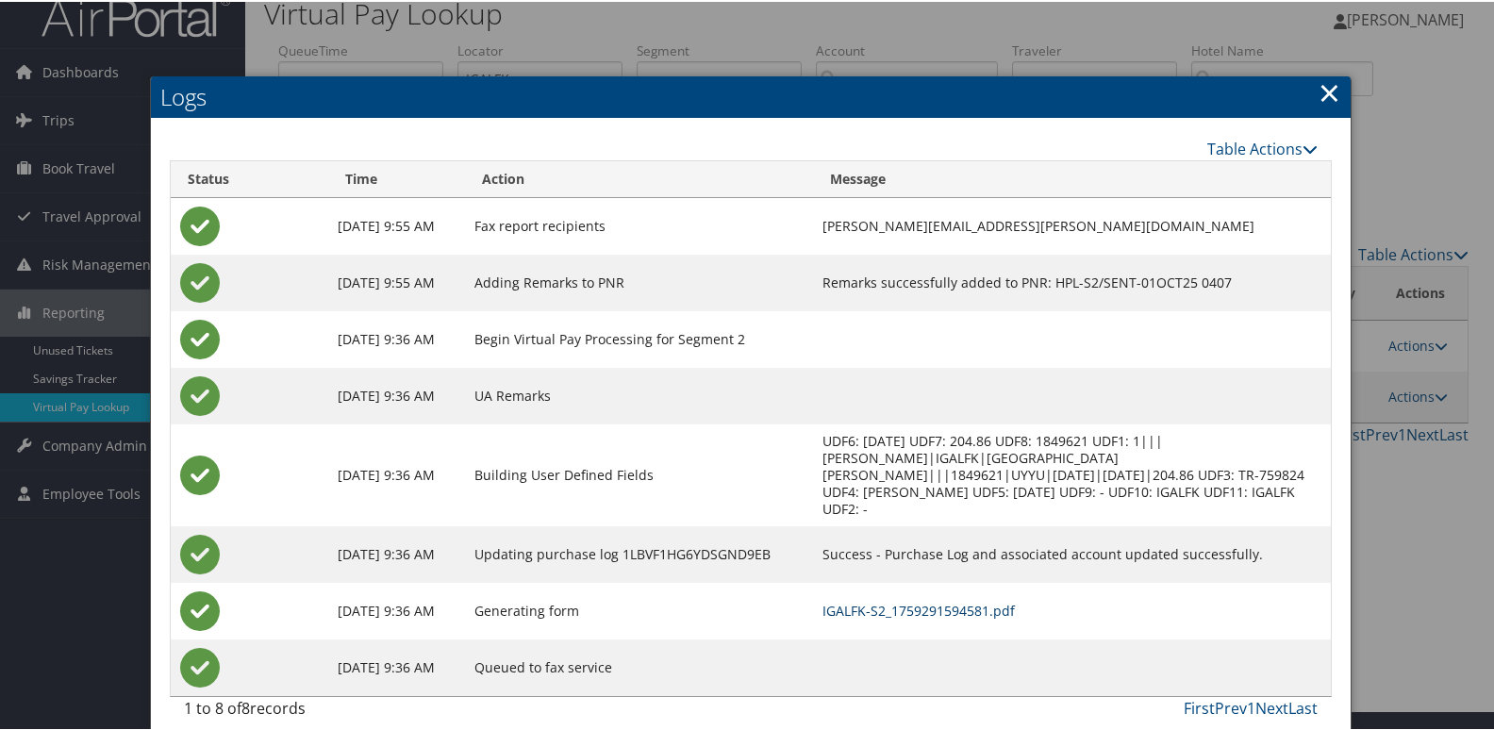
click at [989, 600] on link "IGALFK-S2_1759291594581.pdf" at bounding box center [918, 609] width 192 height 18
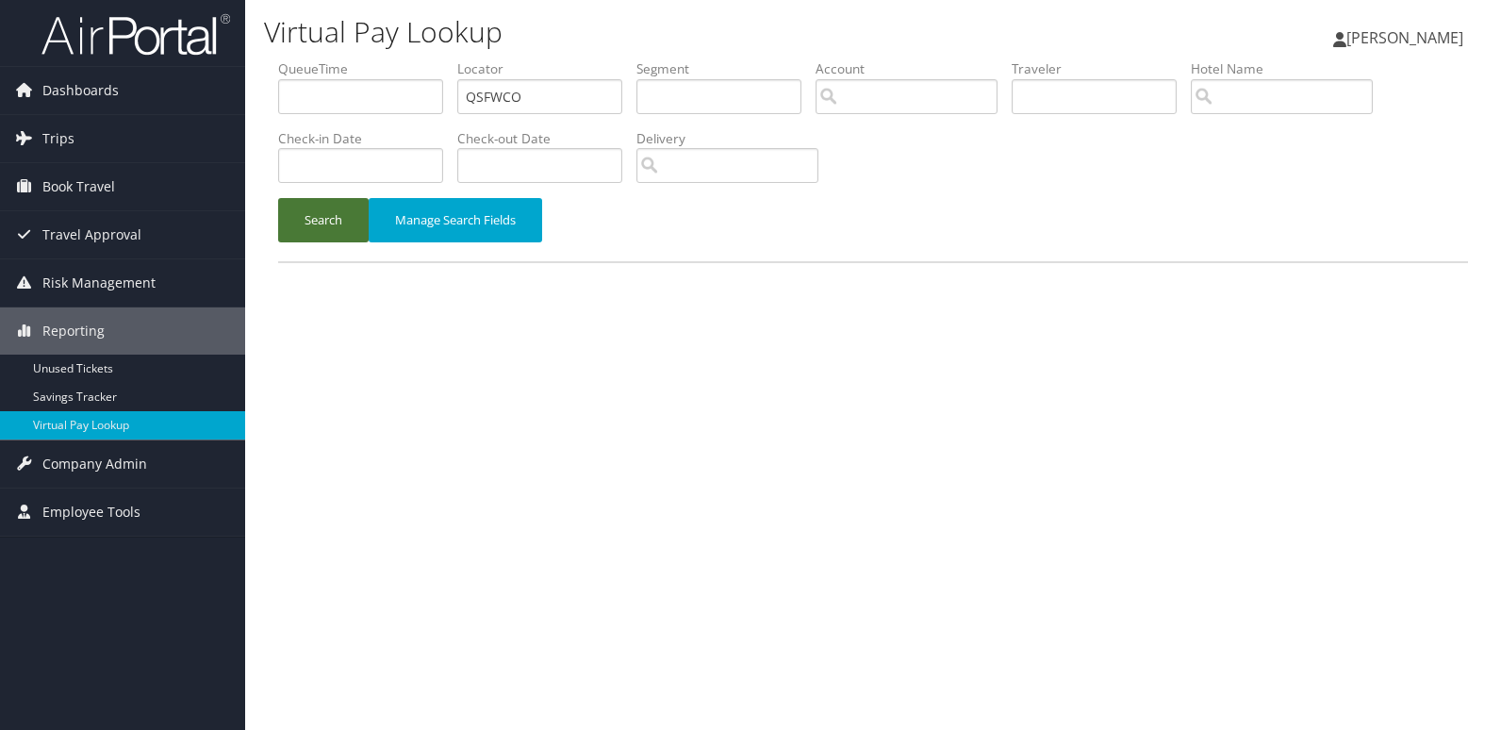
click at [332, 217] on button "Search" at bounding box center [323, 220] width 91 height 44
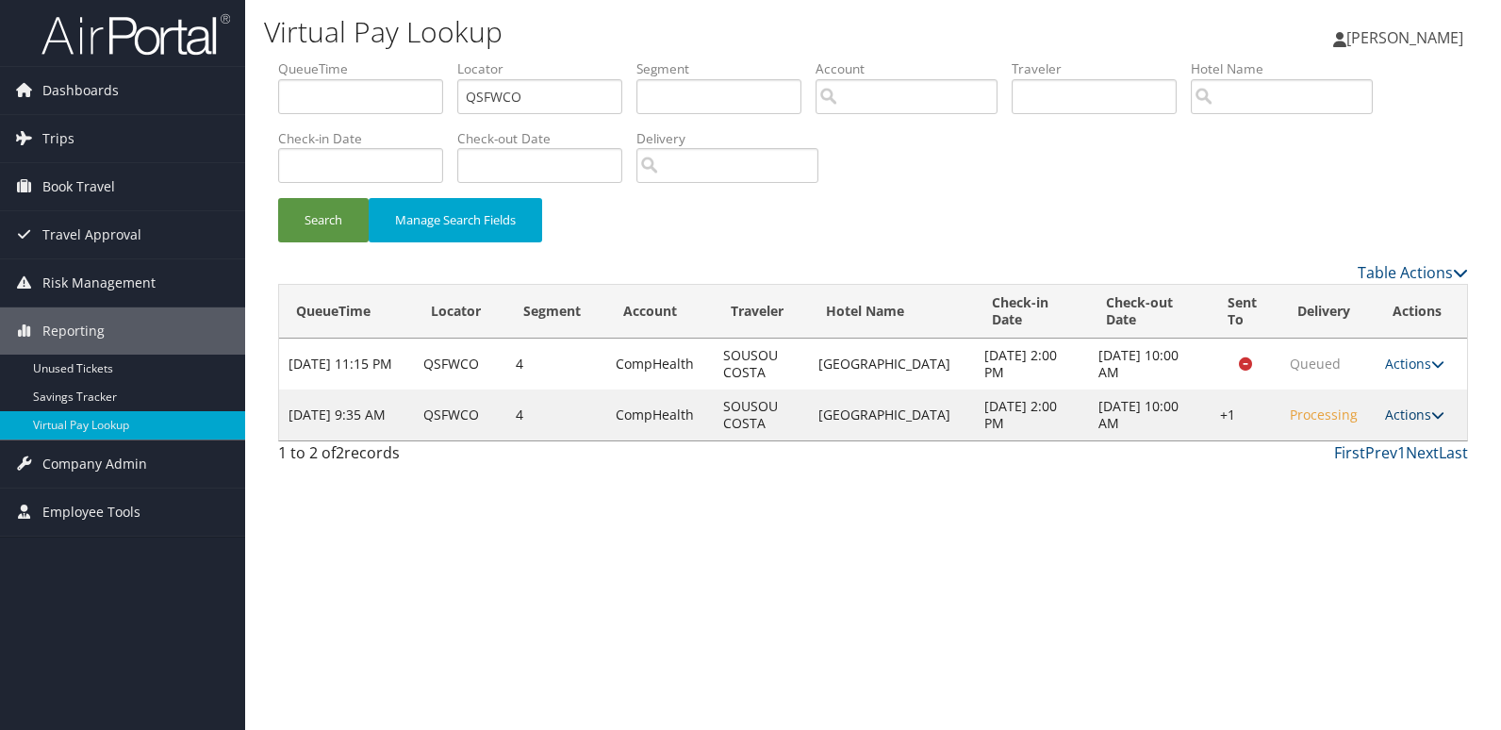
click at [1385, 415] on link "Actions" at bounding box center [1414, 415] width 59 height 18
click at [1384, 447] on link "Resend" at bounding box center [1354, 442] width 161 height 32
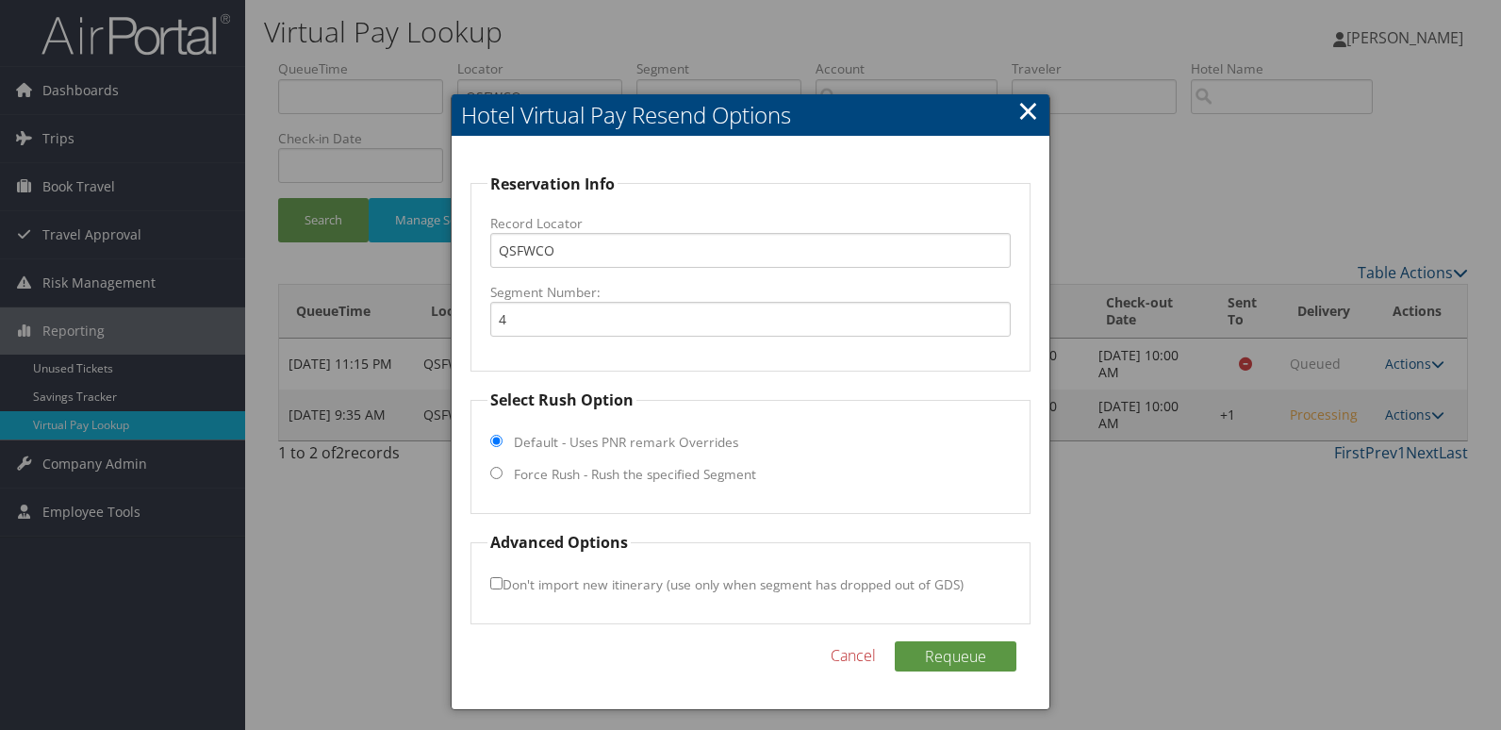
click at [514, 472] on label "Force Rush - Rush the specified Segment" at bounding box center [635, 474] width 242 height 19
click at [503, 472] on input "Force Rush - Rush the specified Segment" at bounding box center [496, 473] width 12 height 12
radio input "true"
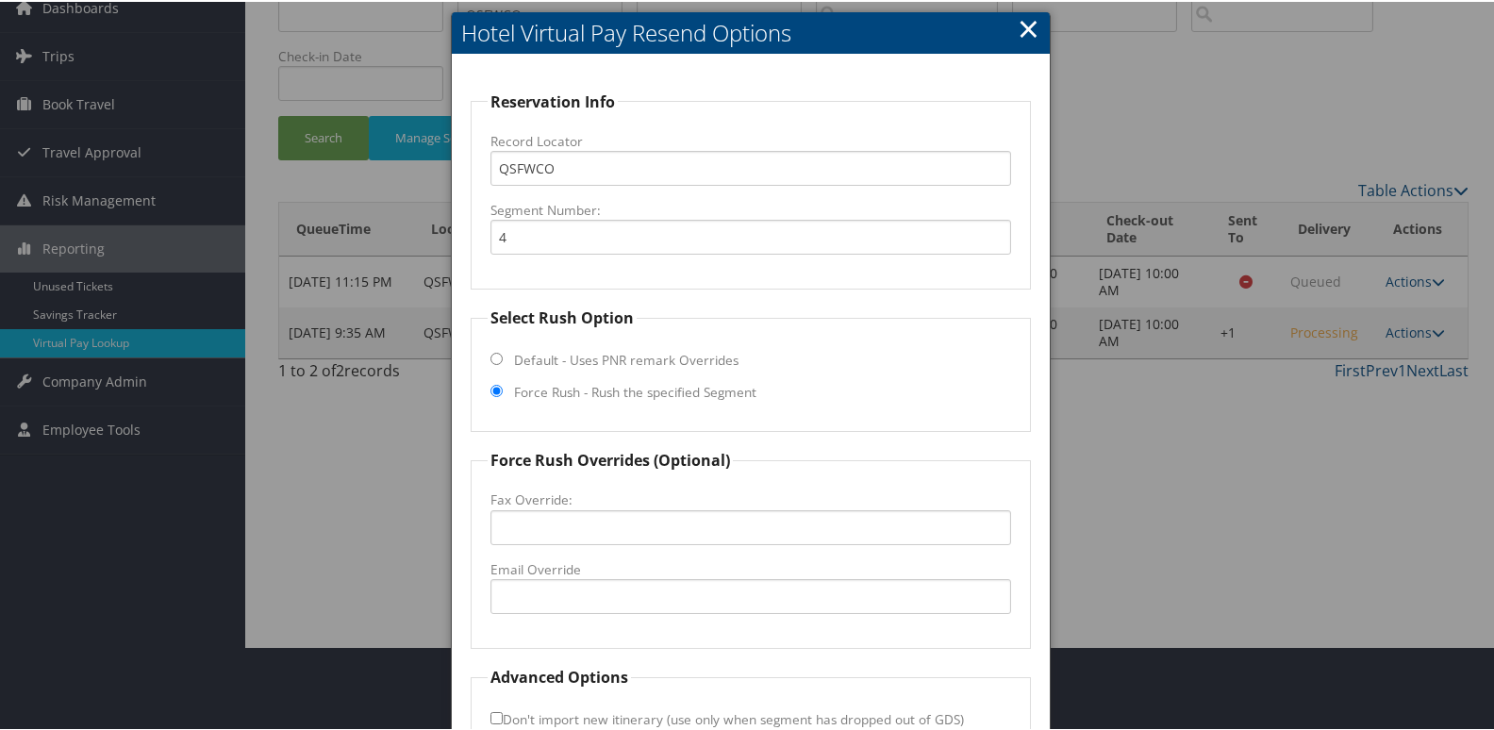
scroll to position [197, 0]
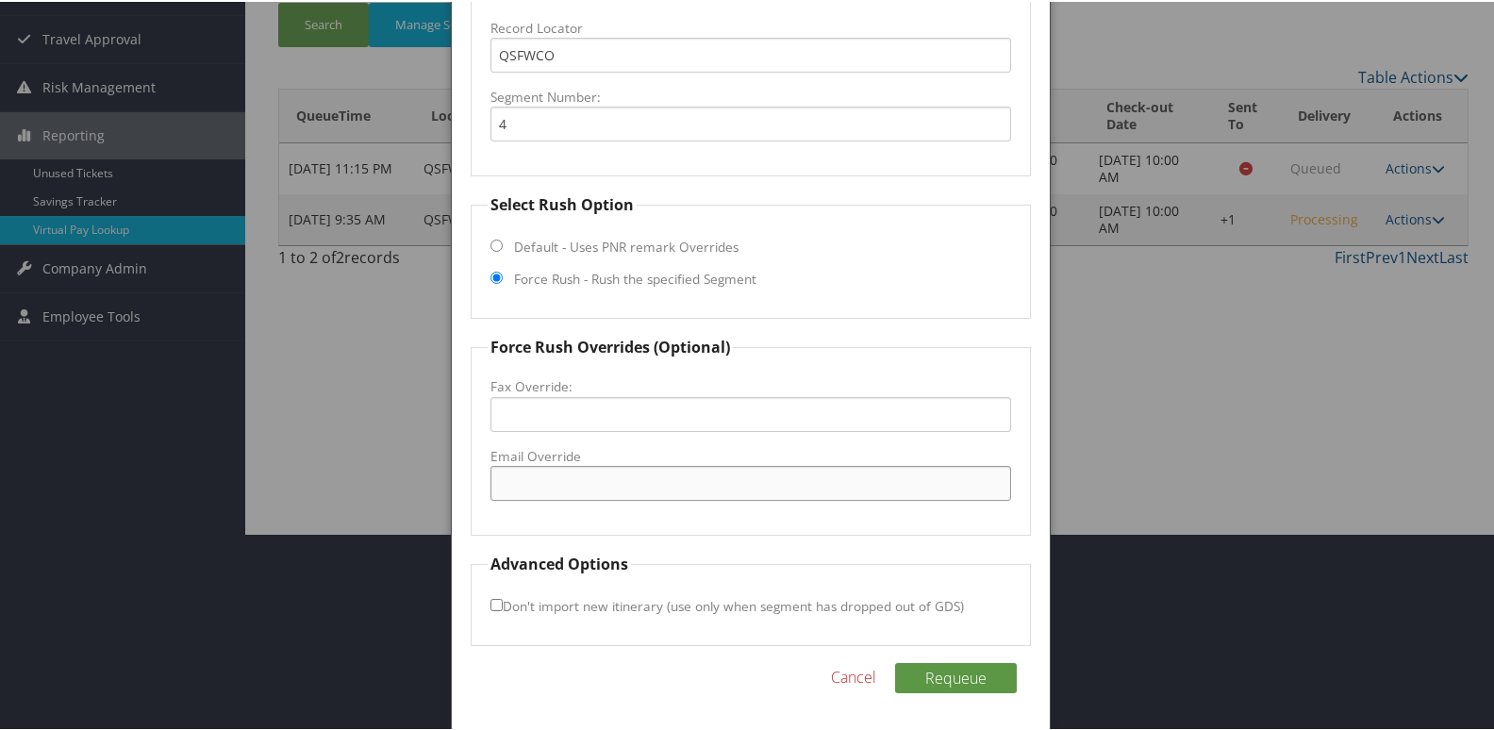
click at [565, 488] on input "Email Override" at bounding box center [751, 481] width 522 height 35
type input "[EMAIL_ADDRESS][DOMAIN_NAME]"
click at [952, 689] on button "Requeue" at bounding box center [956, 676] width 122 height 30
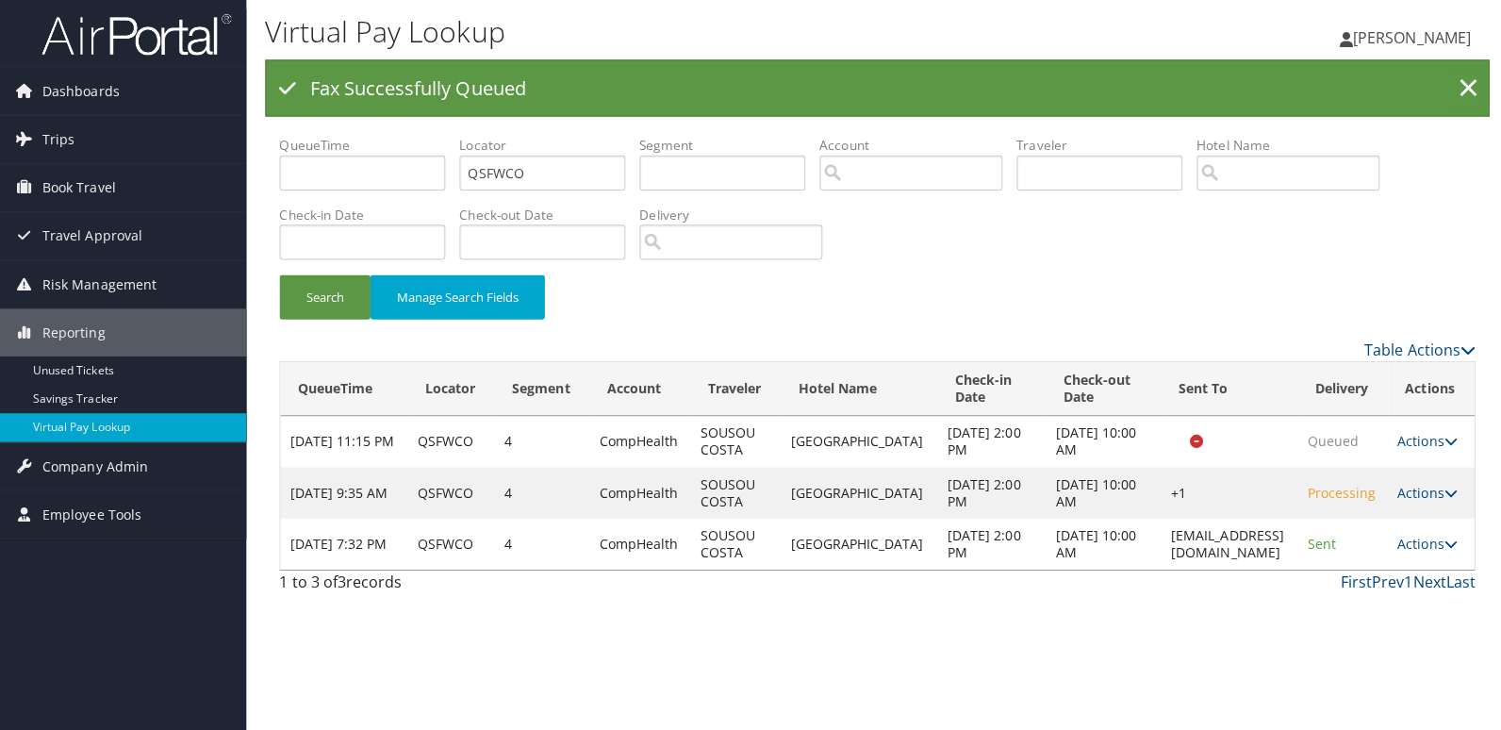
scroll to position [0, 0]
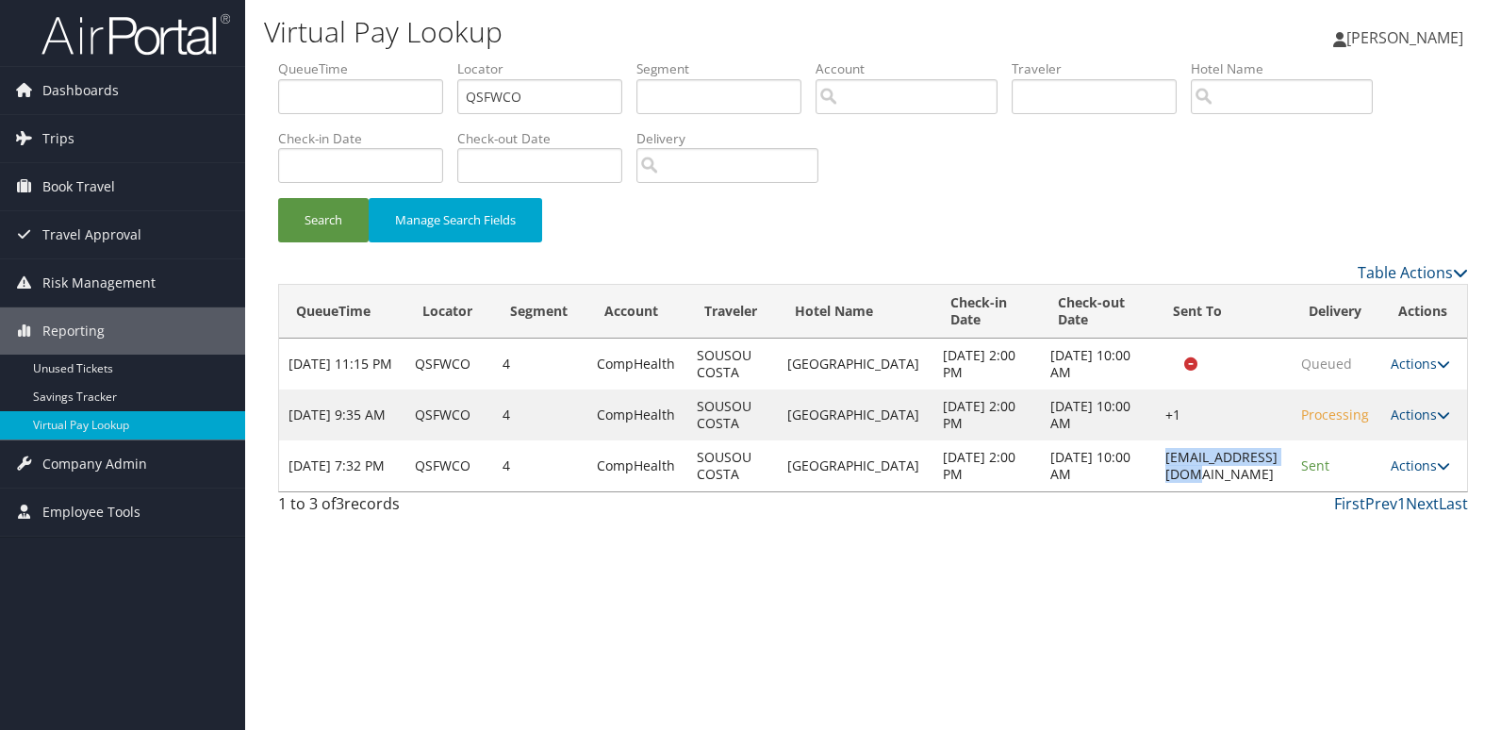
drag, startPoint x: 1124, startPoint y: 467, endPoint x: 1267, endPoint y: 475, distance: 143.6
click at [1267, 475] on td "[EMAIL_ADDRESS][DOMAIN_NAME]" at bounding box center [1224, 465] width 136 height 51
copy td "[EMAIL_ADDRESS][DOMAIN_NAME]"
click at [1400, 471] on link "Actions" at bounding box center [1420, 465] width 59 height 18
click at [1400, 510] on link "Logs" at bounding box center [1383, 525] width 119 height 32
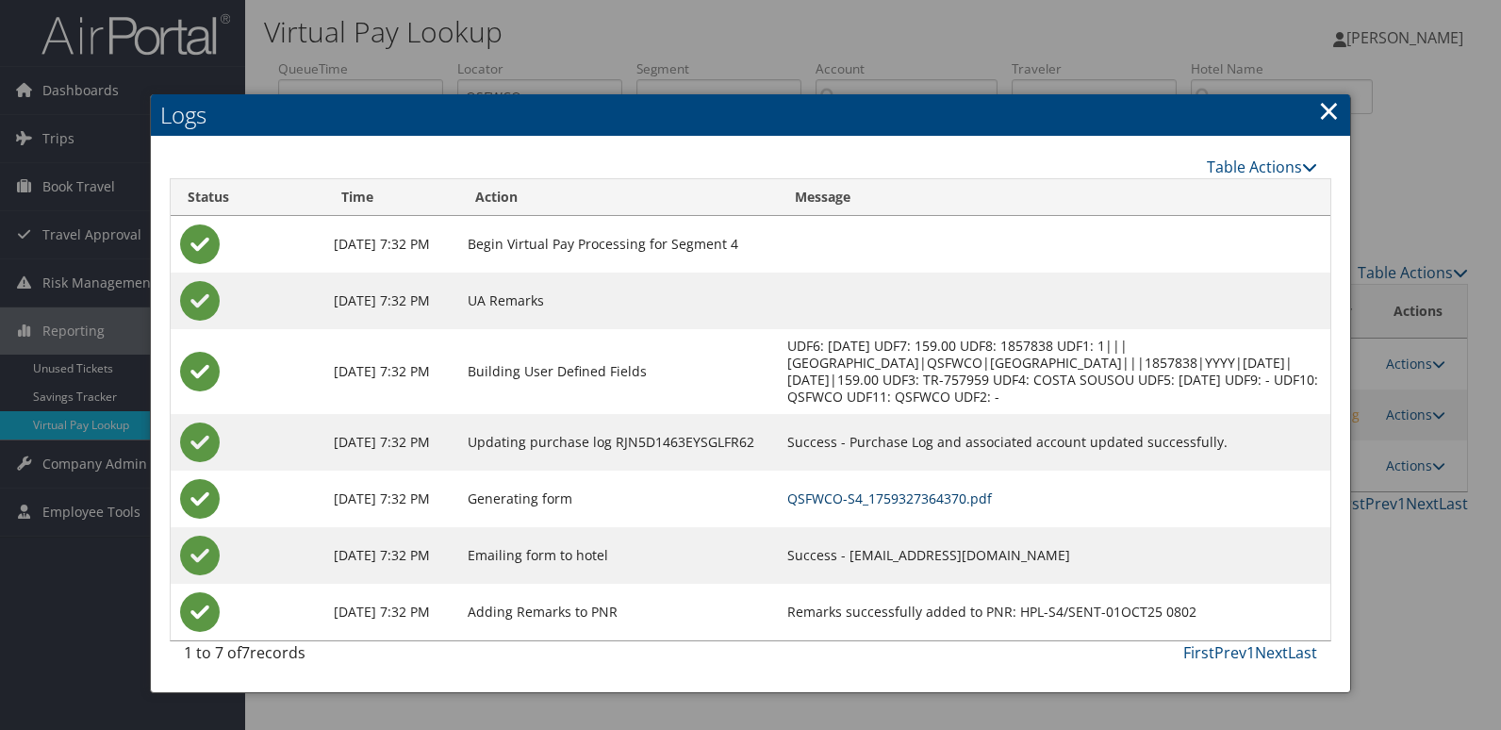
click at [992, 507] on link "QSFWCO-S4_1759327364370.pdf" at bounding box center [889, 498] width 205 height 18
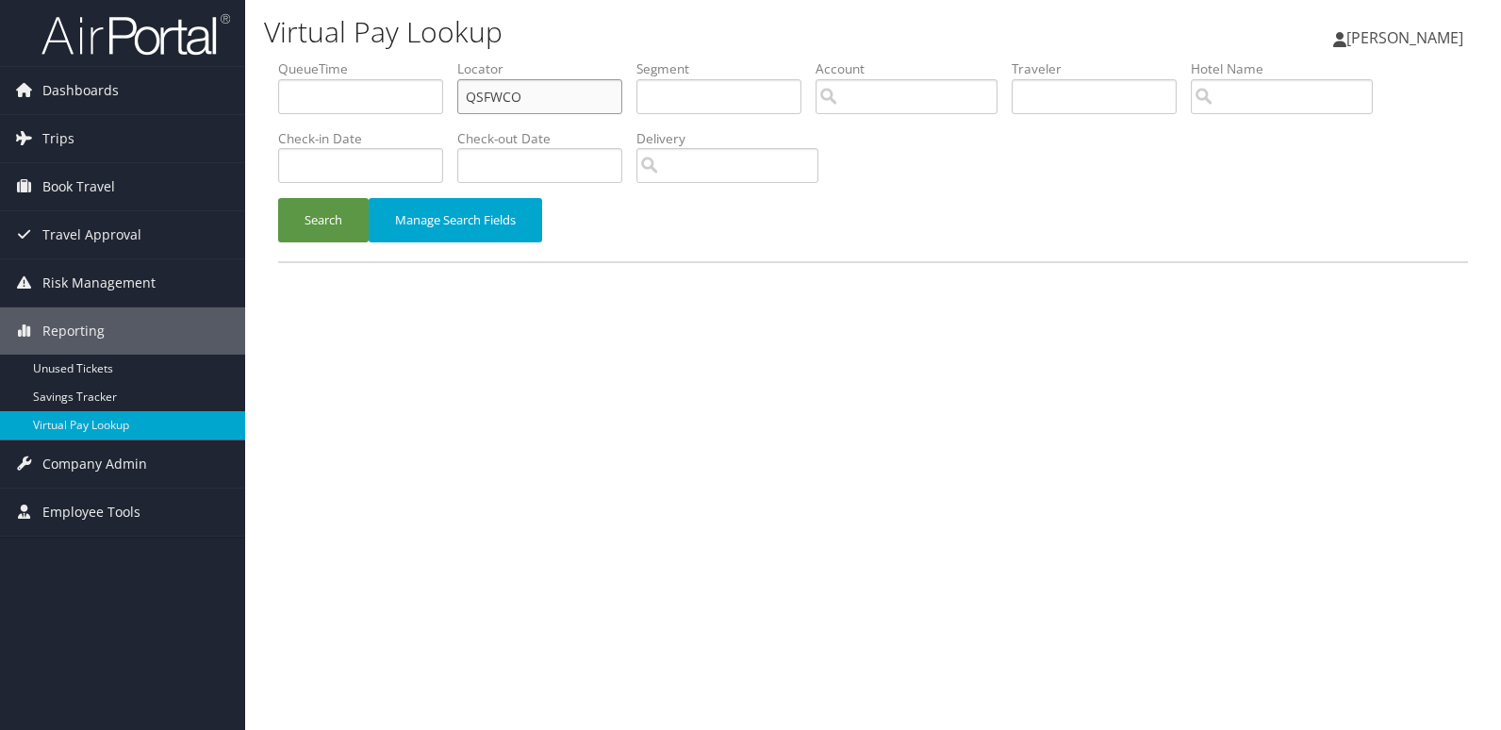
drag, startPoint x: 524, startPoint y: 89, endPoint x: 415, endPoint y: 90, distance: 109.4
click at [415, 59] on ul "QueueTime Locator QSFWCO Segment Account Traveler Hotel Name Check-in Date Chec…" at bounding box center [873, 59] width 1190 height 0
paste input "NHMXVH"
type input "NHMXVH"
click at [325, 210] on button "Search" at bounding box center [323, 220] width 91 height 44
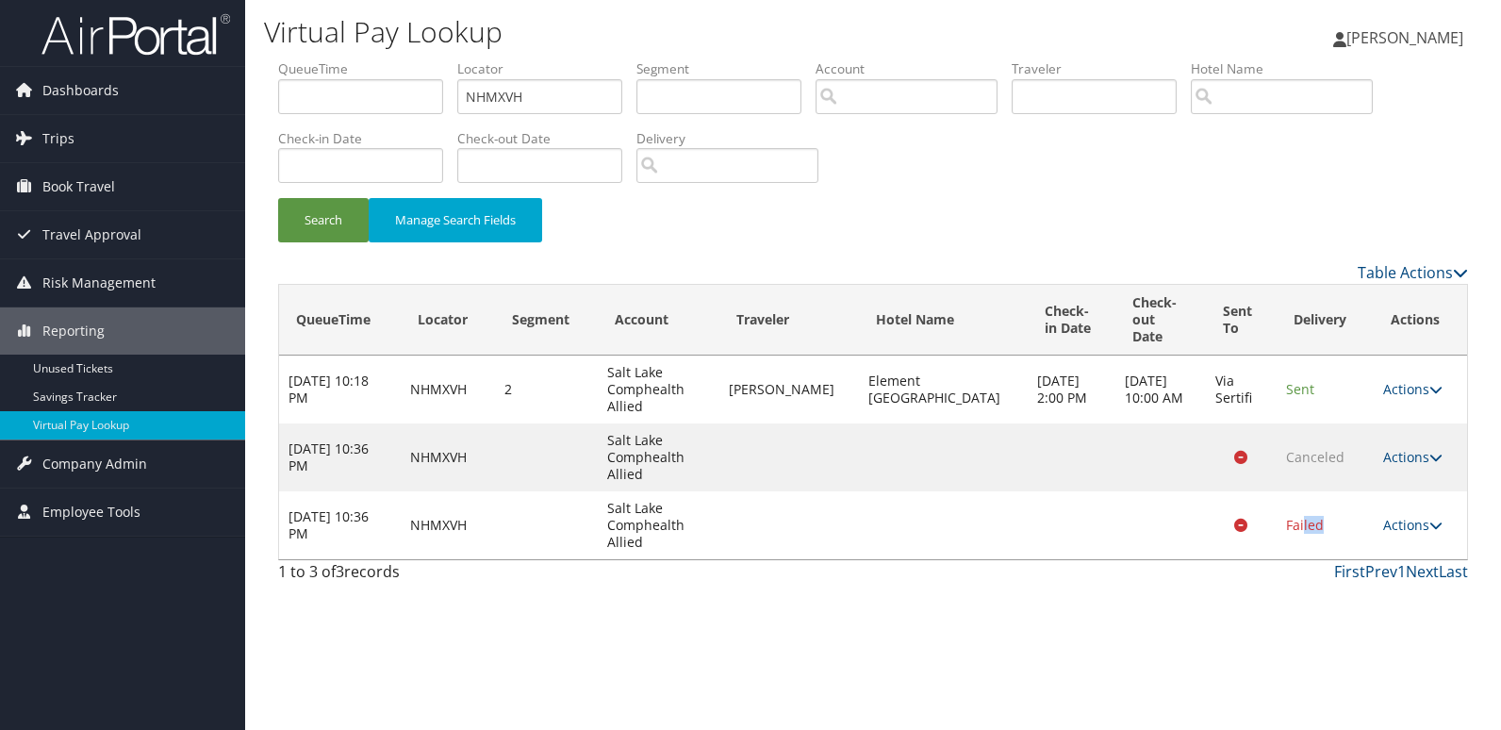
drag, startPoint x: 1340, startPoint y: 521, endPoint x: 1287, endPoint y: 510, distance: 53.8
click at [1287, 510] on td "Failed" at bounding box center [1325, 525] width 97 height 68
drag, startPoint x: 1287, startPoint y: 510, endPoint x: 1255, endPoint y: 533, distance: 39.2
click at [1312, 600] on div "Virtual Pay Lookup [PERSON_NAME] [PERSON_NAME] My Settings Travel Agency Contac…" at bounding box center [873, 365] width 1256 height 730
click at [1382, 382] on td "Actions Resend Logs View Itinerary" at bounding box center [1420, 390] width 93 height 68
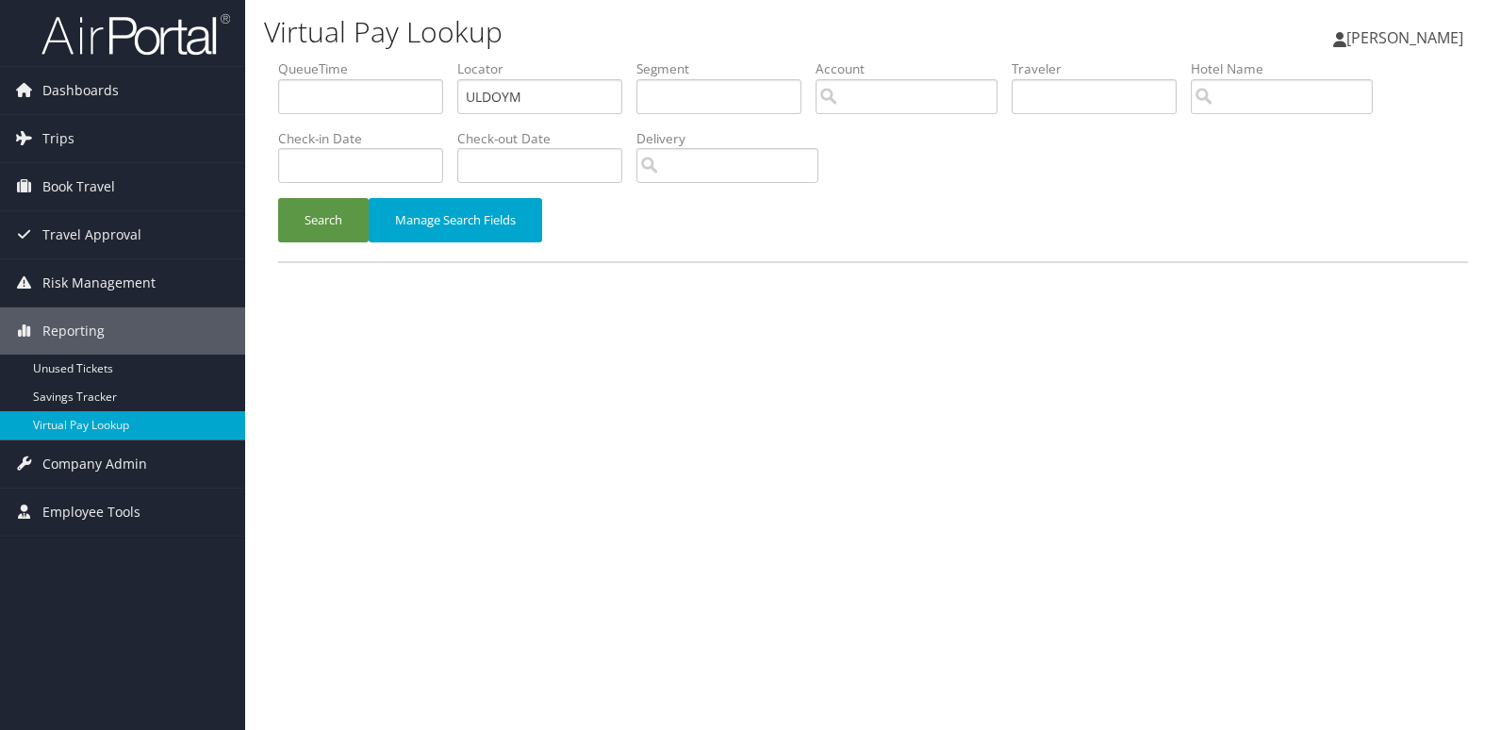
click at [310, 227] on button "Search" at bounding box center [323, 220] width 91 height 44
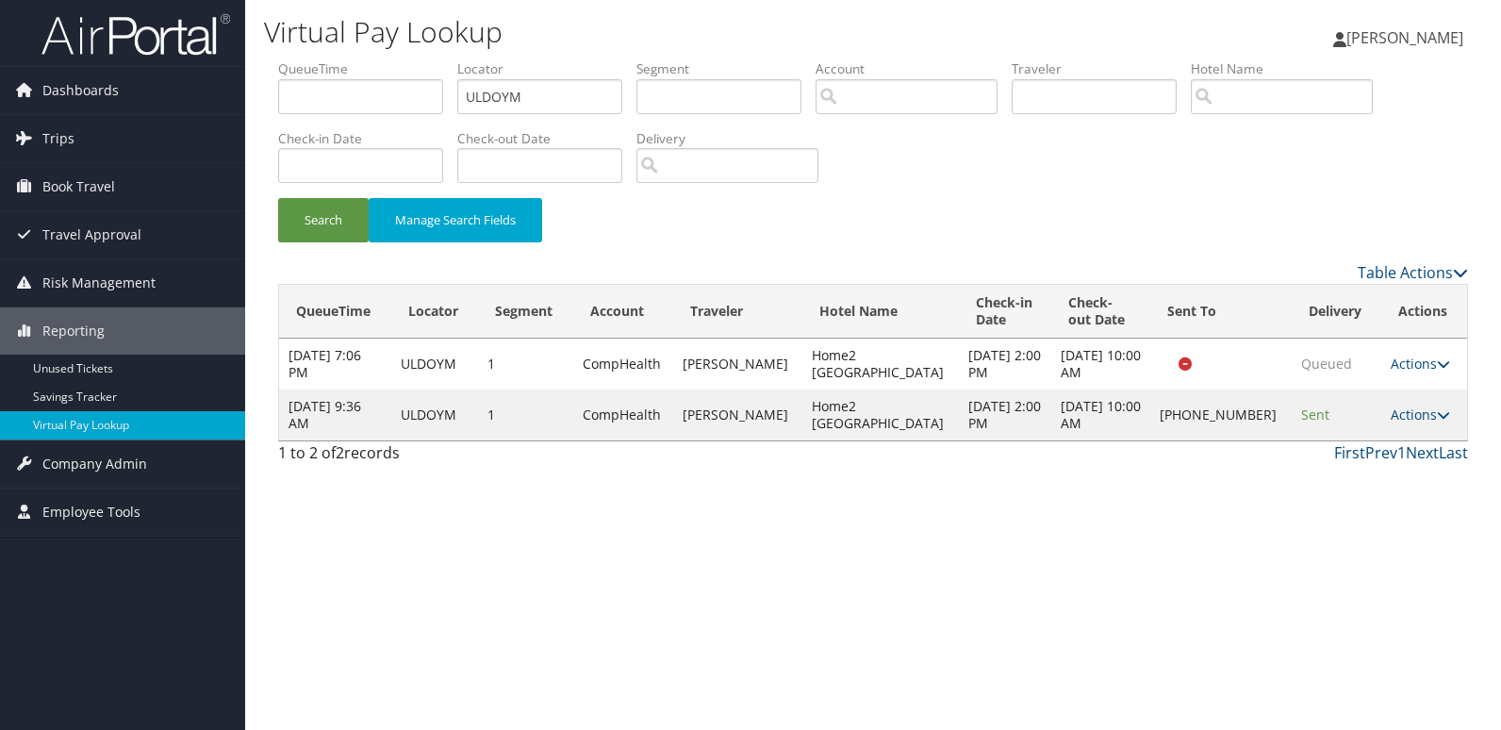
drag, startPoint x: 1418, startPoint y: 412, endPoint x: 1427, endPoint y: 420, distance: 11.4
click at [1418, 412] on link "Actions" at bounding box center [1420, 415] width 59 height 18
click at [1401, 473] on link "Logs" at bounding box center [1353, 474] width 161 height 32
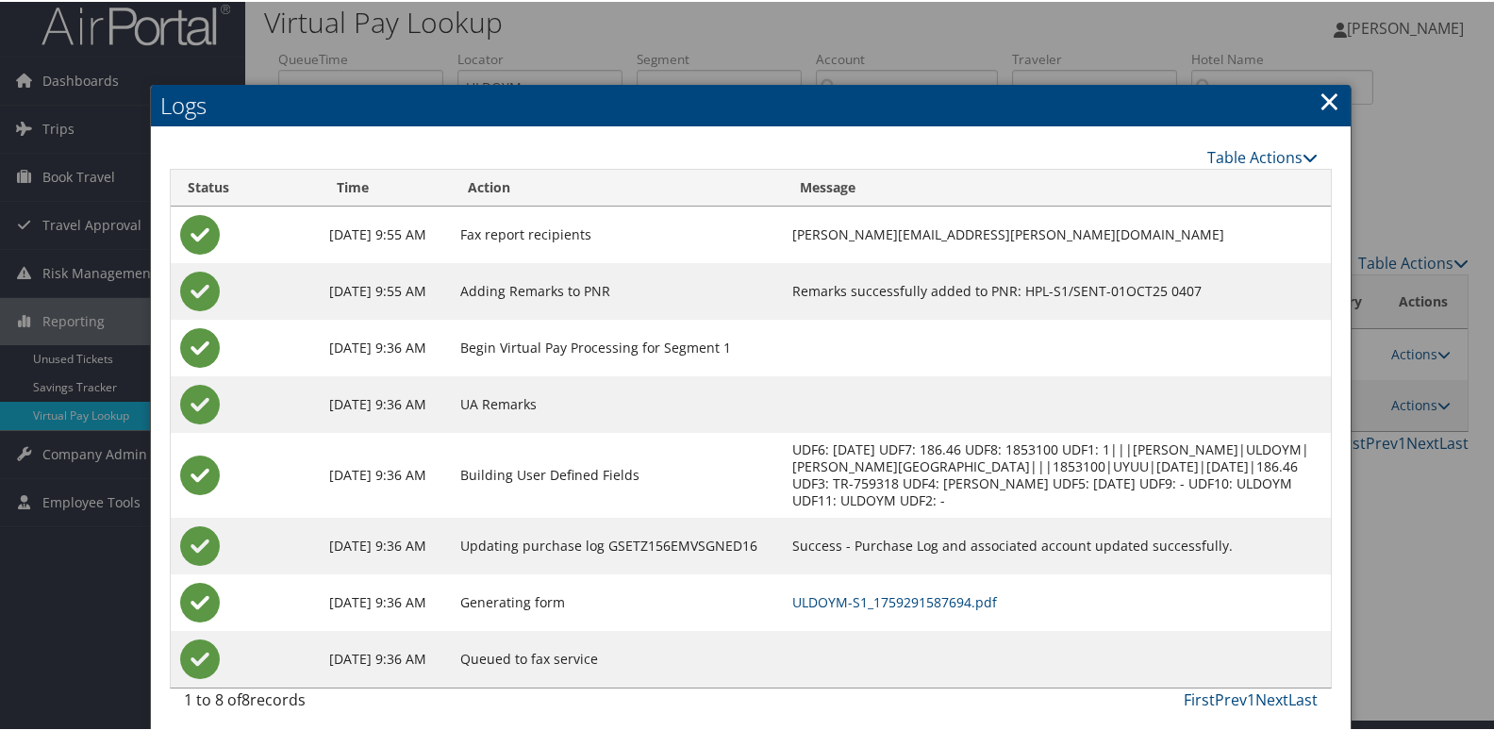
scroll to position [20, 0]
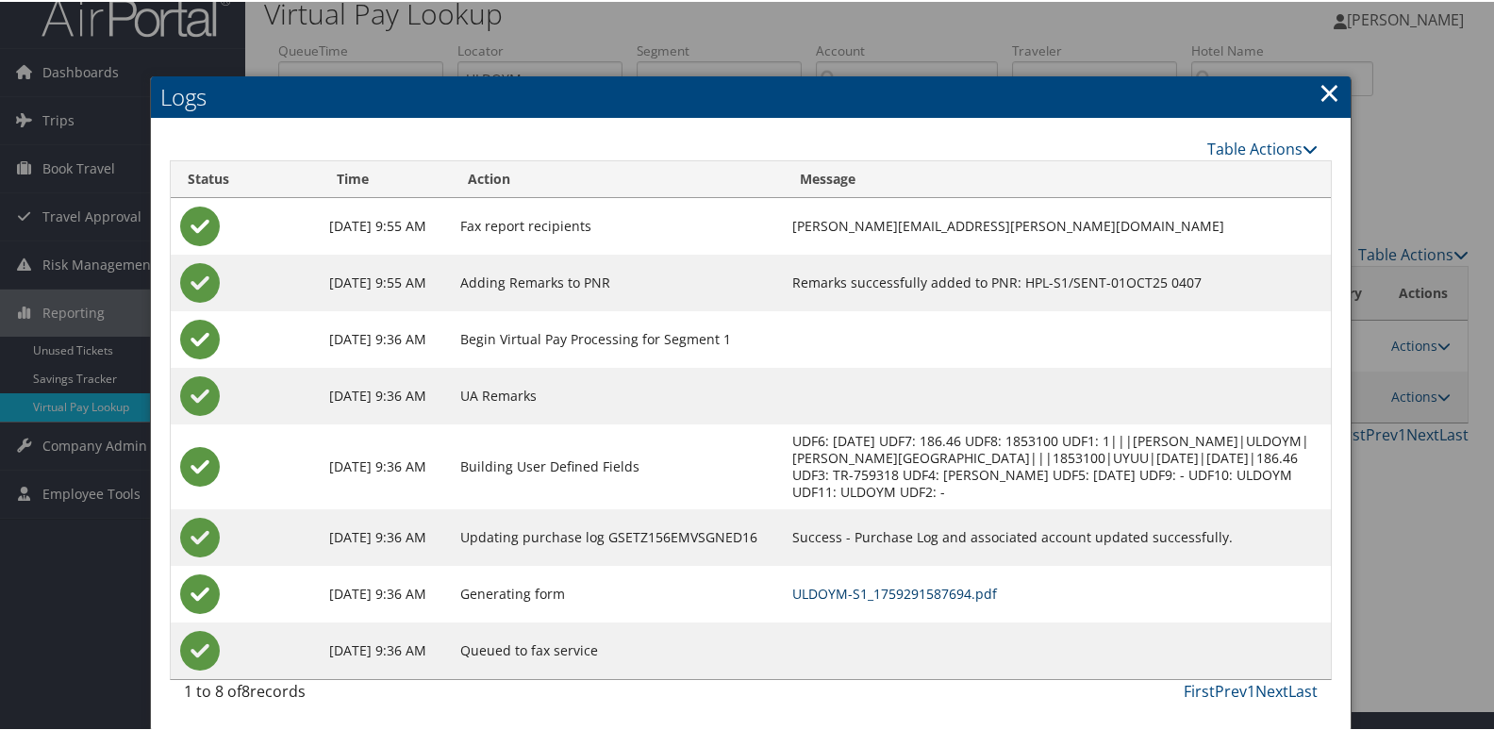
click at [920, 585] on link "ULDOYM-S1_1759291587694.pdf" at bounding box center [894, 592] width 205 height 18
